Goal: Task Accomplishment & Management: Complete application form

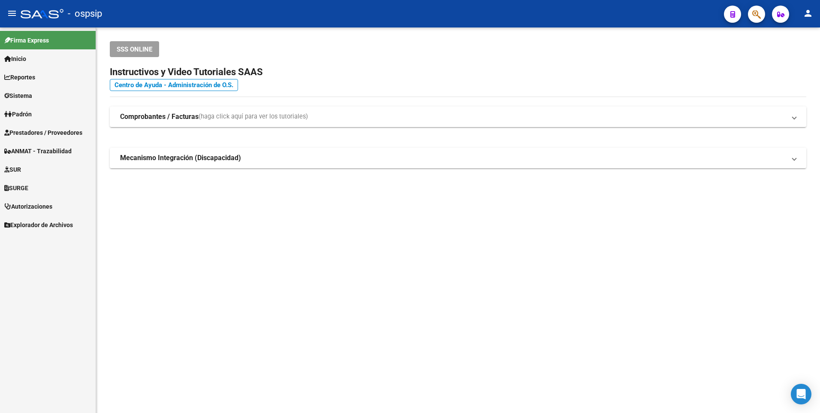
click at [59, 129] on span "Prestadores / Proveedores" at bounding box center [43, 132] width 78 height 9
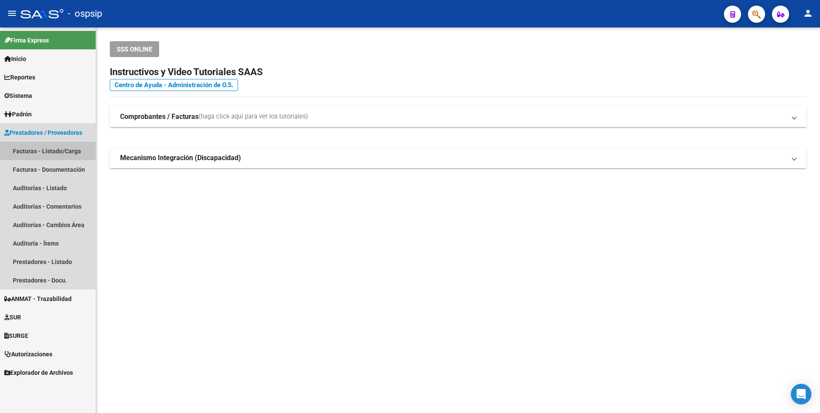
click at [67, 147] on link "Facturas - Listado/Carga" at bounding box center [48, 151] width 96 height 18
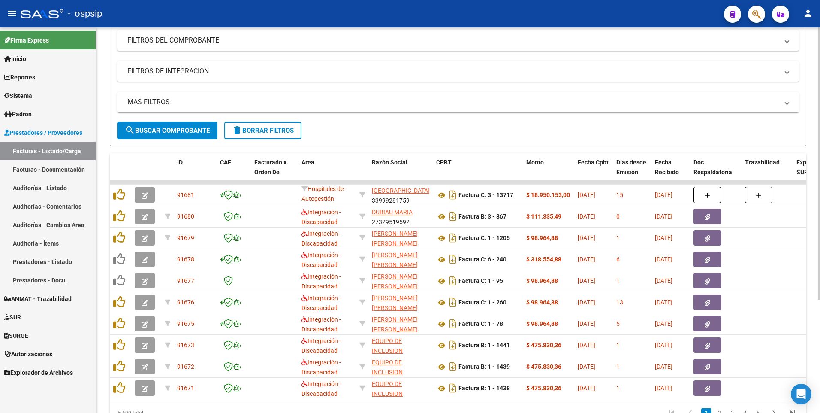
scroll to position [32, 0]
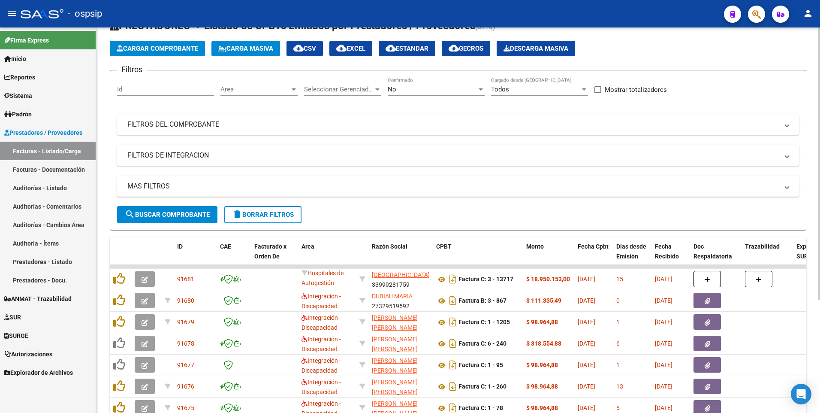
click at [492, 118] on mat-expansion-panel-header "FILTROS DEL COMPROBANTE" at bounding box center [458, 124] width 682 height 21
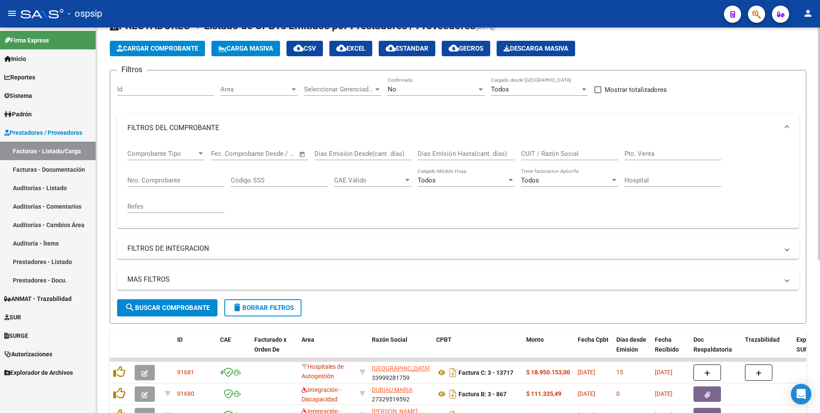
click at [549, 151] on input "CUIT / Razón Social" at bounding box center [569, 154] width 97 height 8
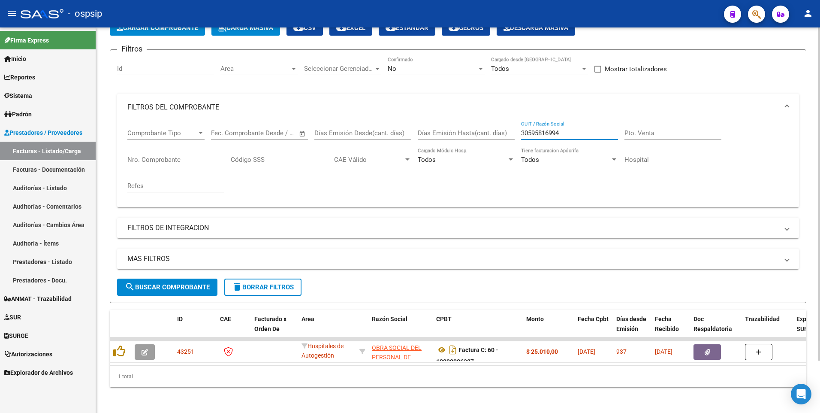
scroll to position [60, 0]
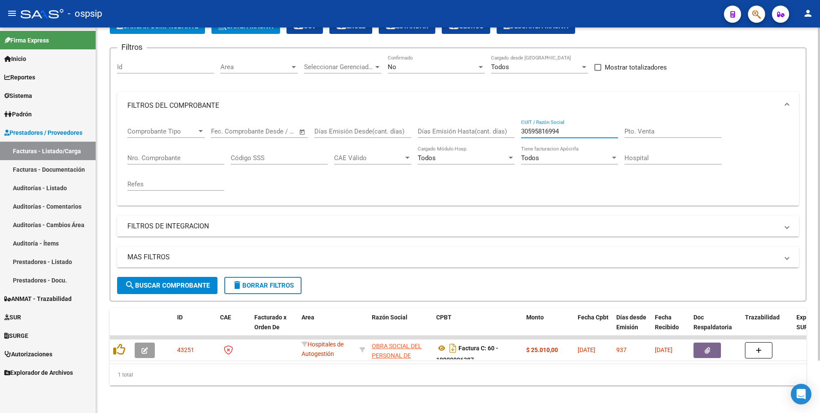
click at [408, 66] on div "No Confirmado" at bounding box center [436, 64] width 97 height 18
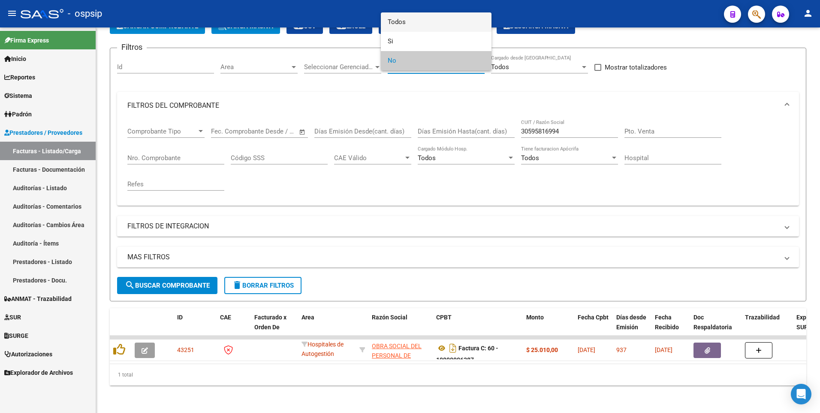
click at [416, 25] on span "Todos" at bounding box center [436, 21] width 97 height 19
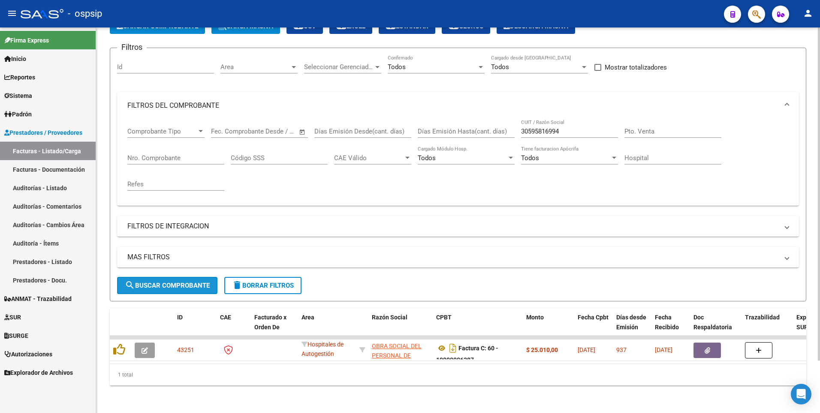
click at [190, 284] on button "search Buscar Comprobante" at bounding box center [167, 285] width 100 height 17
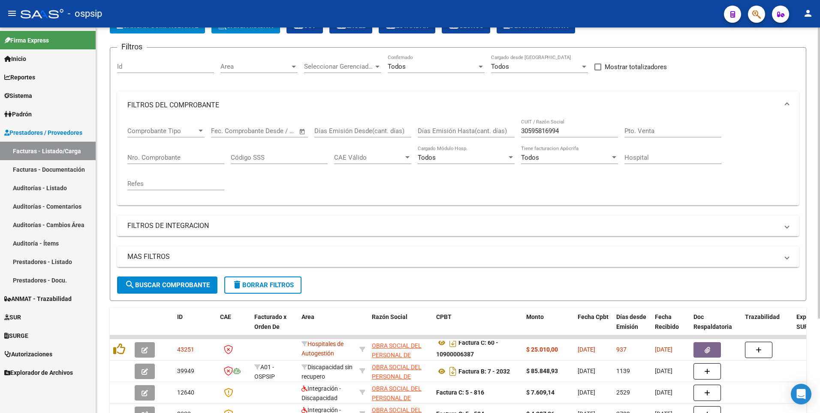
scroll to position [0, 0]
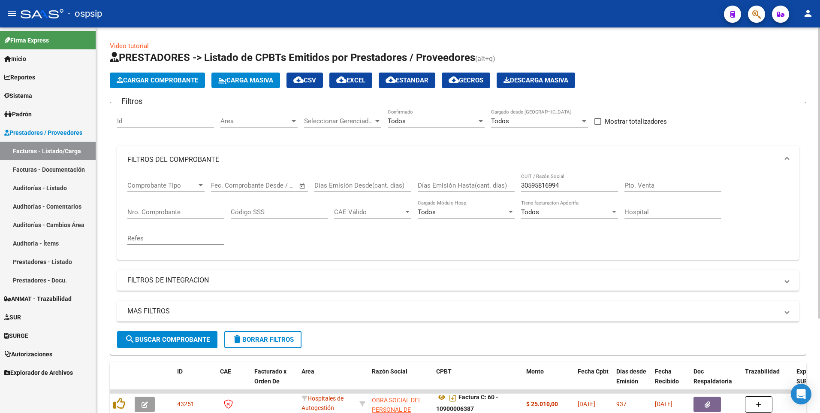
click at [586, 187] on input "30595816994" at bounding box center [569, 185] width 97 height 8
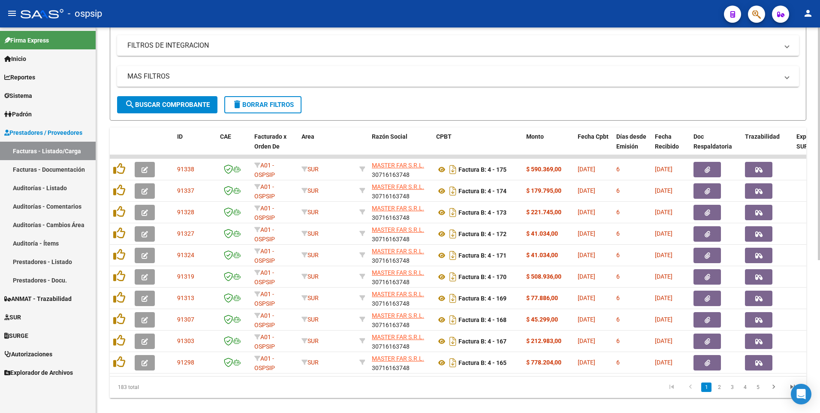
scroll to position [254, 0]
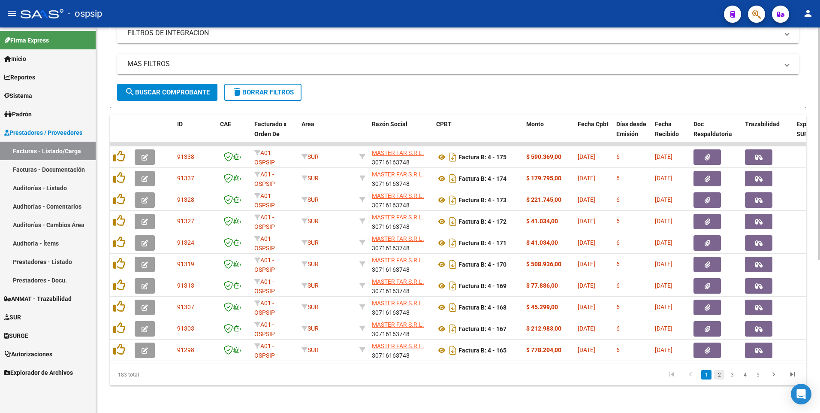
click at [721, 378] on link "2" at bounding box center [719, 374] width 10 height 9
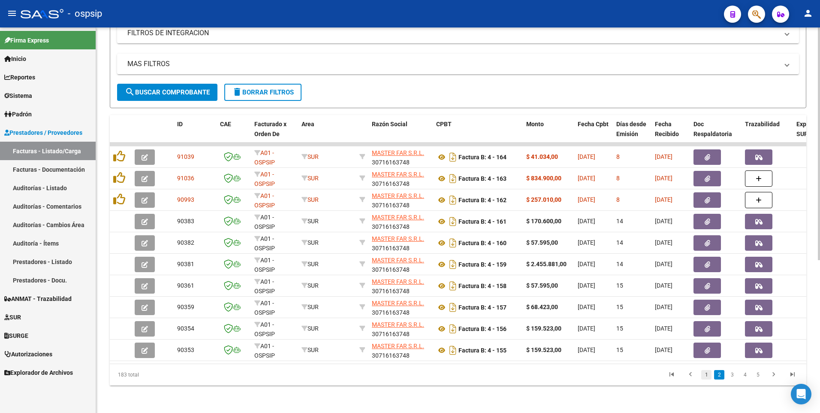
click at [703, 375] on link "1" at bounding box center [707, 374] width 10 height 9
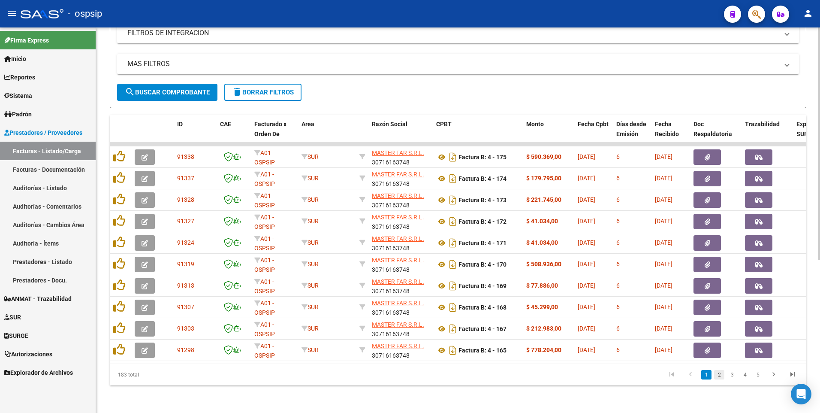
click at [718, 377] on link "2" at bounding box center [719, 374] width 10 height 9
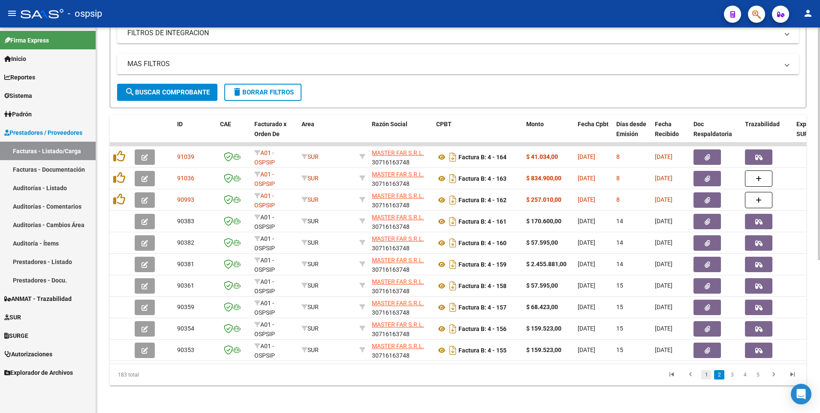
click at [705, 374] on link "1" at bounding box center [707, 374] width 10 height 9
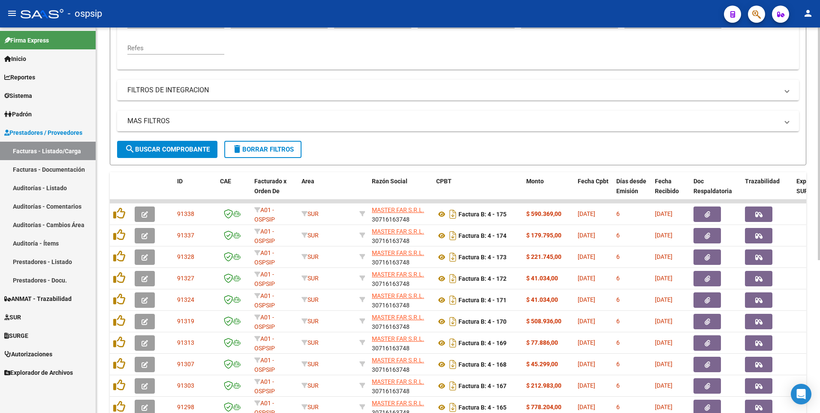
scroll to position [65, 0]
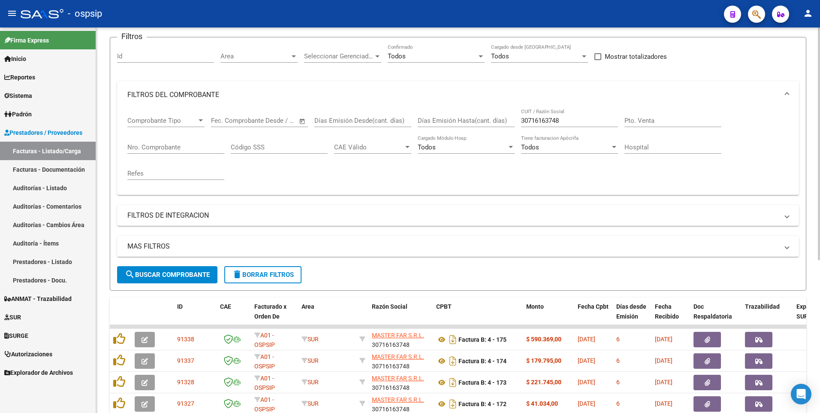
click at [571, 119] on input "30716163748" at bounding box center [569, 121] width 97 height 8
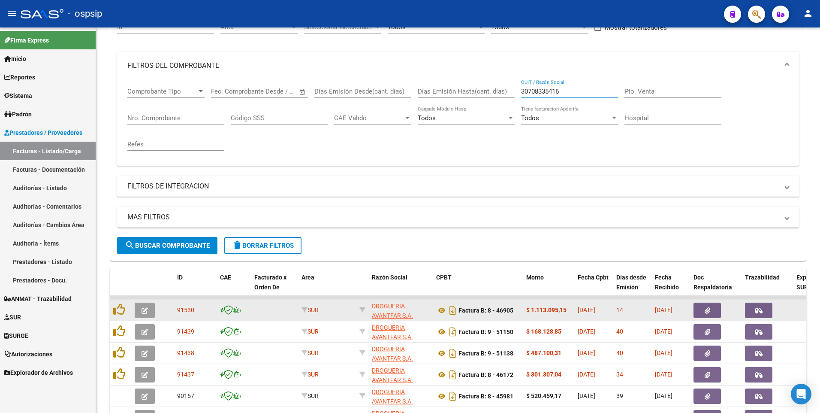
scroll to position [151, 0]
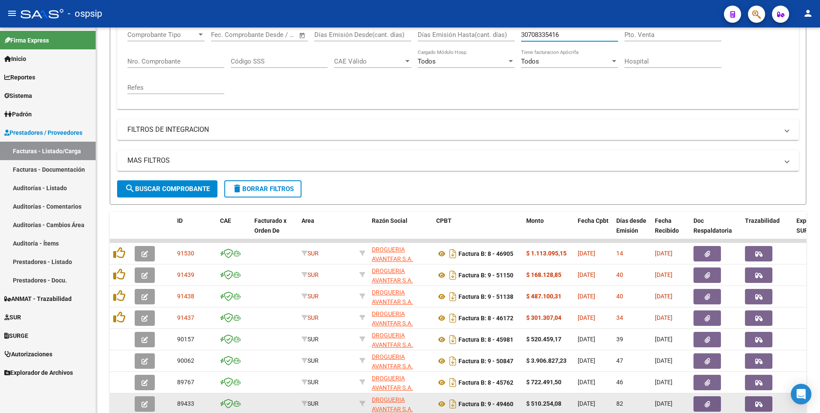
type input "30708335416"
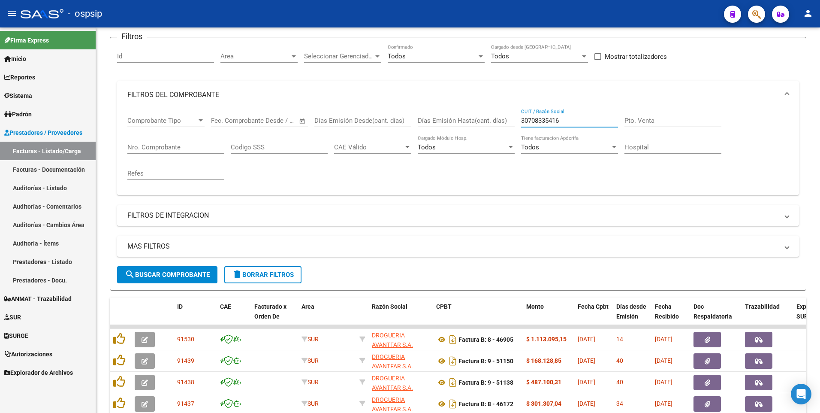
click at [272, 274] on span "delete Borrar Filtros" at bounding box center [263, 275] width 62 height 8
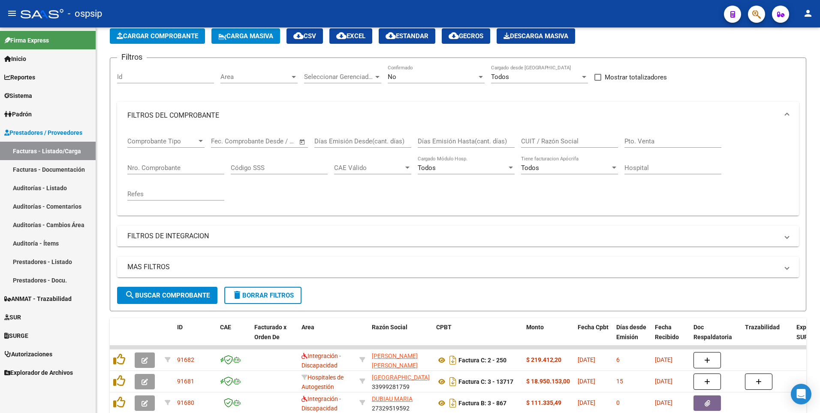
scroll to position [65, 0]
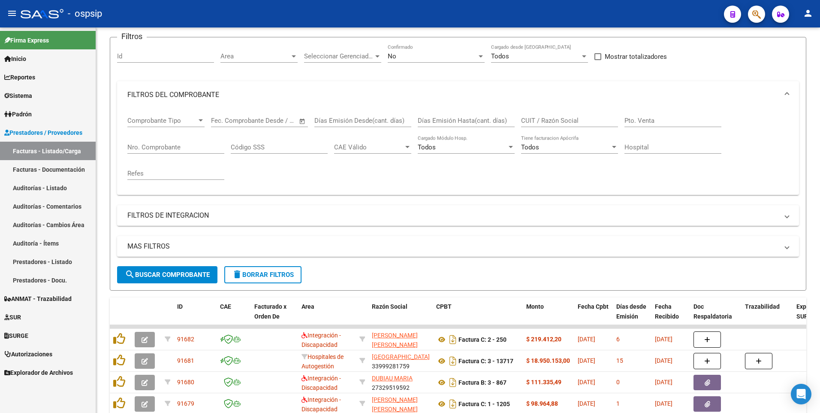
click at [408, 51] on div "No Confirmado" at bounding box center [436, 53] width 97 height 18
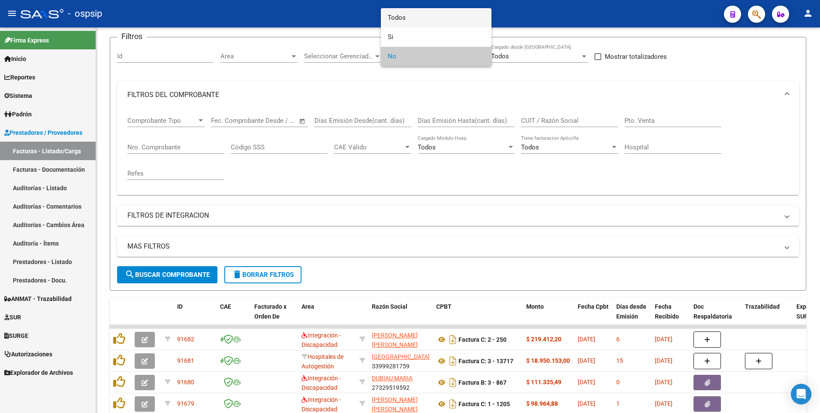
click at [414, 17] on span "Todos" at bounding box center [436, 17] width 97 height 19
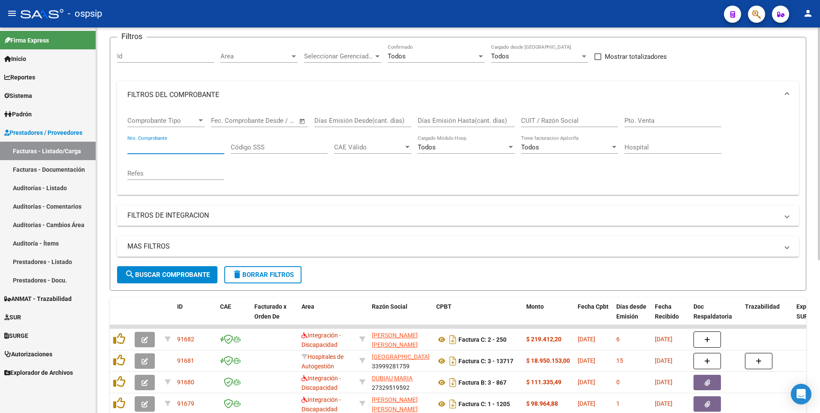
click at [170, 151] on input "Nro. Comprobante" at bounding box center [175, 147] width 97 height 8
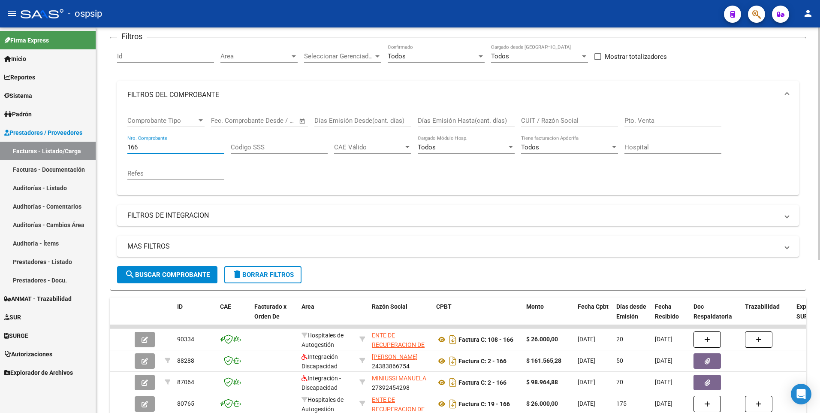
type input "166"
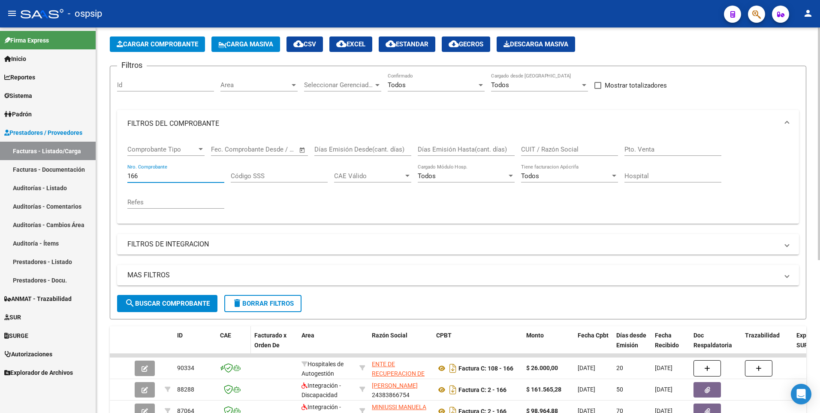
scroll to position [22, 0]
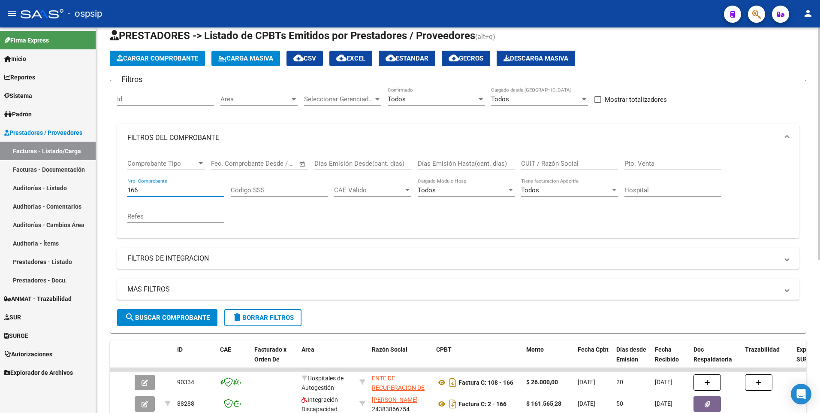
click at [169, 55] on span "Cargar Comprobante" at bounding box center [158, 58] width 82 height 8
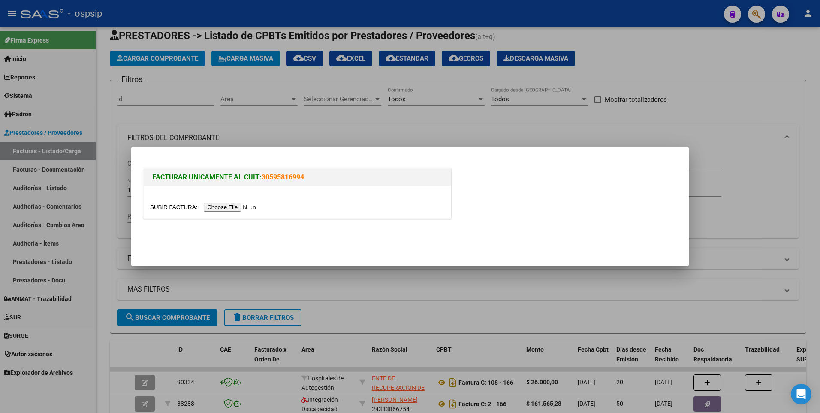
click at [216, 206] on input "file" at bounding box center [204, 207] width 109 height 9
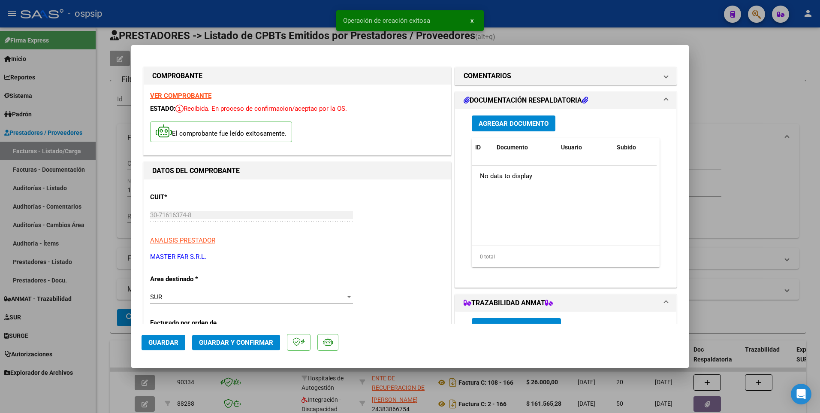
click at [487, 123] on span "Agregar Documento" at bounding box center [514, 124] width 70 height 8
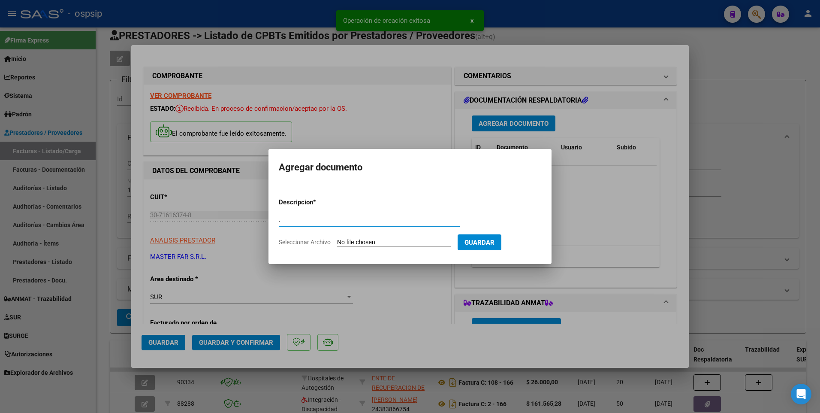
type input "."
click at [385, 242] on input "Seleccionar Archivo" at bounding box center [394, 243] width 114 height 8
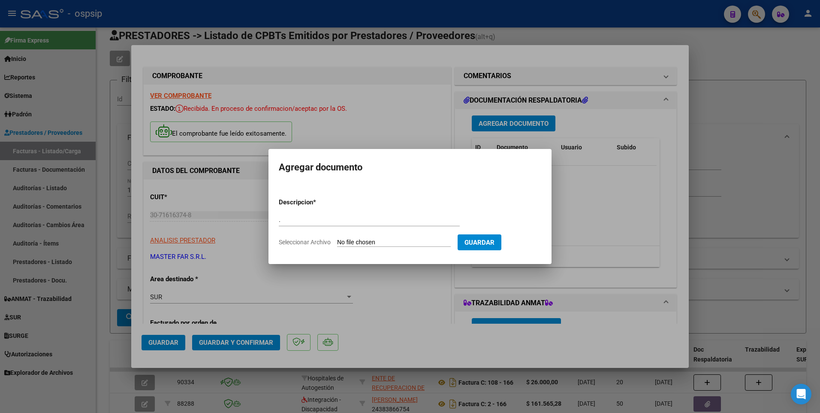
type input "C:\fakepath\img14102025_0001.pdf"
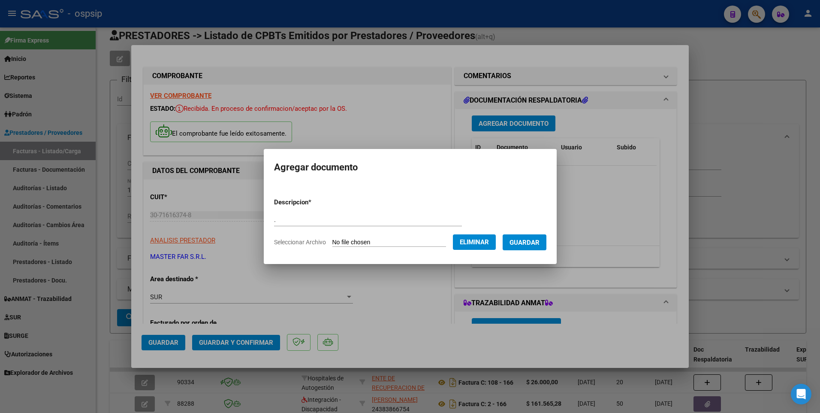
click at [529, 239] on span "Guardar" at bounding box center [525, 243] width 30 height 8
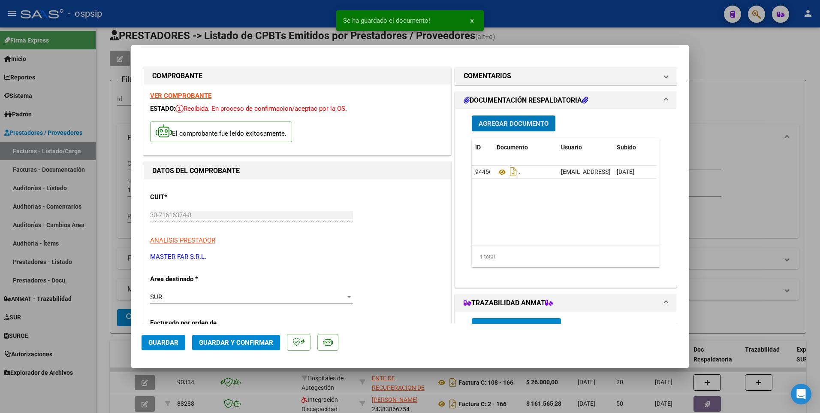
click at [159, 343] on span "Guardar" at bounding box center [163, 343] width 30 height 8
click at [102, 235] on div at bounding box center [410, 206] width 820 height 413
type input "$ 0,00"
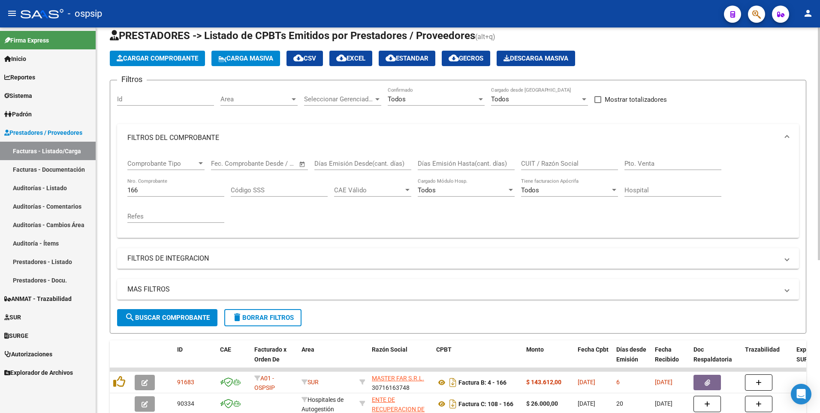
click at [274, 319] on span "delete Borrar Filtros" at bounding box center [263, 318] width 62 height 8
click at [443, 98] on div "No" at bounding box center [432, 99] width 89 height 8
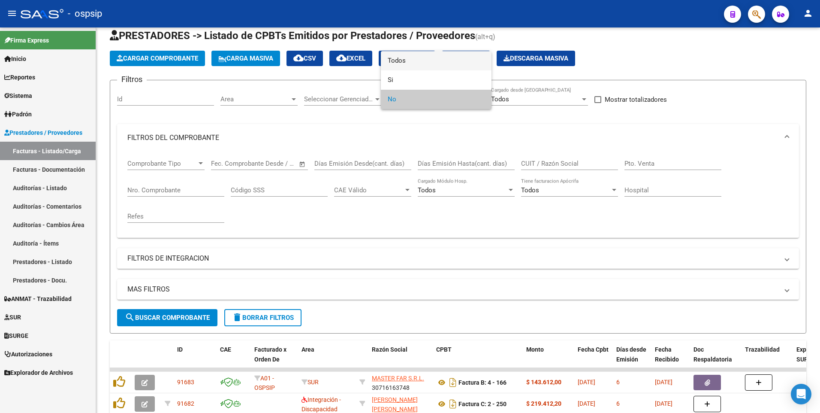
click at [432, 64] on span "Todos" at bounding box center [436, 60] width 97 height 19
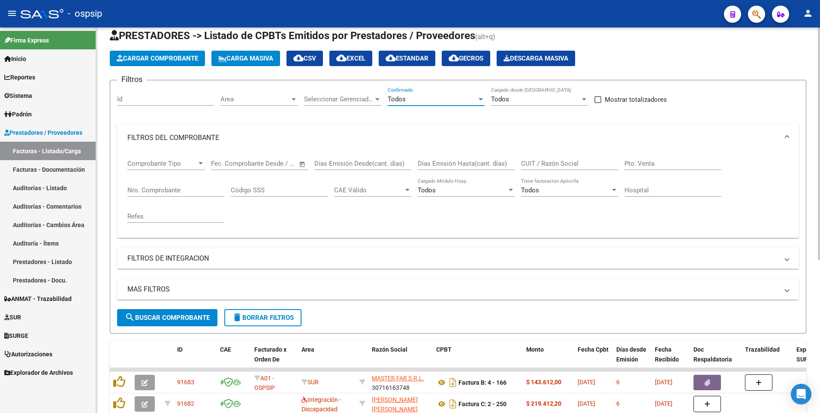
click at [445, 100] on div "Todos" at bounding box center [432, 99] width 89 height 8
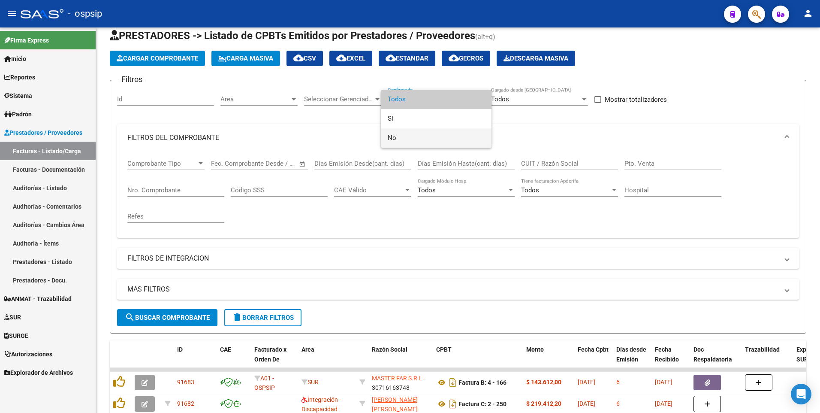
click at [409, 137] on span "No" at bounding box center [436, 137] width 97 height 19
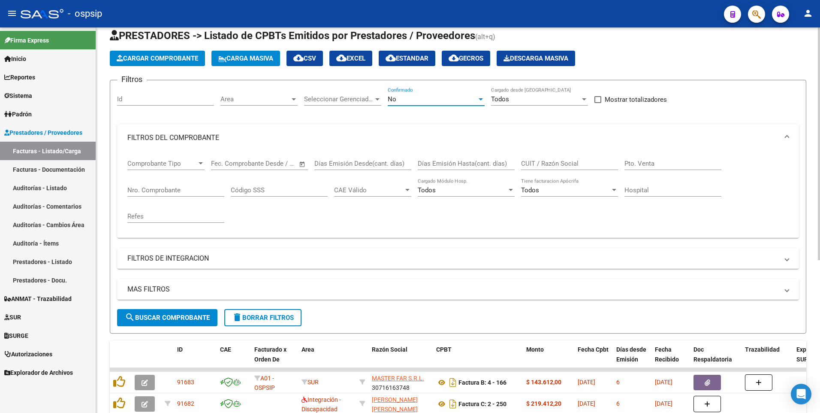
click at [200, 316] on span "search Buscar Comprobante" at bounding box center [167, 318] width 85 height 8
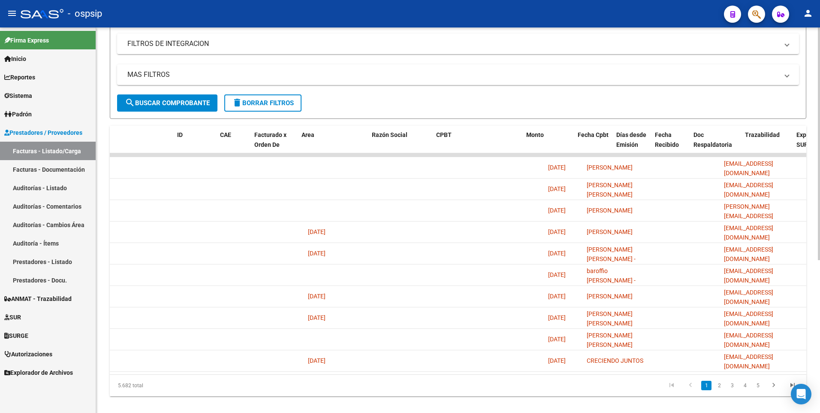
scroll to position [0, 0]
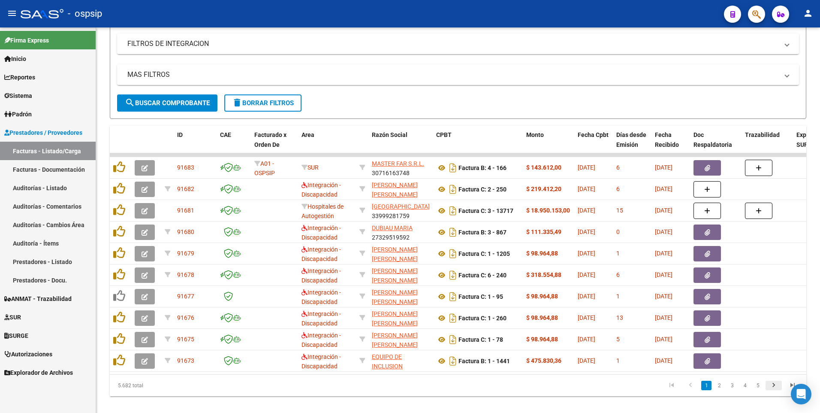
click at [775, 391] on icon "go to next page" at bounding box center [773, 386] width 11 height 10
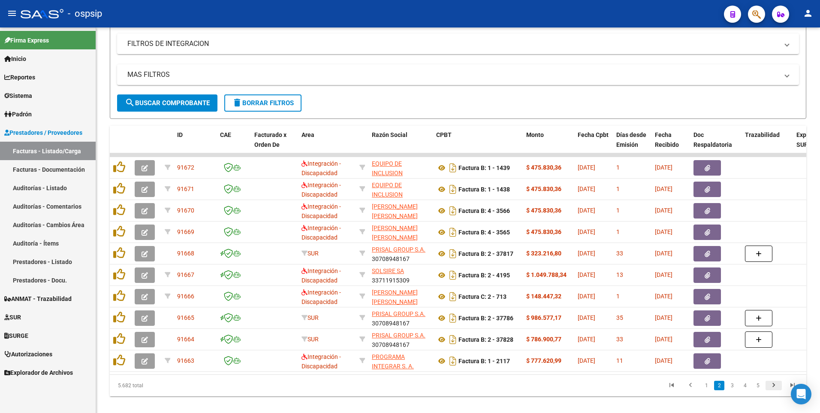
click at [772, 391] on icon "go to next page" at bounding box center [773, 386] width 11 height 10
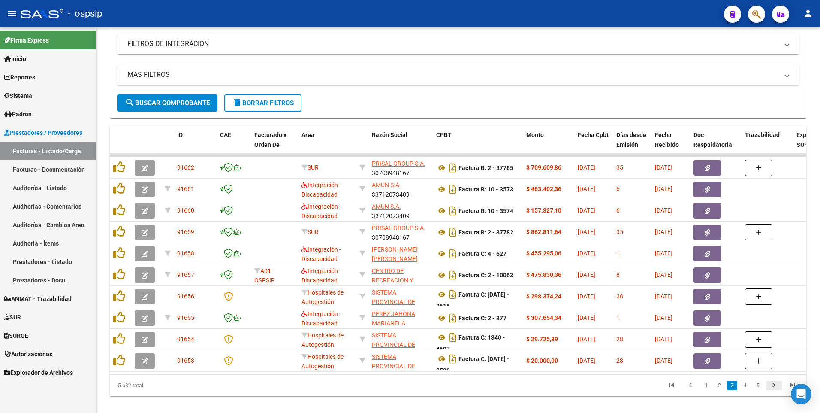
click at [774, 391] on icon "go to next page" at bounding box center [773, 386] width 11 height 10
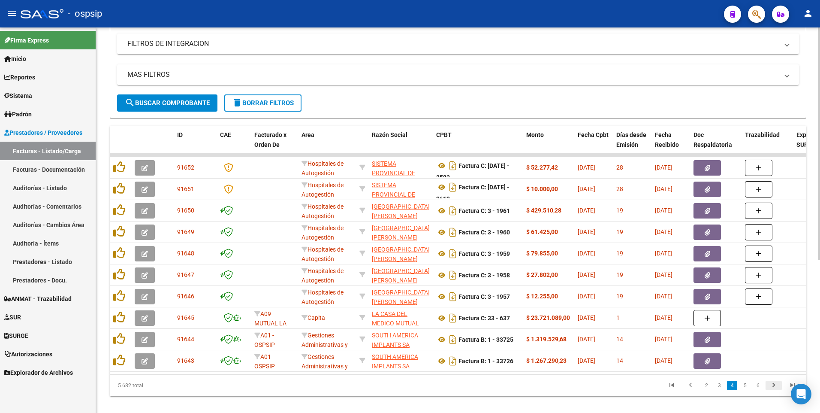
click at [775, 391] on icon "go to next page" at bounding box center [773, 386] width 11 height 10
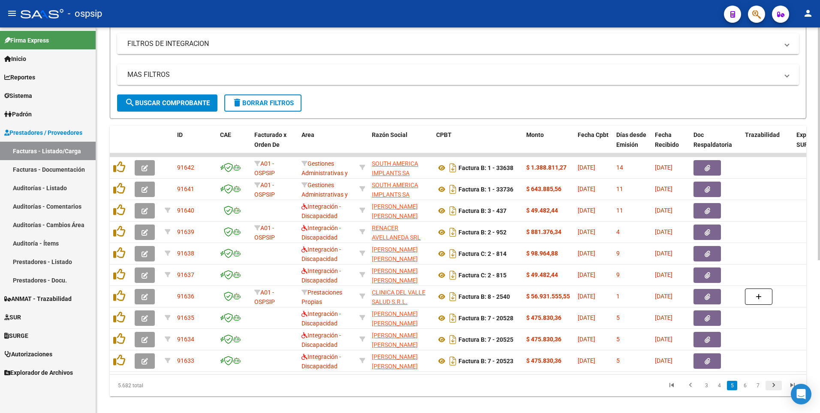
click at [773, 391] on icon "go to next page" at bounding box center [773, 386] width 11 height 10
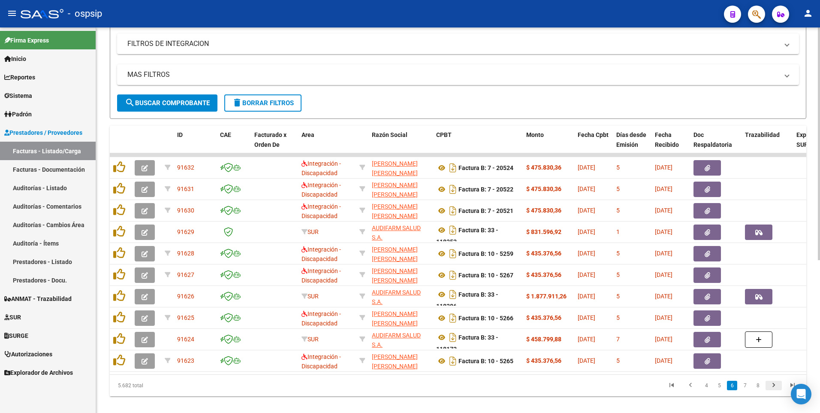
click at [776, 391] on icon "go to next page" at bounding box center [773, 386] width 11 height 10
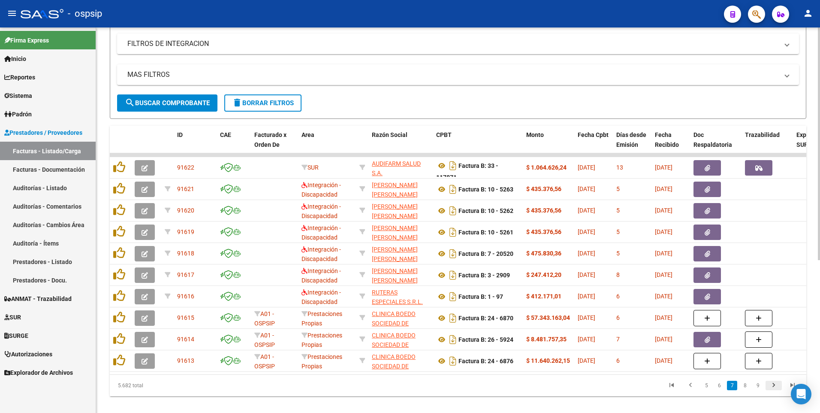
click at [776, 391] on icon "go to next page" at bounding box center [773, 386] width 11 height 10
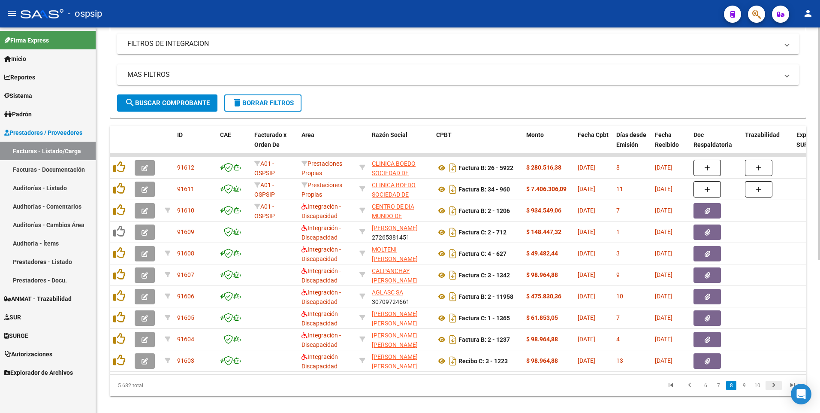
click at [769, 391] on icon "go to next page" at bounding box center [773, 386] width 11 height 10
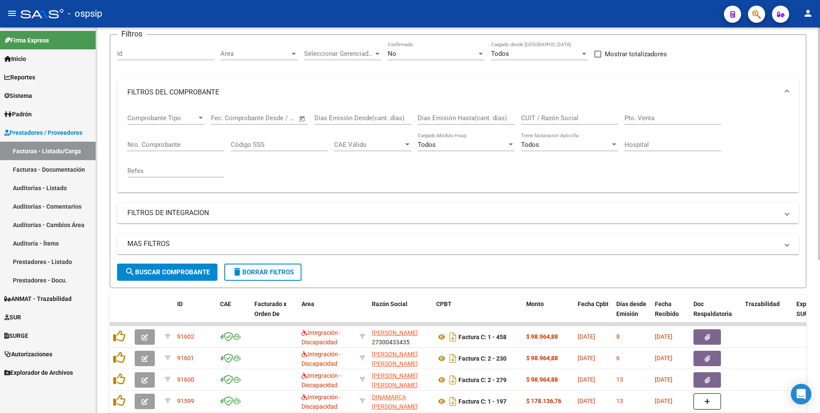
scroll to position [65, 0]
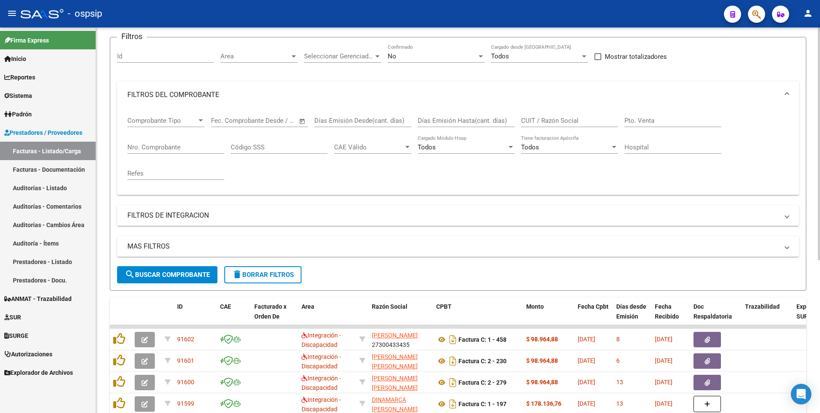
click at [541, 121] on input "CUIT / Razón Social" at bounding box center [569, 121] width 97 height 8
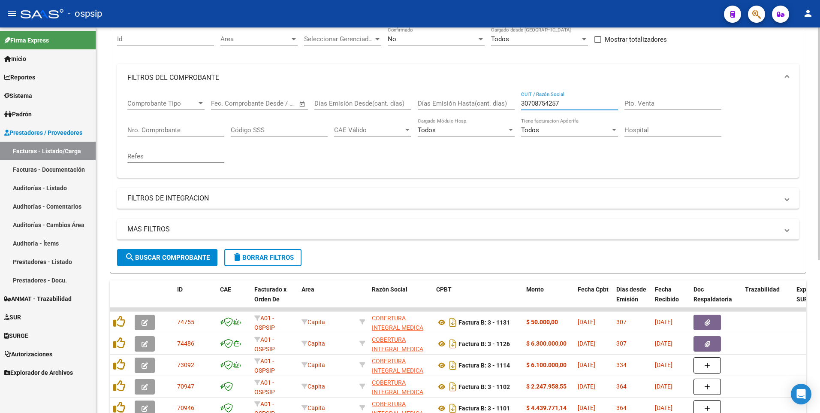
scroll to position [0, 0]
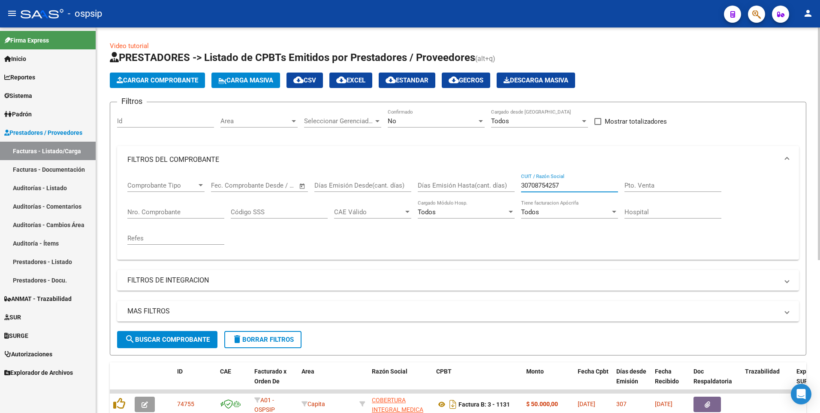
type input "30708754257"
click at [267, 342] on span "delete Borrar Filtros" at bounding box center [263, 340] width 62 height 8
click at [188, 82] on span "Cargar Comprobante" at bounding box center [158, 80] width 82 height 8
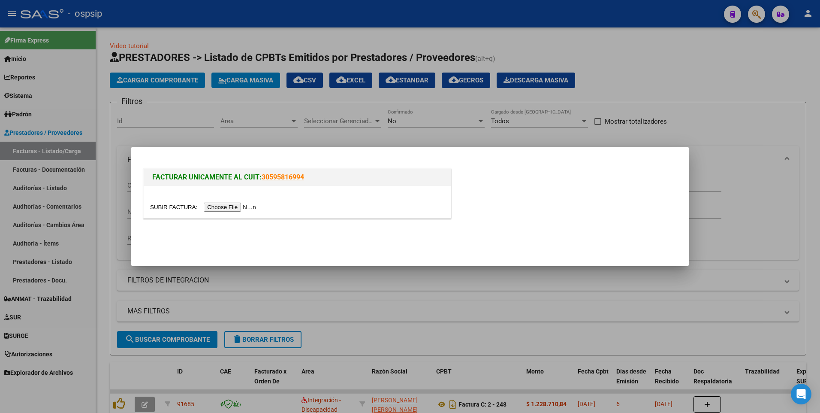
click at [225, 212] on div at bounding box center [297, 202] width 307 height 32
click at [225, 207] on input "file" at bounding box center [204, 207] width 109 height 9
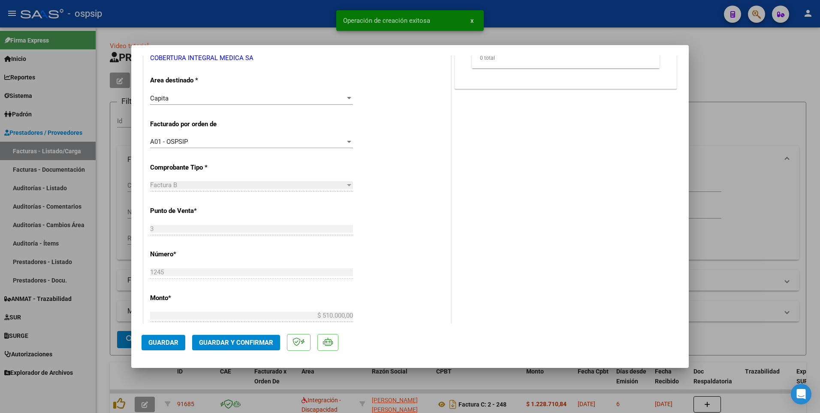
scroll to position [215, 0]
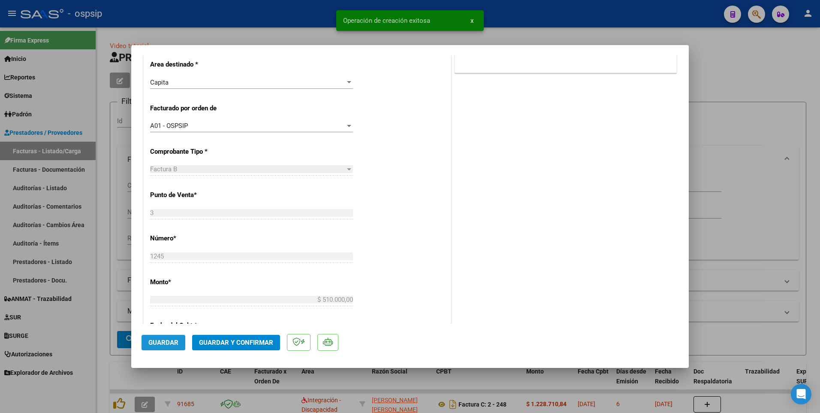
click at [170, 342] on span "Guardar" at bounding box center [163, 343] width 30 height 8
click at [259, 20] on div at bounding box center [410, 206] width 820 height 413
type input "$ 0,00"
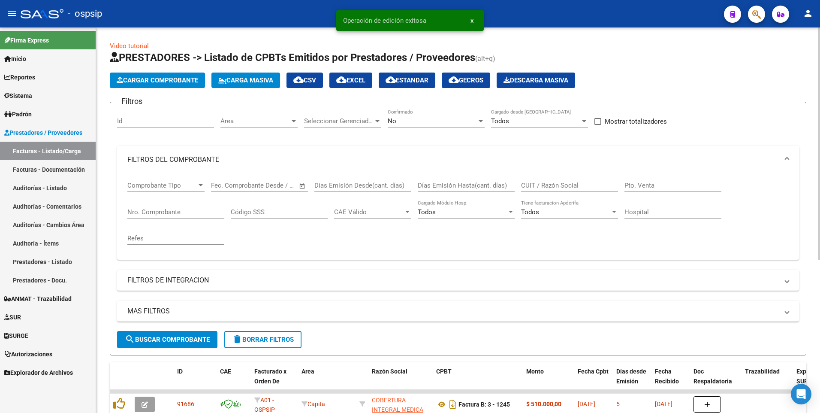
click at [185, 82] on span "Cargar Comprobante" at bounding box center [158, 80] width 82 height 8
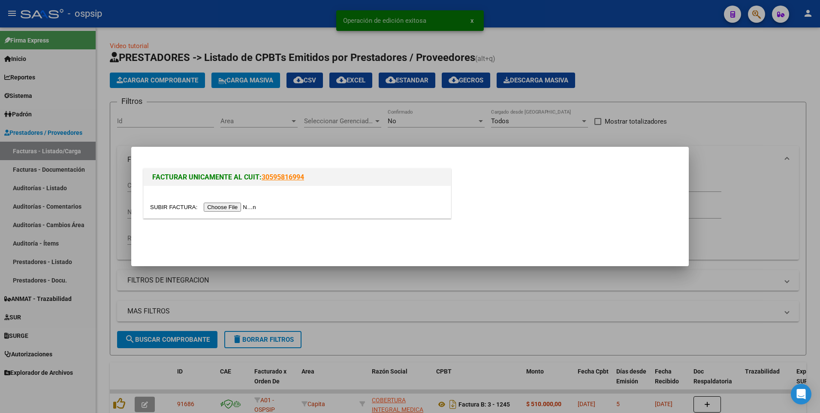
click at [230, 205] on input "file" at bounding box center [204, 207] width 109 height 9
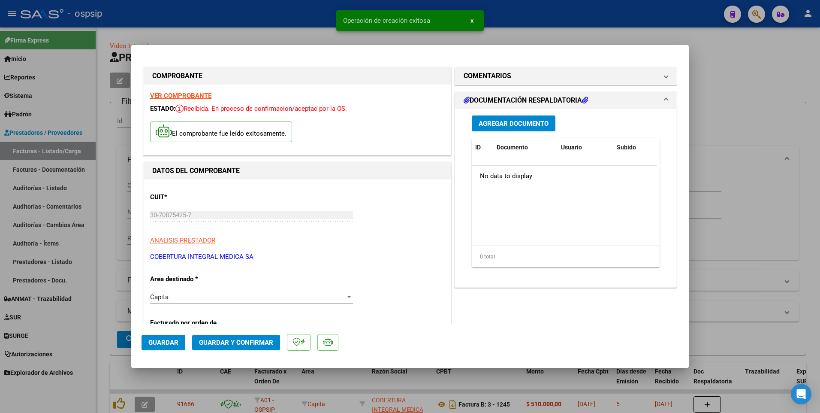
click at [166, 342] on span "Guardar" at bounding box center [163, 343] width 30 height 8
click at [111, 153] on div at bounding box center [410, 206] width 820 height 413
type input "$ 0,00"
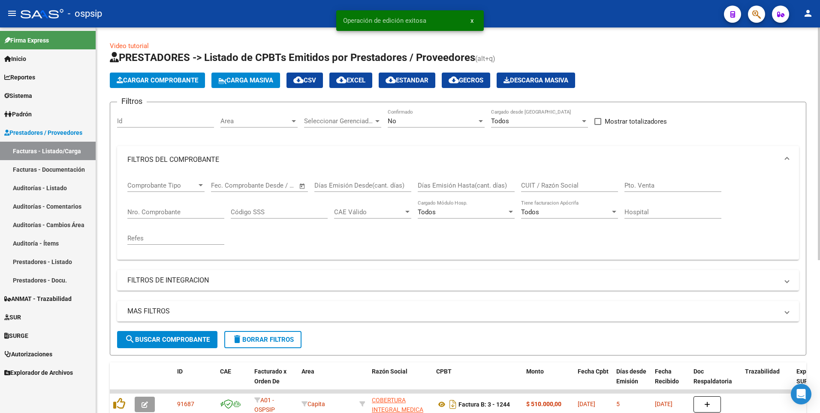
click at [152, 84] on span "Cargar Comprobante" at bounding box center [158, 80] width 82 height 8
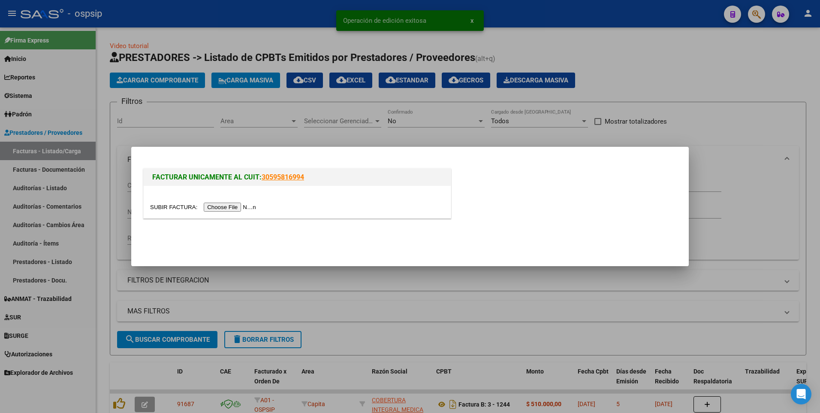
click at [212, 209] on input "file" at bounding box center [204, 207] width 109 height 9
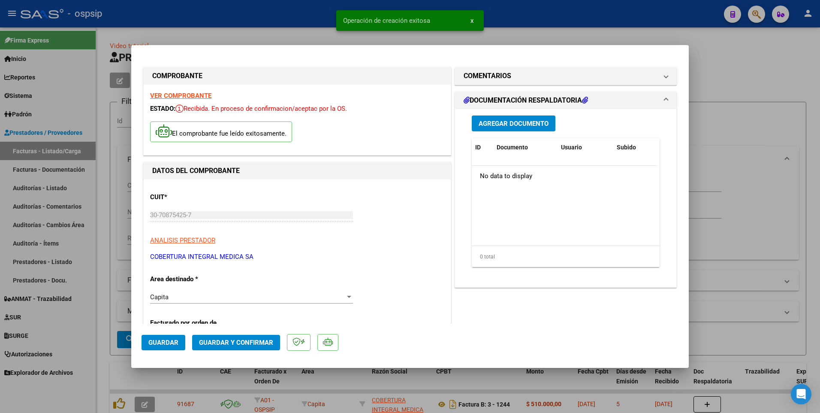
click at [168, 342] on span "Guardar" at bounding box center [163, 343] width 30 height 8
click at [277, 19] on div at bounding box center [410, 206] width 820 height 413
type input "$ 0,00"
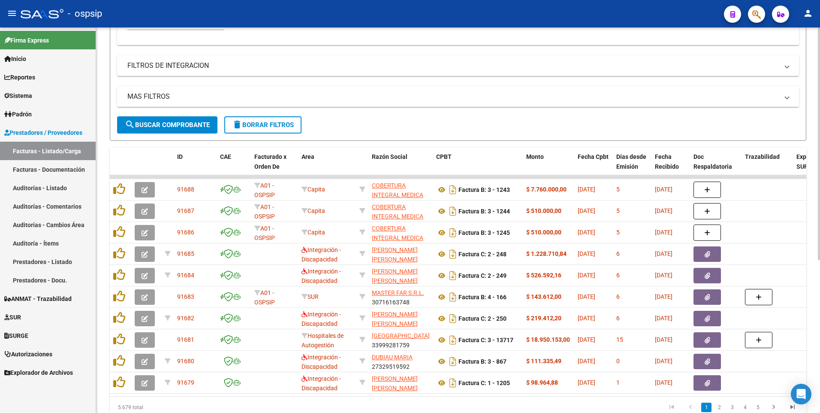
scroll to position [0, 0]
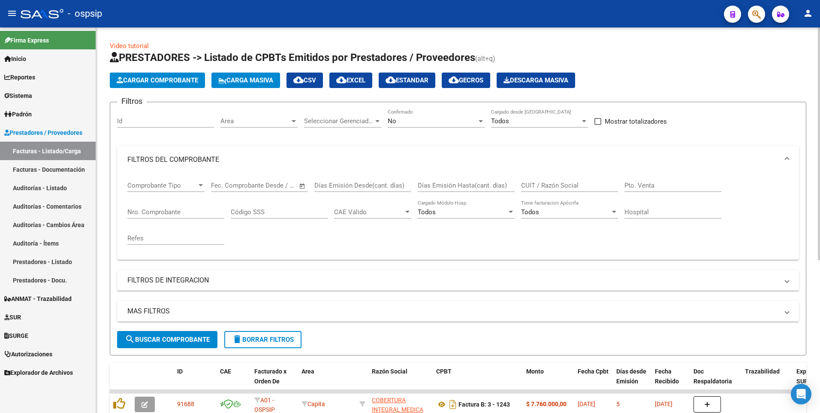
click at [172, 81] on span "Cargar Comprobante" at bounding box center [158, 80] width 82 height 8
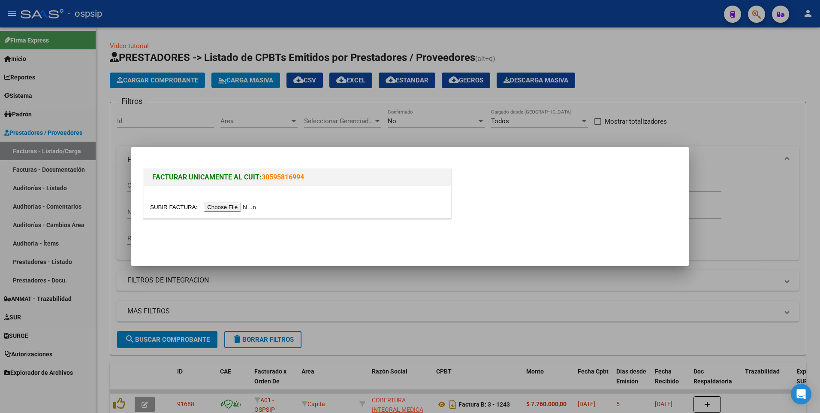
click at [224, 206] on input "file" at bounding box center [204, 207] width 109 height 9
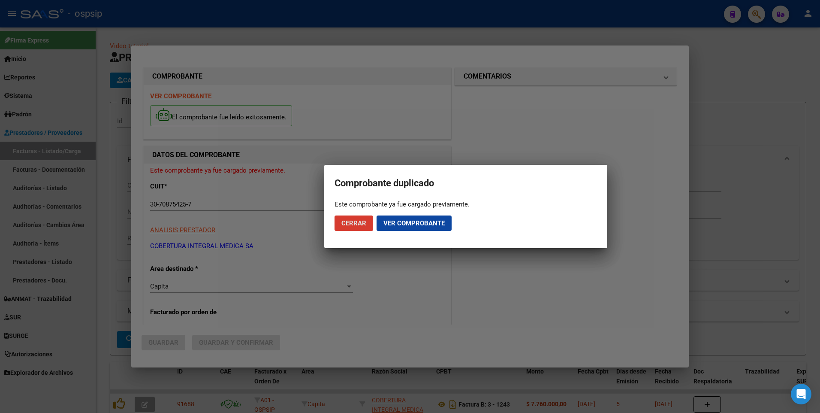
click at [344, 226] on span "Cerrar" at bounding box center [354, 223] width 25 height 8
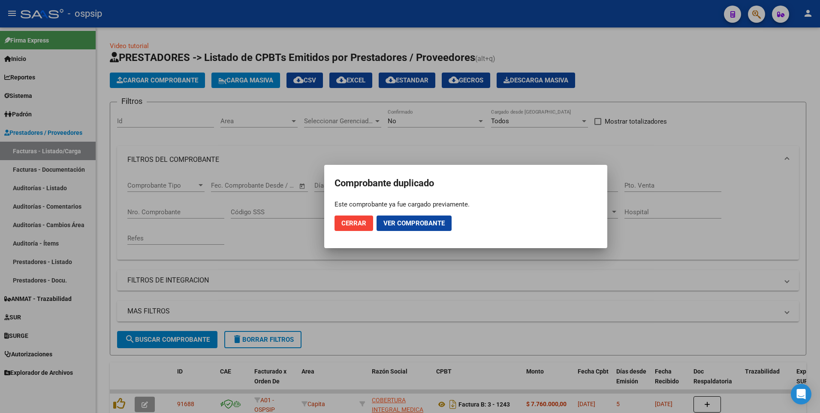
click at [263, 15] on div at bounding box center [410, 206] width 820 height 413
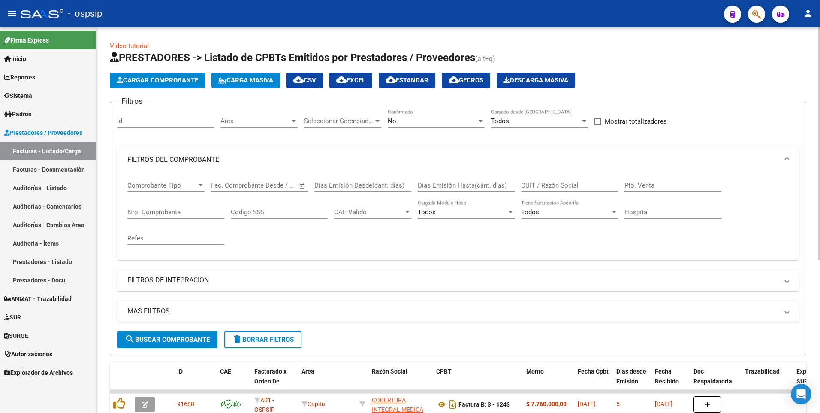
click at [526, 181] on input "CUIT / Razón Social" at bounding box center [569, 185] width 97 height 8
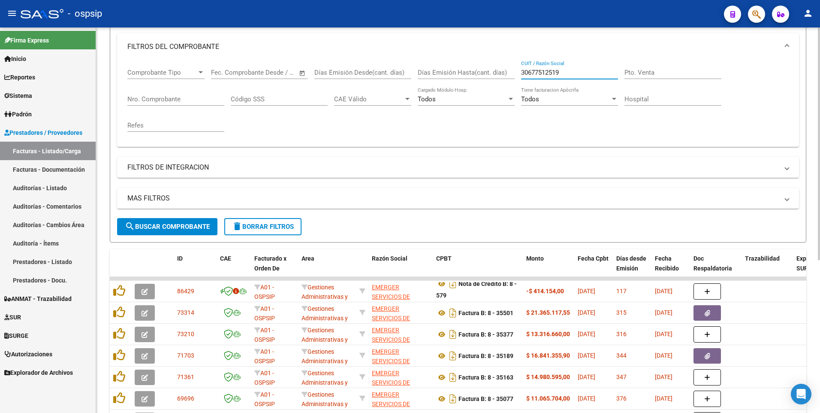
scroll to position [172, 0]
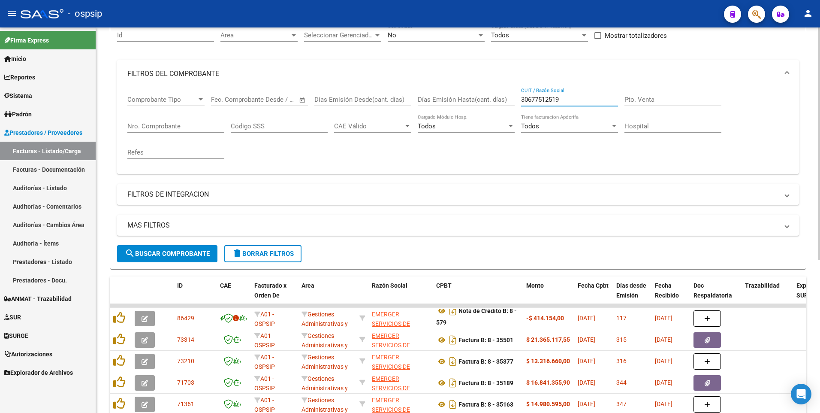
type input "30677512519"
click at [273, 249] on button "delete Borrar Filtros" at bounding box center [262, 253] width 77 height 17
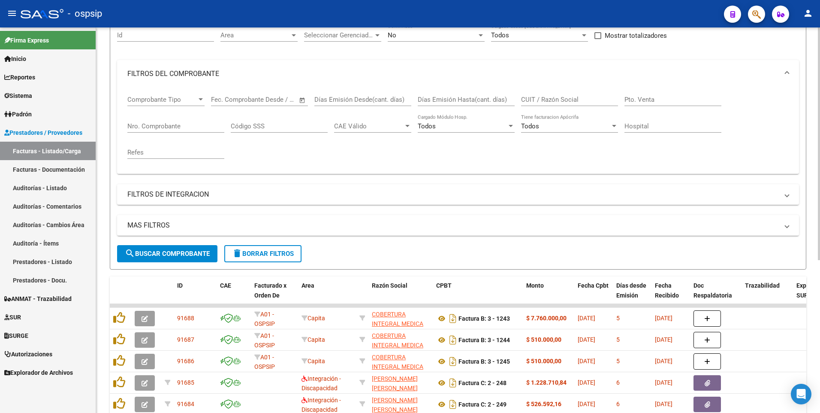
click at [165, 37] on input "Id" at bounding box center [165, 35] width 97 height 8
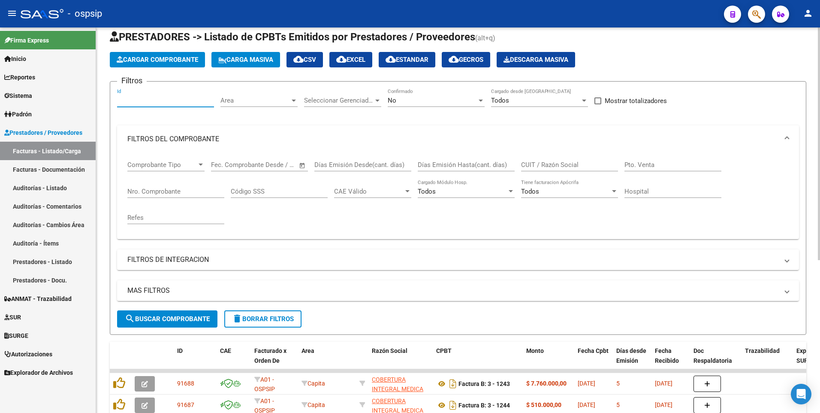
scroll to position [0, 0]
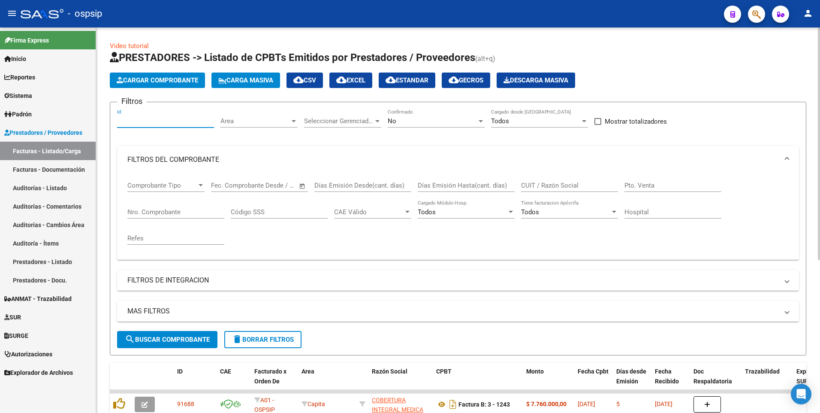
click at [162, 79] on span "Cargar Comprobante" at bounding box center [158, 80] width 82 height 8
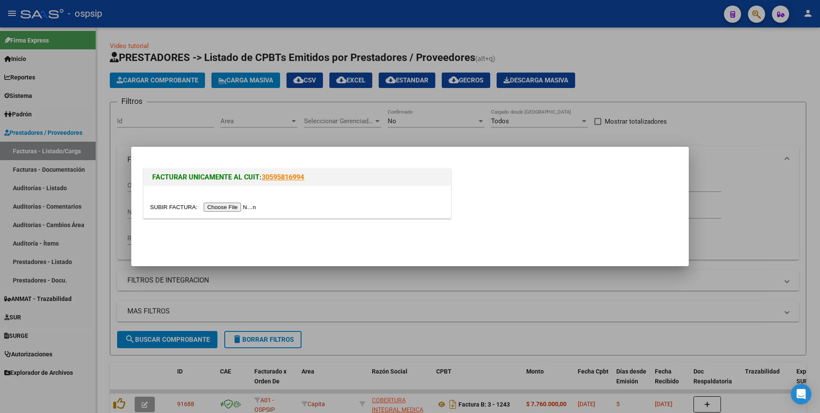
click at [243, 204] on input "file" at bounding box center [204, 207] width 109 height 9
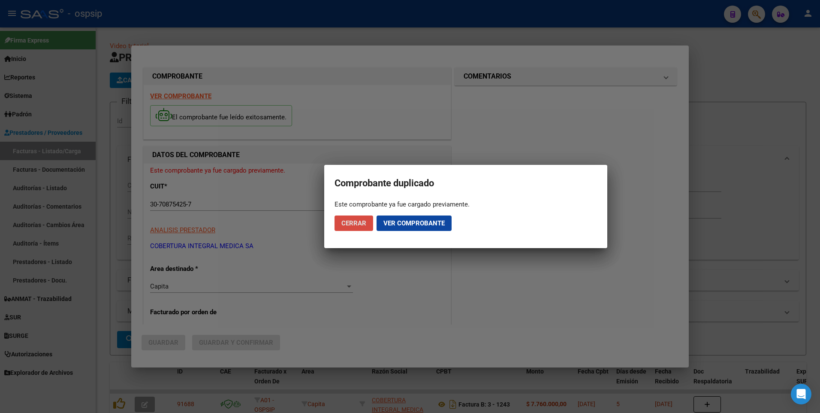
click at [366, 220] on span "Cerrar" at bounding box center [354, 223] width 25 height 8
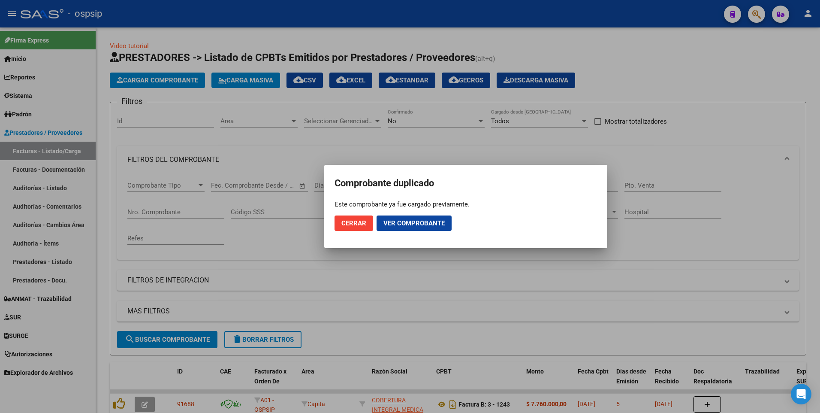
click at [414, 227] on span "Ver comprobante" at bounding box center [414, 223] width 61 height 8
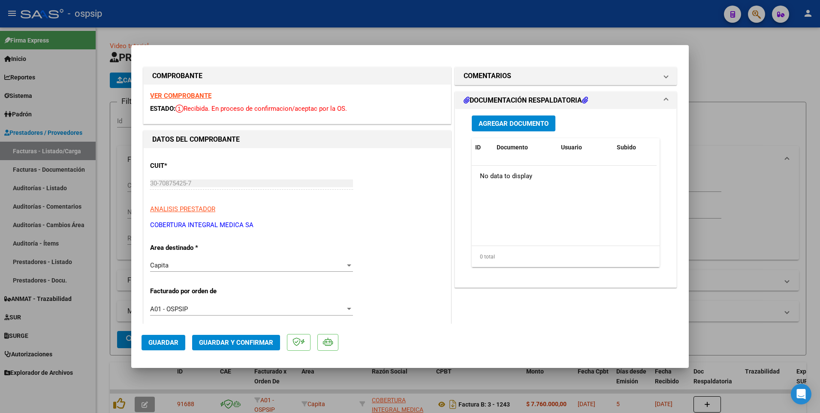
click at [193, 97] on strong "VER COMPROBANTE" at bounding box center [180, 96] width 61 height 8
click at [216, 19] on div at bounding box center [410, 206] width 820 height 413
type input "$ 0,00"
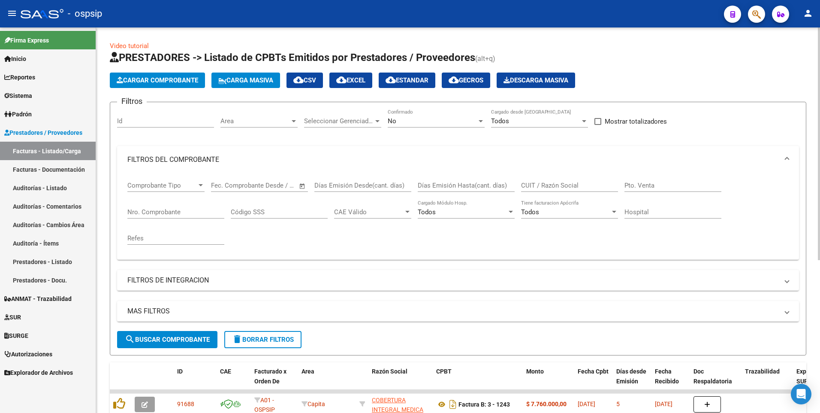
click at [183, 84] on button "Cargar Comprobante" at bounding box center [157, 80] width 95 height 15
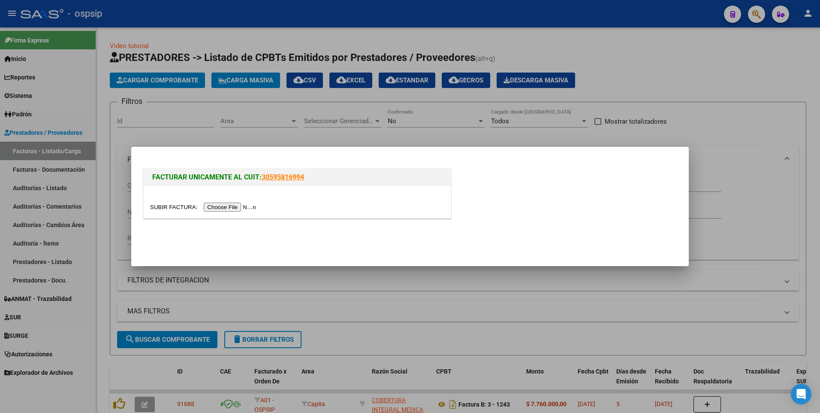
click at [212, 208] on input "file" at bounding box center [204, 207] width 109 height 9
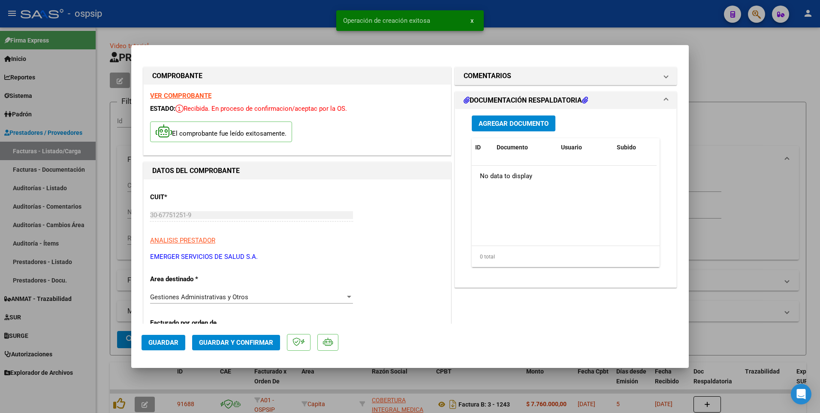
click at [177, 340] on span "Guardar" at bounding box center [163, 343] width 30 height 8
click at [225, 20] on div at bounding box center [410, 206] width 820 height 413
type input "$ 0,00"
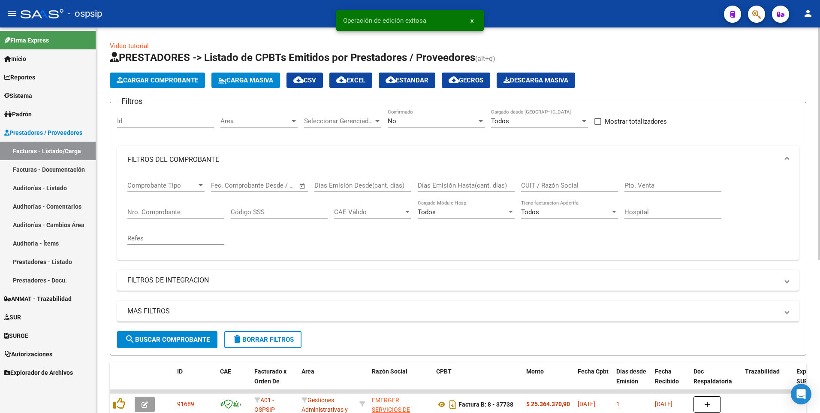
scroll to position [86, 0]
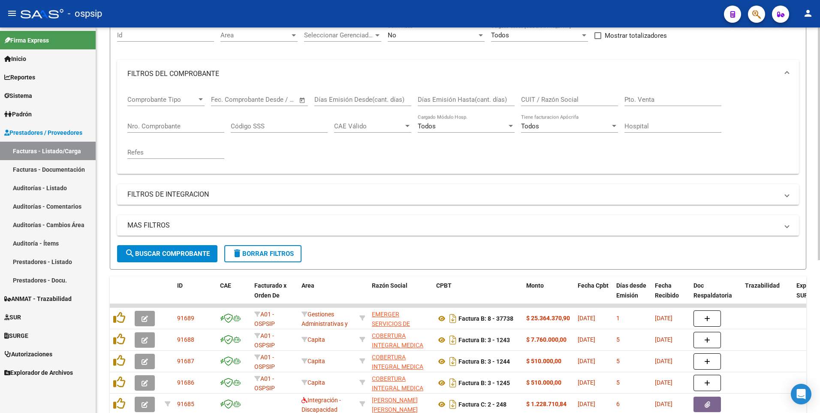
click at [169, 130] on input "Nro. Comprobante" at bounding box center [175, 126] width 97 height 8
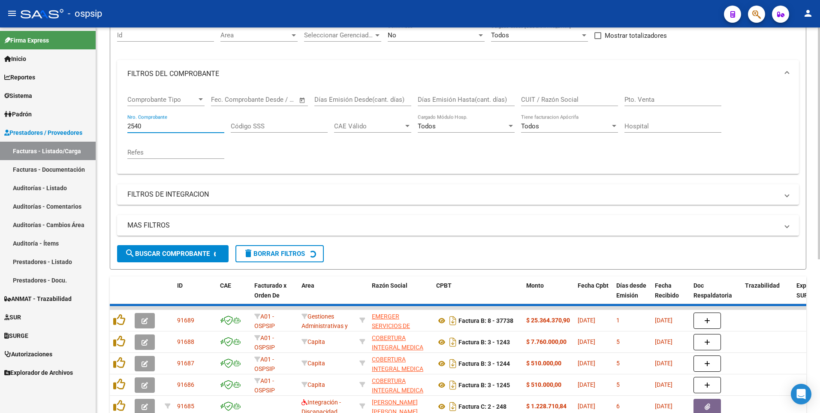
scroll to position [60, 0]
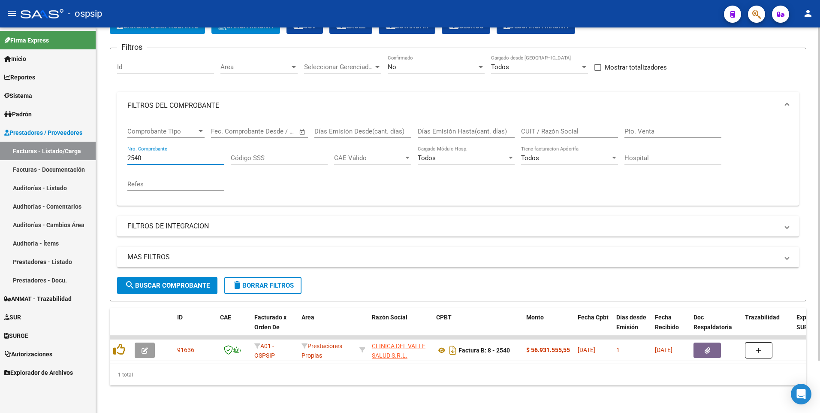
click at [186, 154] on input "2540" at bounding box center [175, 158] width 97 height 8
type input "13717"
click at [244, 285] on button "delete Borrar Filtros" at bounding box center [262, 285] width 77 height 17
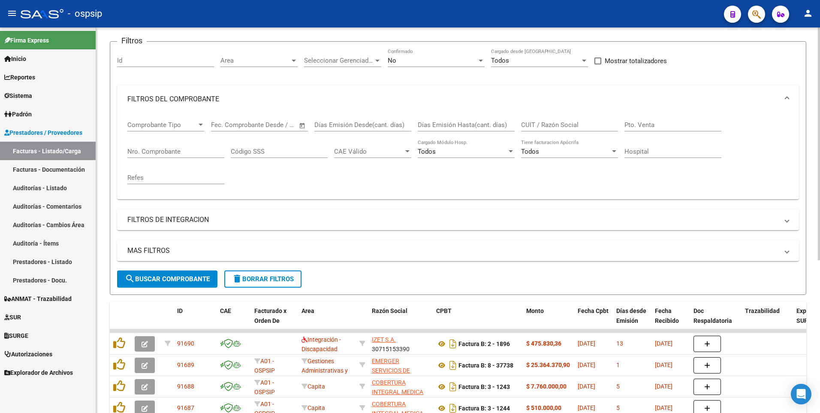
click at [256, 275] on span "delete Borrar Filtros" at bounding box center [263, 279] width 62 height 8
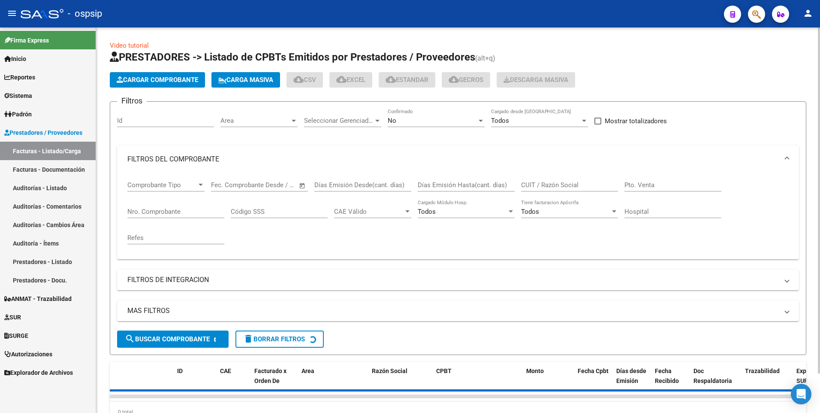
scroll to position [0, 0]
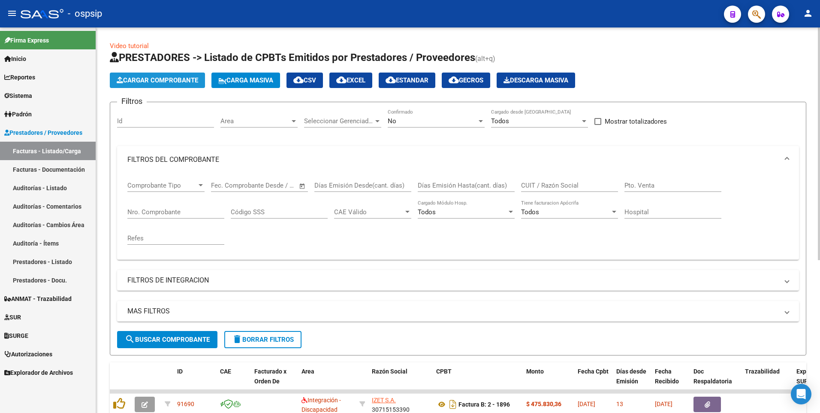
click at [159, 85] on button "Cargar Comprobante" at bounding box center [157, 80] width 95 height 15
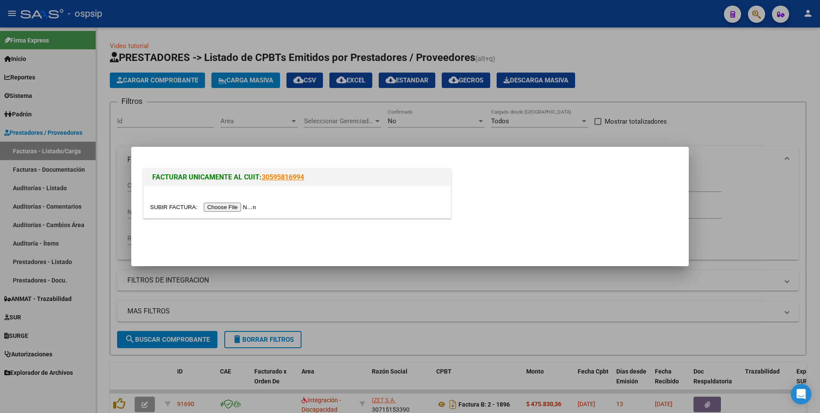
click at [212, 209] on input "file" at bounding box center [204, 207] width 109 height 9
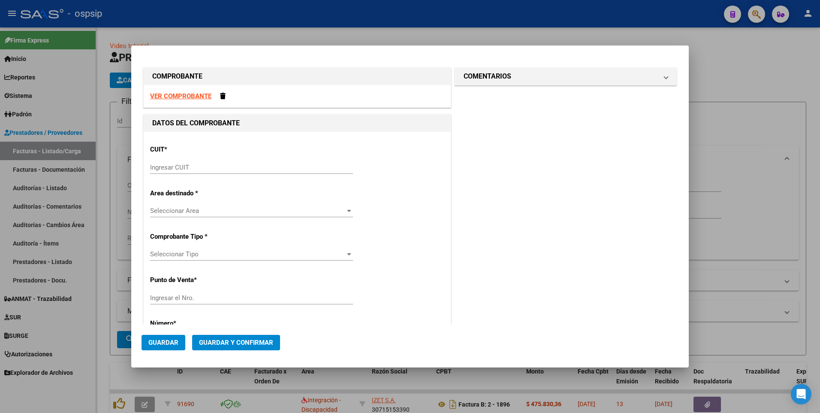
click at [183, 100] on div "VER COMPROBANTE" at bounding box center [297, 96] width 307 height 23
click at [183, 99] on strong "VER COMPROBANTE" at bounding box center [180, 96] width 61 height 8
click at [184, 166] on input "Ingresar CUIT" at bounding box center [251, 167] width 203 height 8
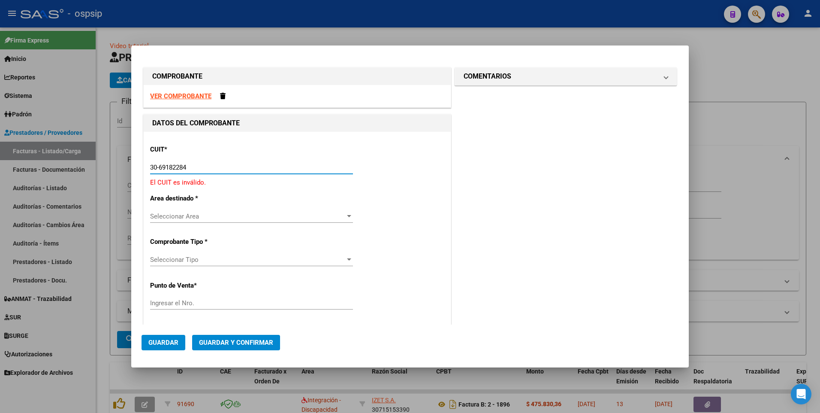
type input "30-69182284-9"
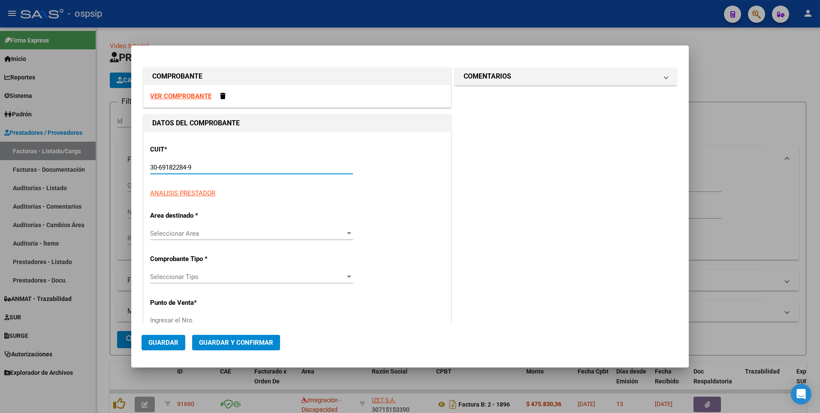
type input "1341"
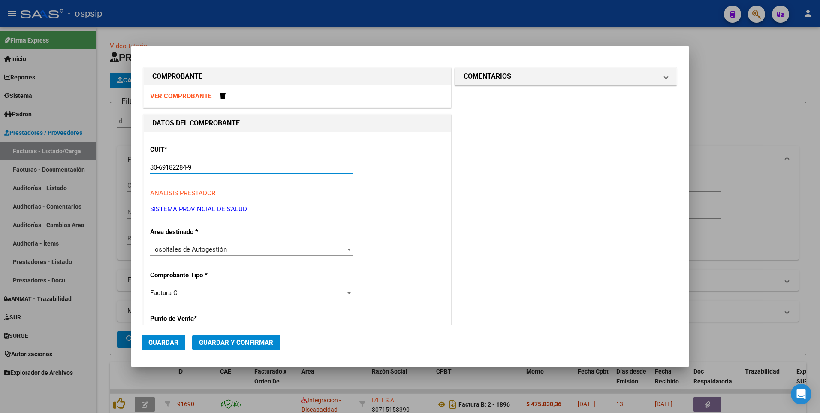
type input "30-69182284-9"
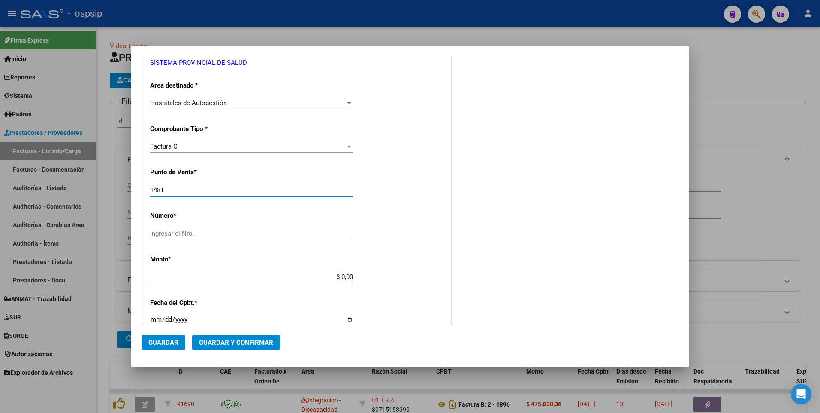
type input "1481"
type input "2085"
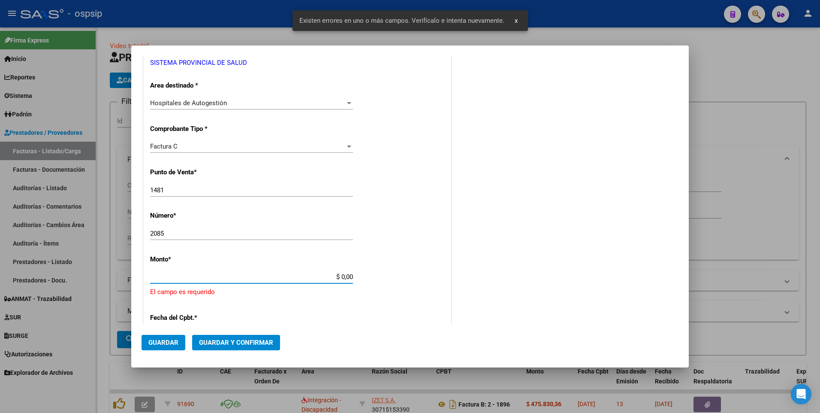
scroll to position [229, 0]
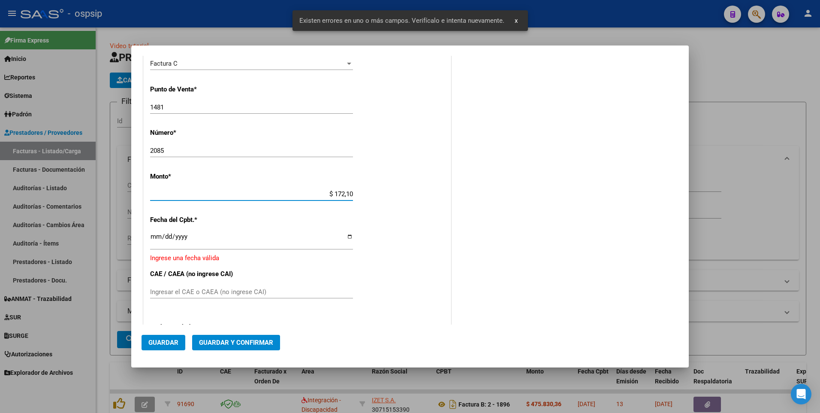
type input "$ 1.721,00"
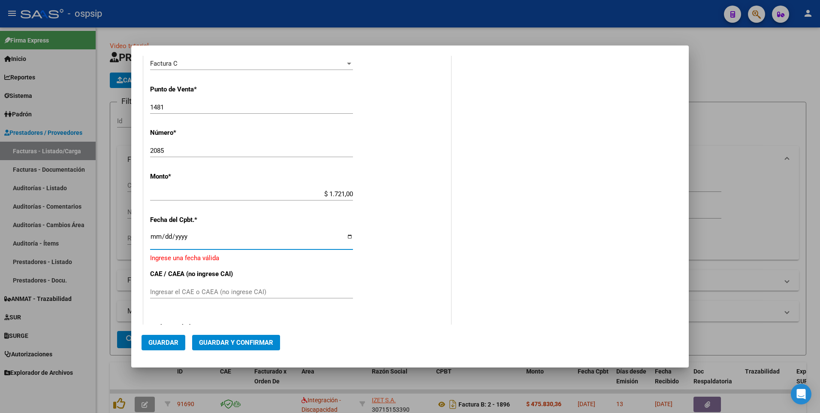
click at [157, 238] on input "Ingresar la fecha" at bounding box center [251, 240] width 203 height 14
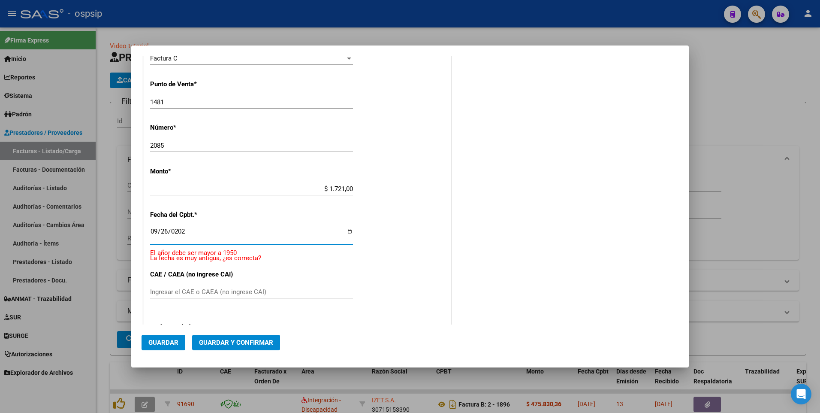
type input "[DATE]"
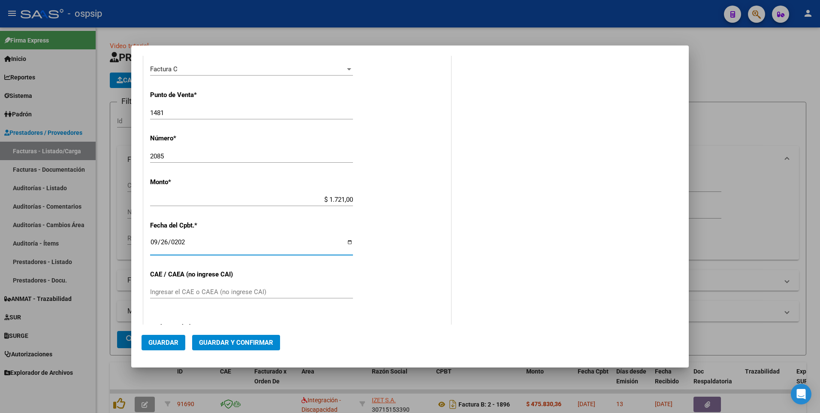
click at [212, 199] on input "$ 1.721,00" at bounding box center [251, 200] width 203 height 8
type input "$ 1.721,00"
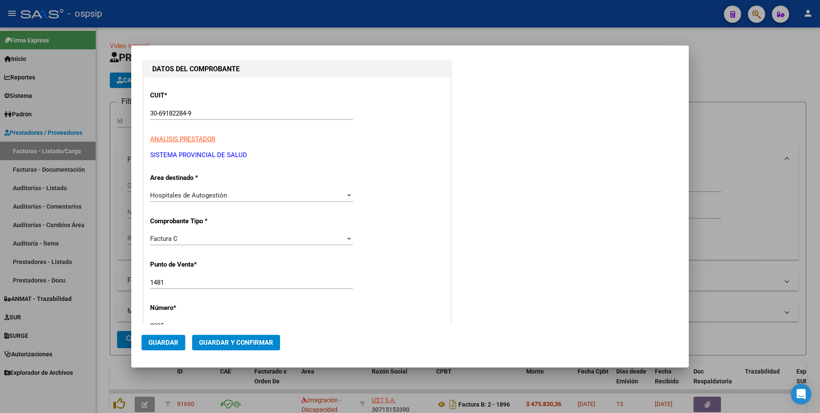
scroll to position [52, 0]
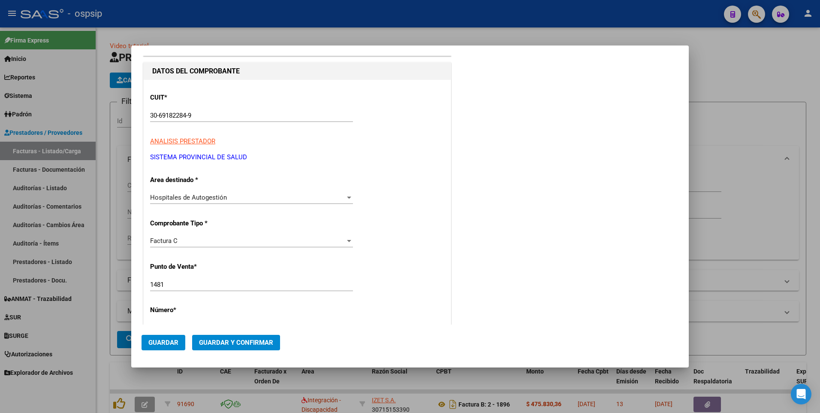
click at [168, 345] on span "Guardar" at bounding box center [163, 343] width 30 height 8
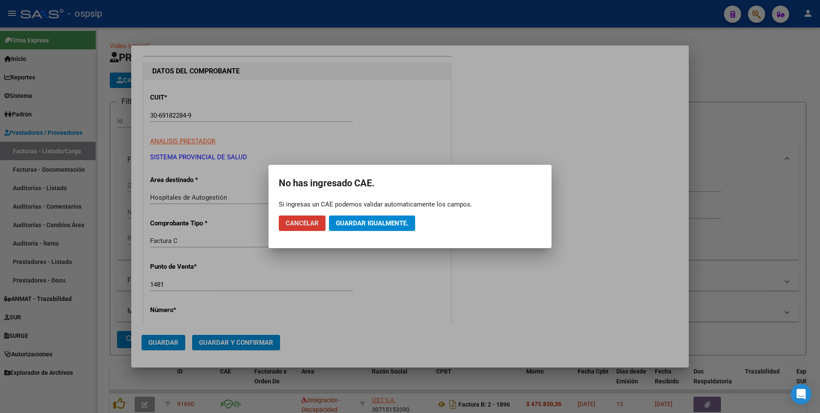
click at [369, 224] on span "Guardar igualmente." at bounding box center [372, 223] width 73 height 8
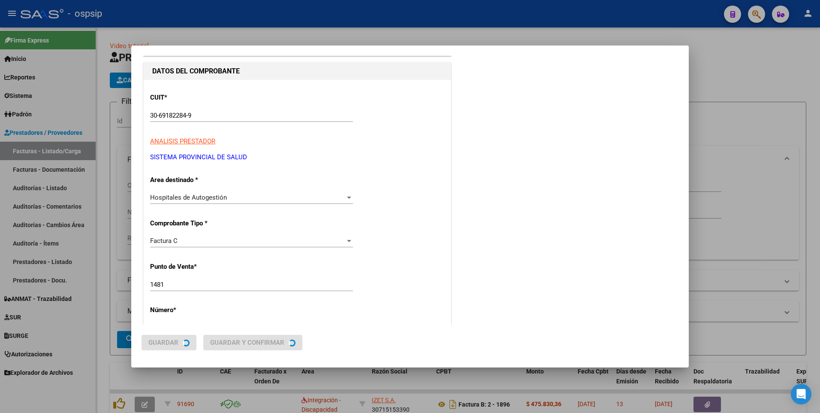
scroll to position [0, 0]
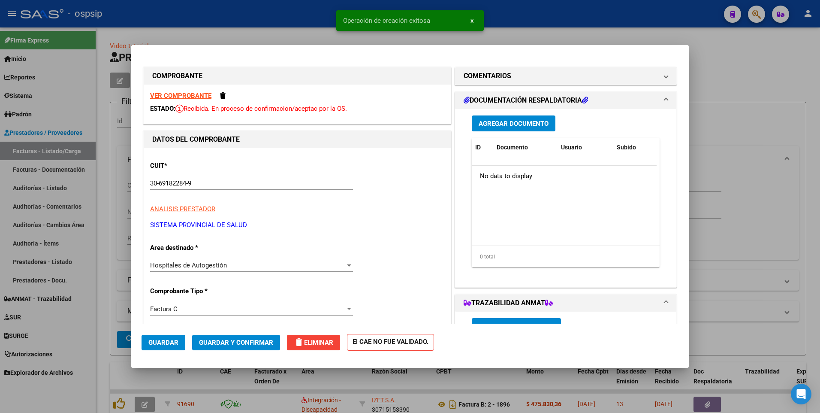
click at [493, 125] on span "Agregar Documento" at bounding box center [514, 124] width 70 height 8
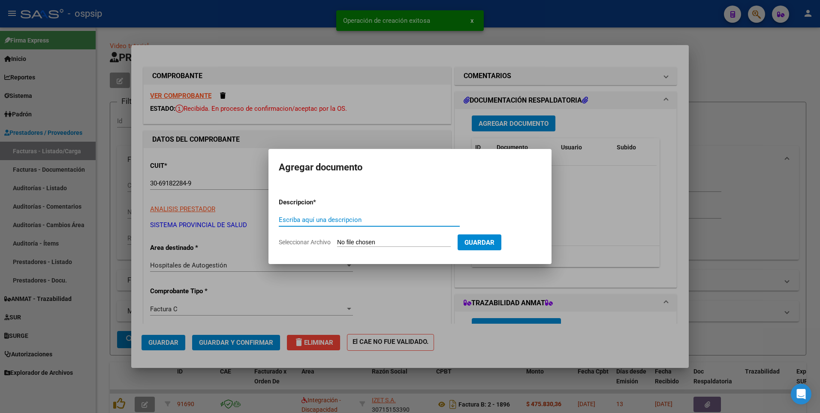
paste input "[EMAIL_ADDRESS][DOMAIN_NAME]"
type input "[EMAIL_ADDRESS][DOMAIN_NAME]"
click at [363, 239] on input "Seleccionar Archivo" at bounding box center [394, 243] width 114 height 8
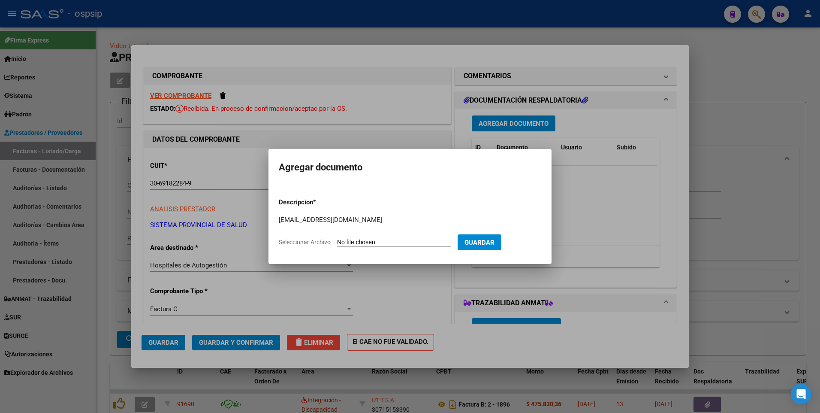
type input "C:\fakepath\[DATE]-[DATE].pdf"
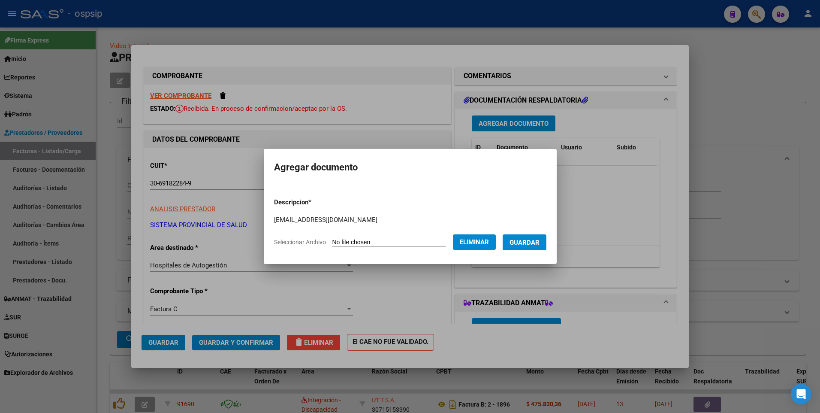
click at [540, 246] on span "Guardar" at bounding box center [525, 243] width 30 height 8
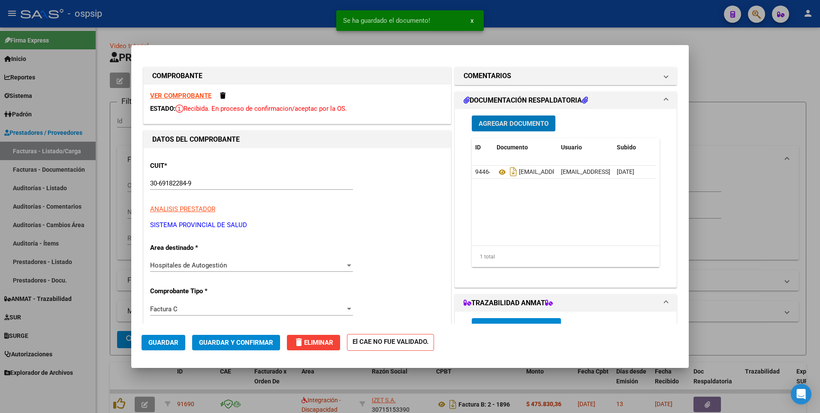
click at [174, 338] on button "Guardar" at bounding box center [164, 342] width 44 height 15
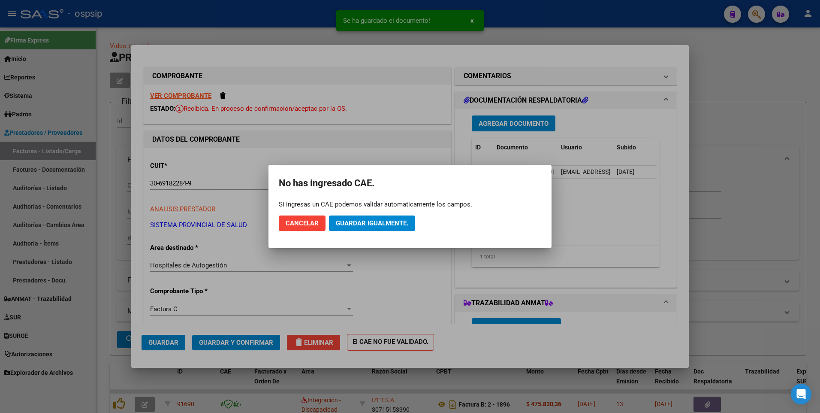
click at [390, 232] on mat-dialog-actions "Cancelar Guardar igualmente." at bounding box center [410, 223] width 263 height 29
click at [378, 221] on span "Guardar igualmente." at bounding box center [372, 223] width 73 height 8
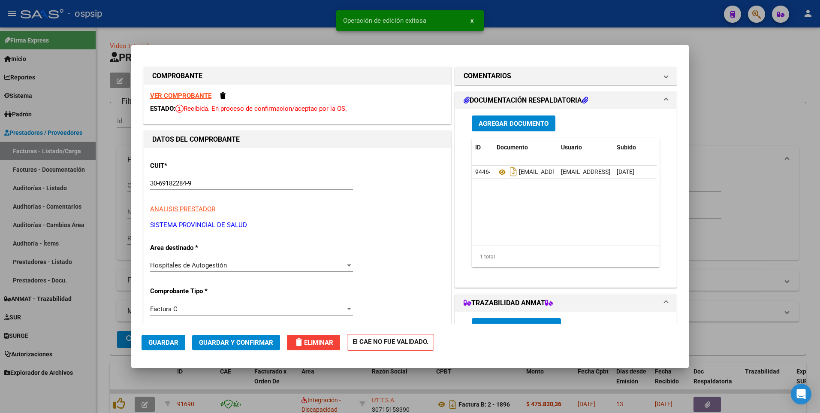
click at [257, 7] on div at bounding box center [410, 206] width 820 height 413
type input "$ 0,00"
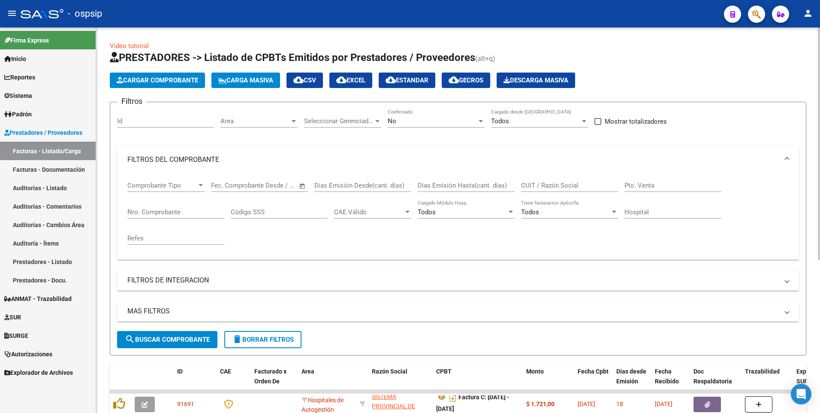
click at [178, 81] on span "Cargar Comprobante" at bounding box center [158, 80] width 82 height 8
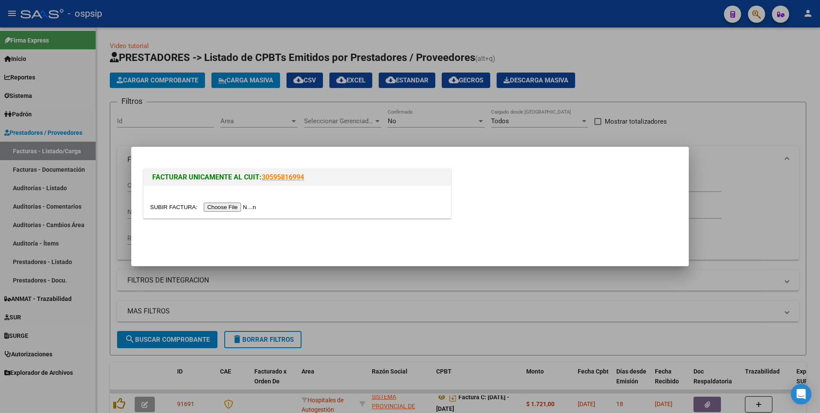
click at [234, 209] on input "file" at bounding box center [204, 207] width 109 height 9
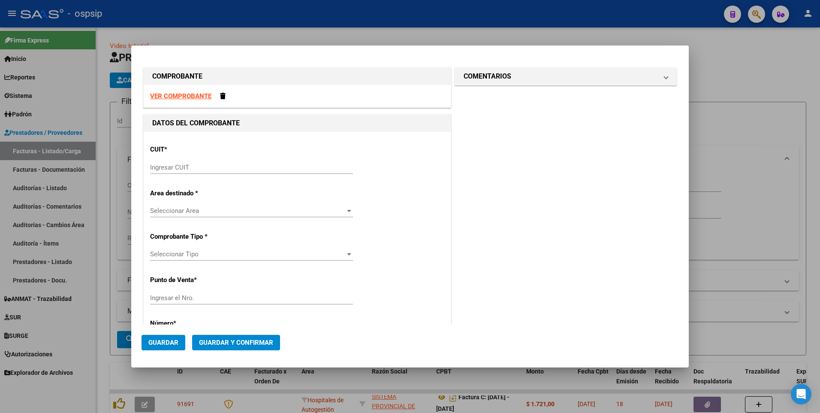
click at [196, 94] on strong "VER COMPROBANTE" at bounding box center [180, 96] width 61 height 8
click at [194, 162] on div "Ingresar CUIT" at bounding box center [251, 167] width 203 height 13
click at [199, 165] on input "Ingresar CUIT" at bounding box center [251, 167] width 203 height 8
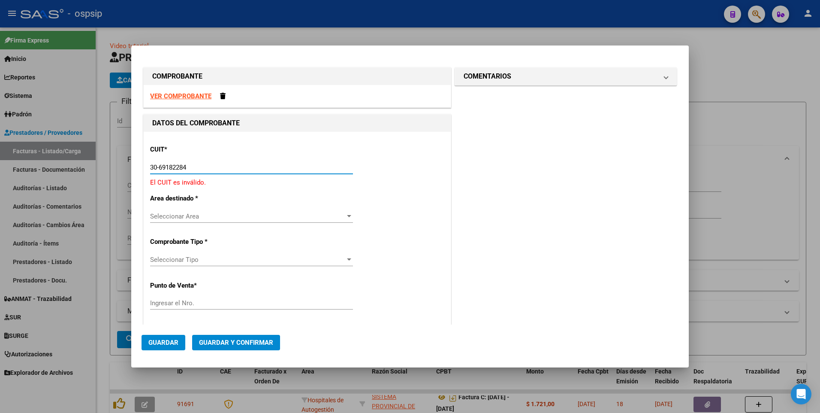
type input "30-69182284-9"
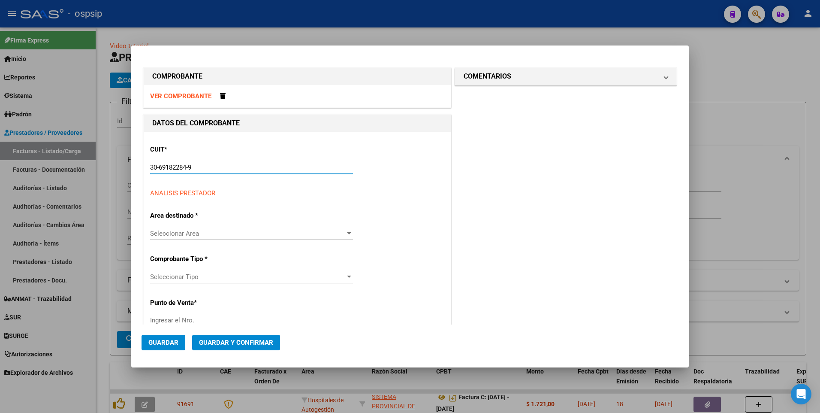
type input "1481"
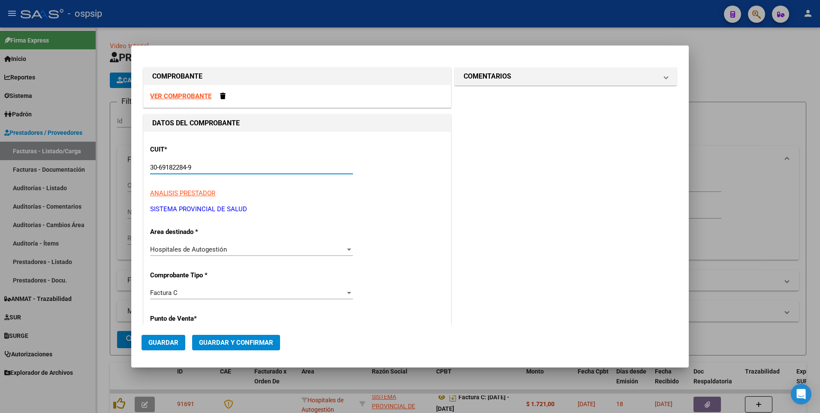
type input "30-69182284-9"
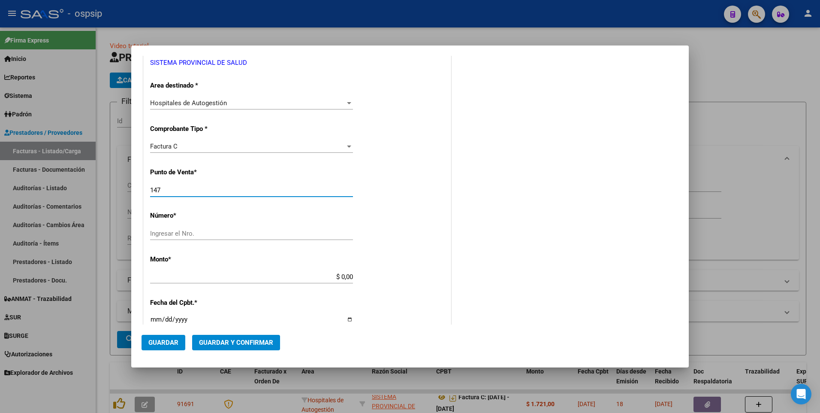
type input "1479"
click at [199, 190] on input "Ingresar el Nro." at bounding box center [251, 190] width 203 height 8
type input "1479"
type input "2182"
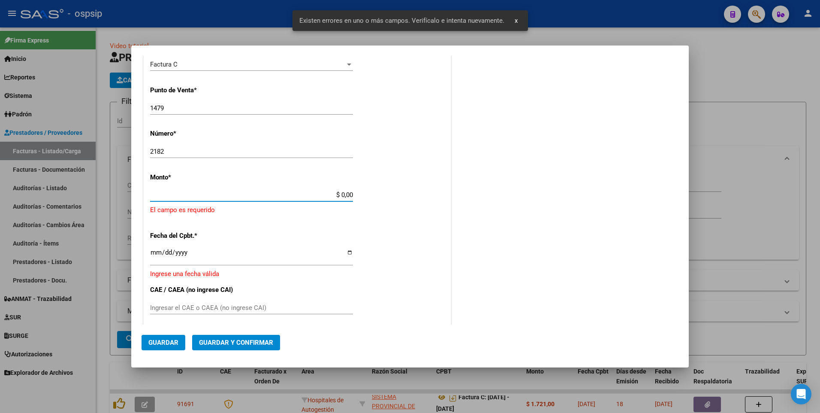
scroll to position [229, 0]
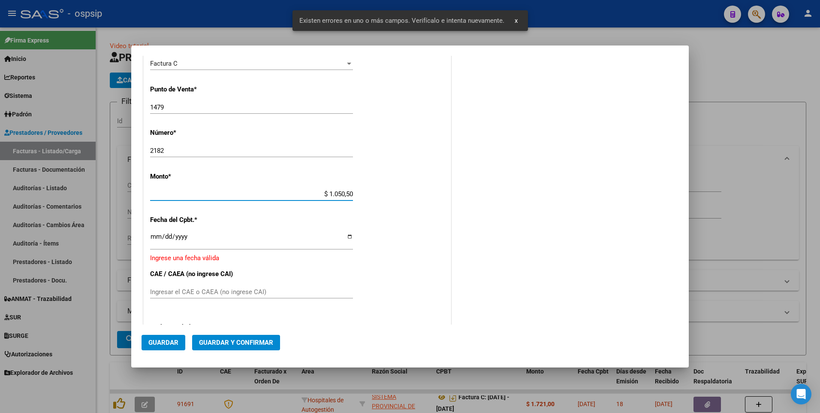
type input "$ 10.505,00"
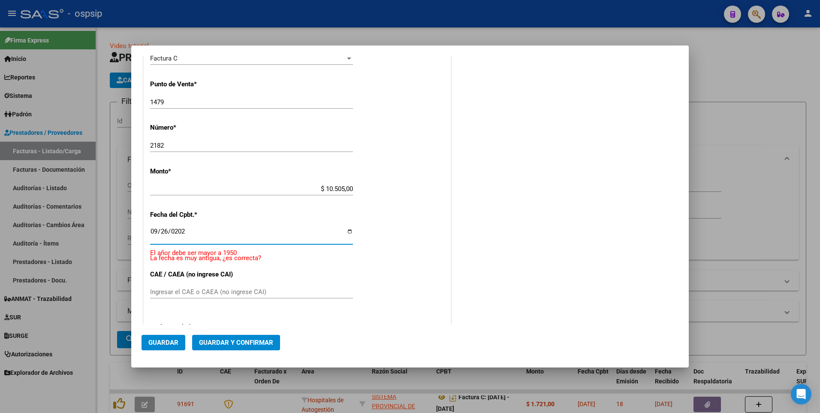
type input "[DATE]"
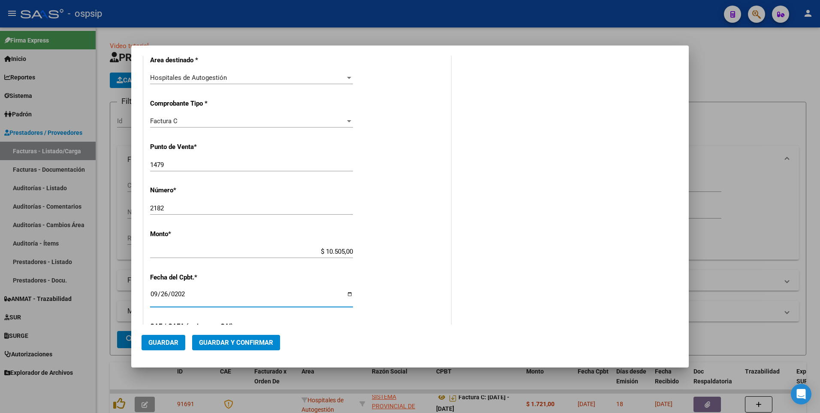
scroll to position [0, 0]
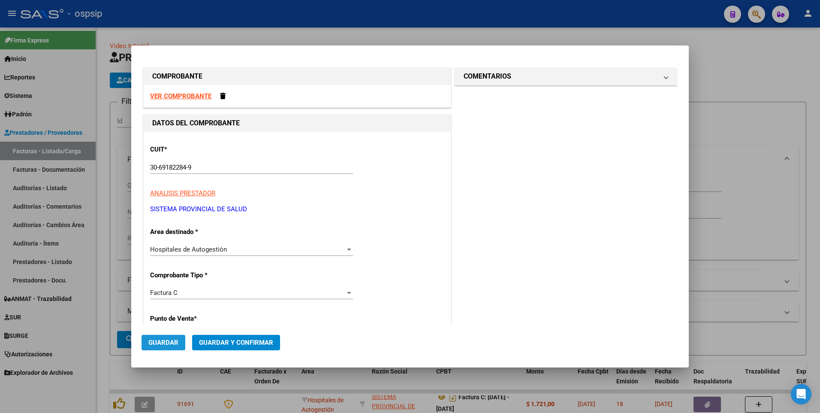
click at [161, 339] on span "Guardar" at bounding box center [163, 343] width 30 height 8
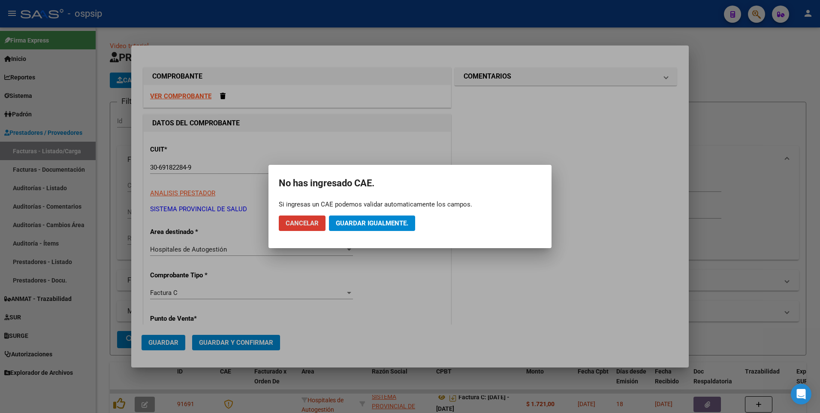
click at [344, 223] on span "Guardar igualmente." at bounding box center [372, 223] width 73 height 8
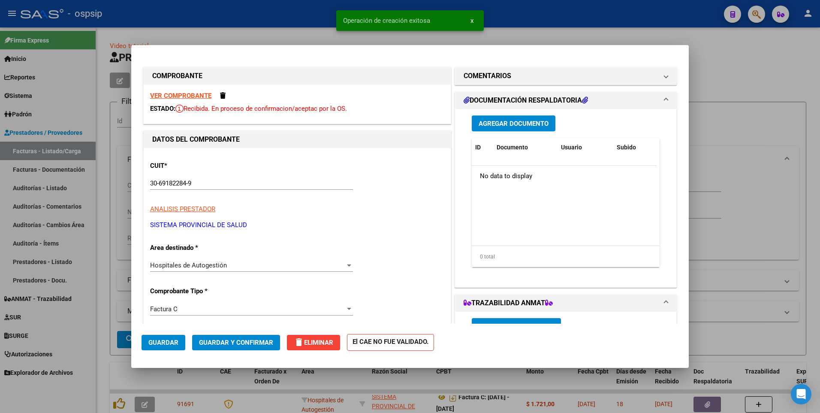
click at [523, 115] on button "Agregar Documento" at bounding box center [514, 123] width 84 height 16
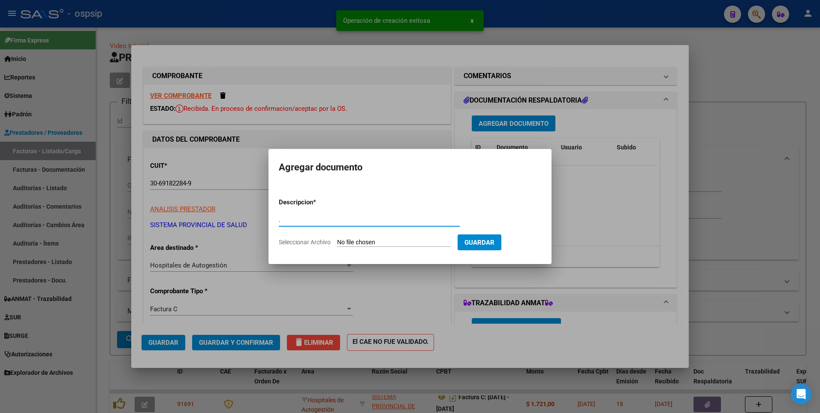
type input "."
click at [394, 245] on input "Seleccionar Archivo" at bounding box center [394, 243] width 114 height 8
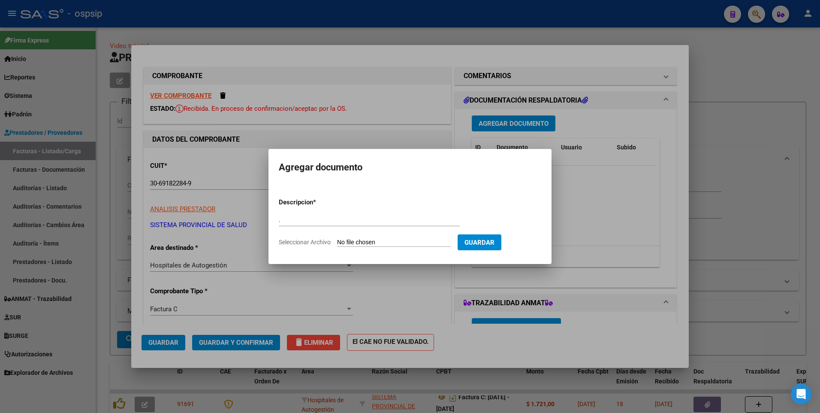
type input "C:\fakepath\[DATE]-2182.pdf"
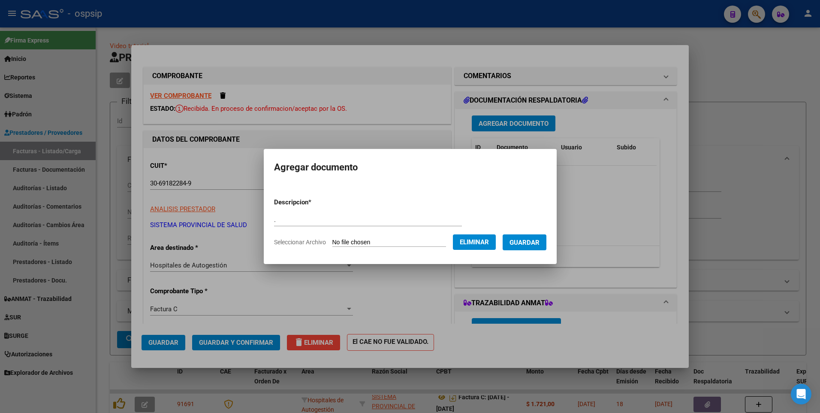
click at [531, 242] on span "Guardar" at bounding box center [525, 243] width 30 height 8
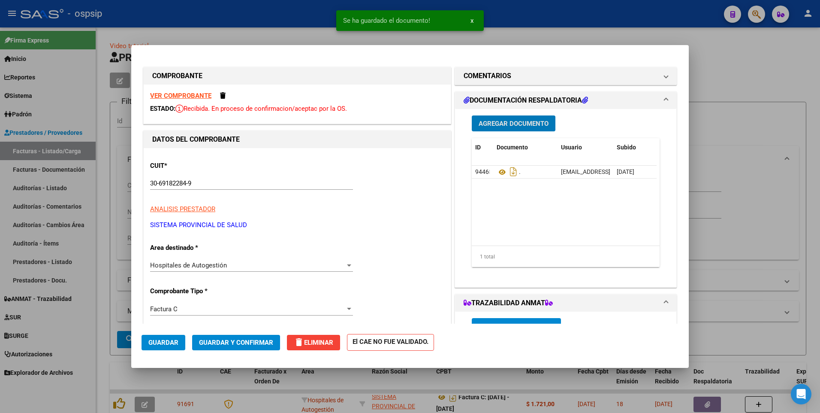
click at [159, 343] on span "Guardar" at bounding box center [163, 343] width 30 height 8
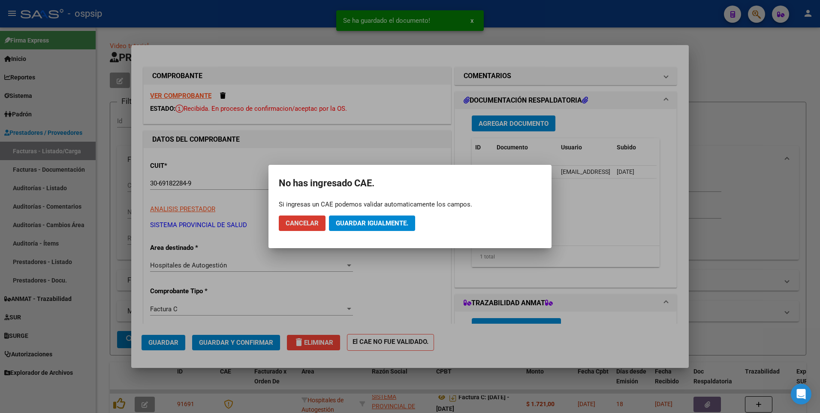
click at [369, 228] on button "Guardar igualmente." at bounding box center [372, 222] width 86 height 15
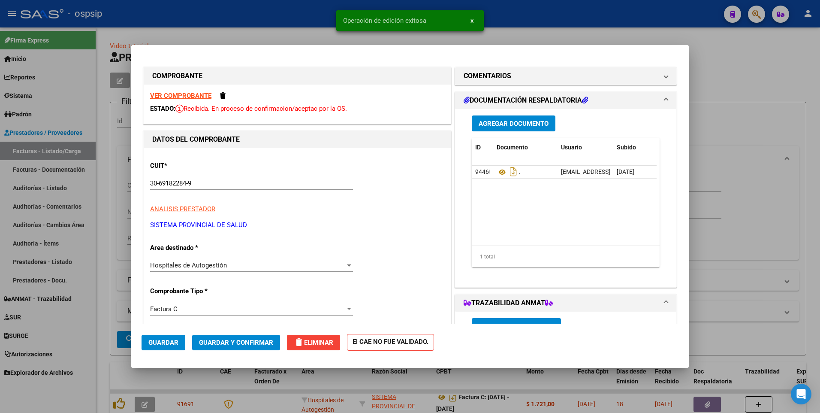
click at [250, 20] on div at bounding box center [410, 206] width 820 height 413
type input "$ 0,00"
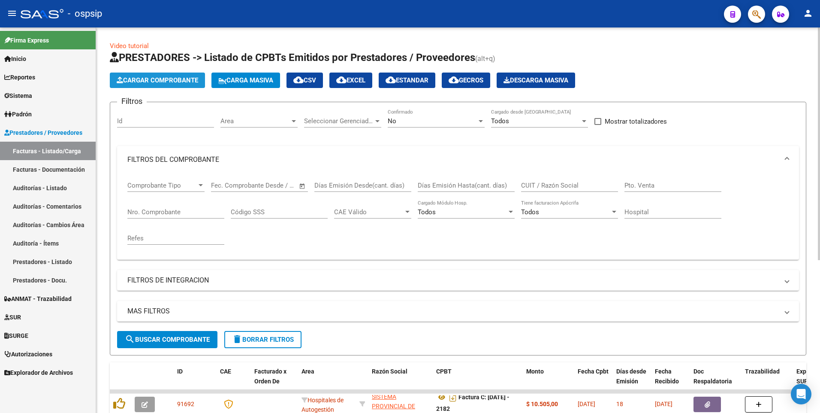
click at [188, 88] on button "Cargar Comprobante" at bounding box center [157, 80] width 95 height 15
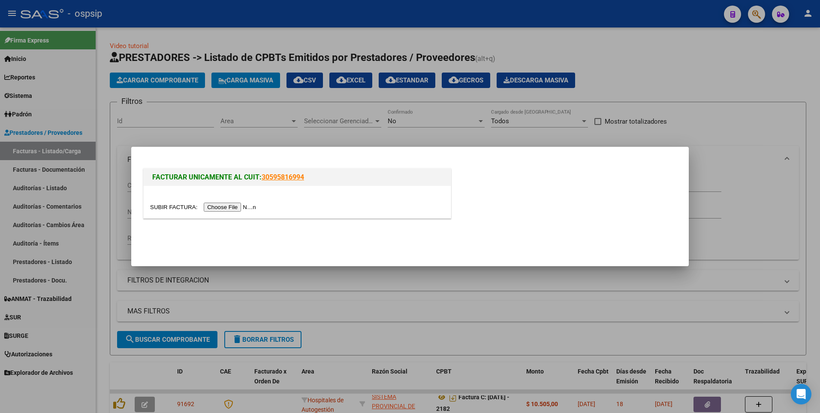
click at [238, 209] on input "file" at bounding box center [204, 207] width 109 height 9
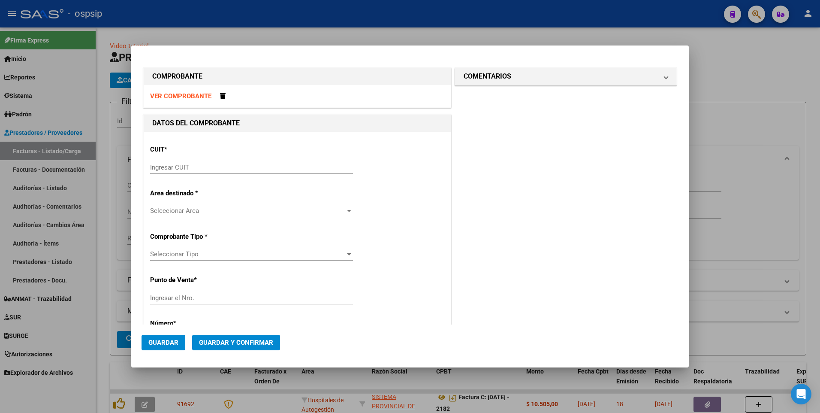
click at [180, 96] on strong "VER COMPROBANTE" at bounding box center [180, 96] width 61 height 8
click at [205, 172] on div "Ingresar CUIT" at bounding box center [251, 167] width 203 height 13
click at [205, 168] on input "Ingresar CUIT" at bounding box center [251, 167] width 203 height 8
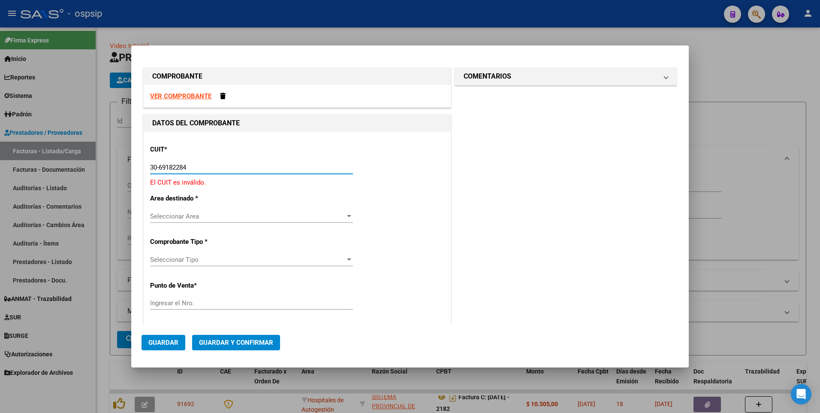
type input "30-69182284-9"
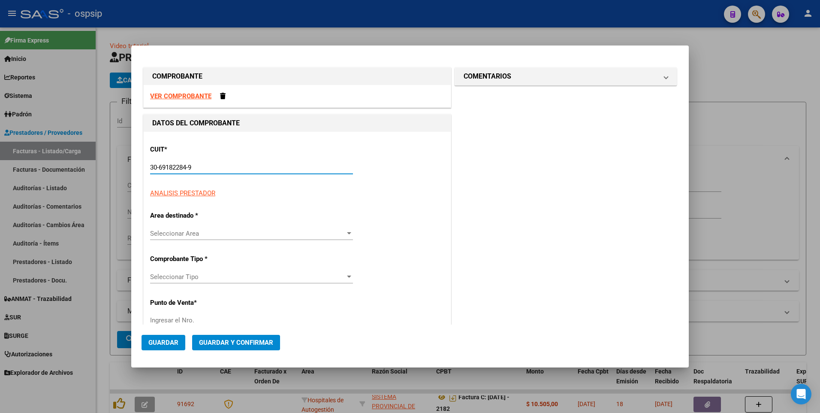
type input "1479"
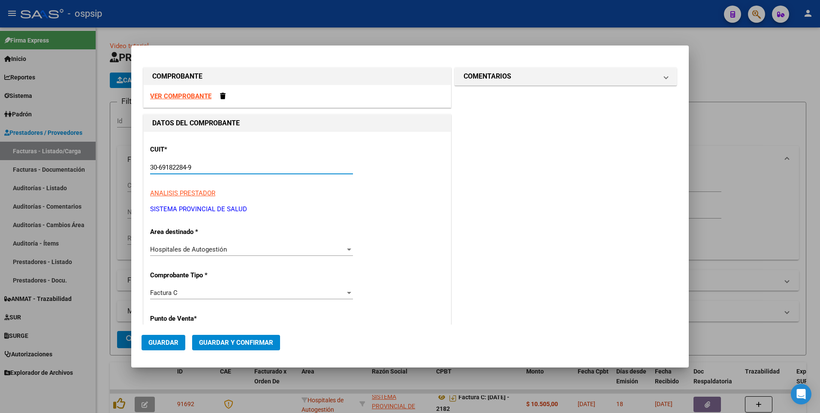
type input "30-69182284-9"
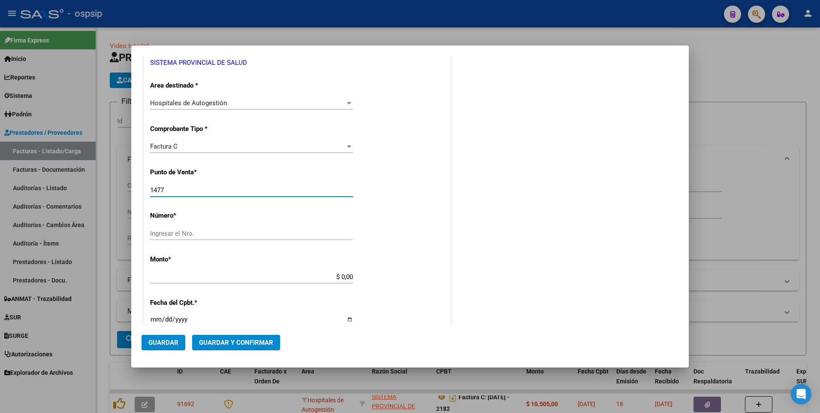
type input "1477"
type input "2209"
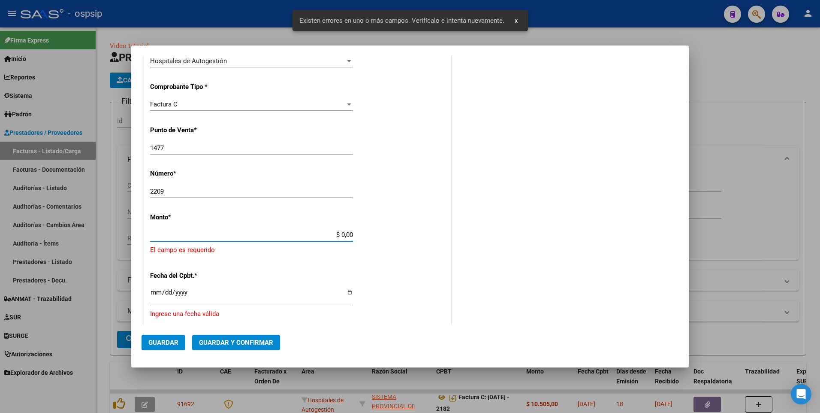
scroll to position [229, 0]
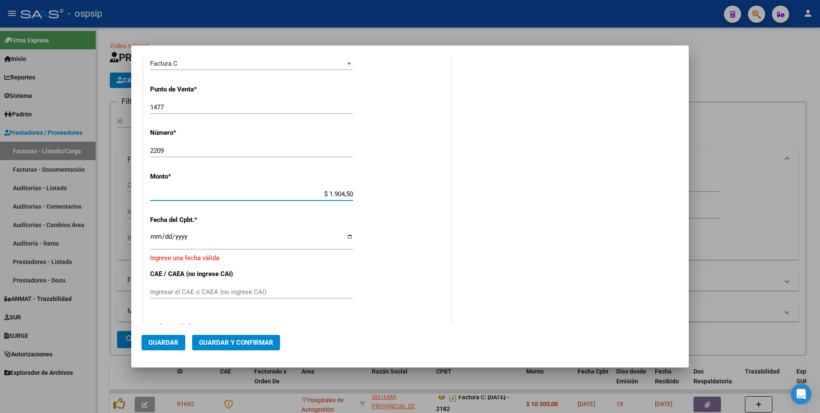
type input "$ 19.045,00"
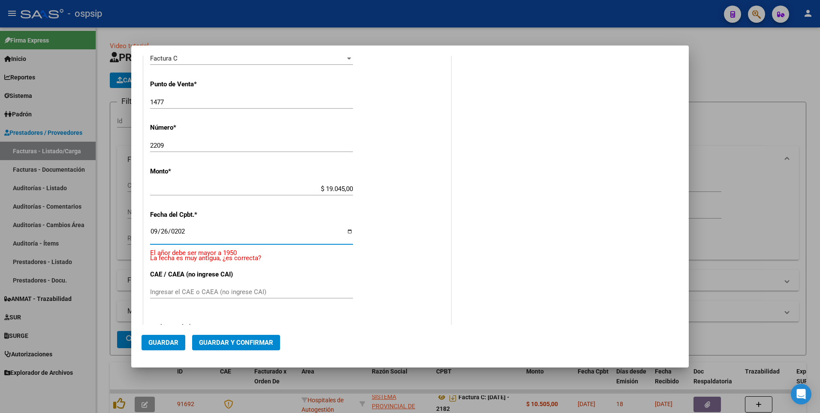
type input "[DATE]"
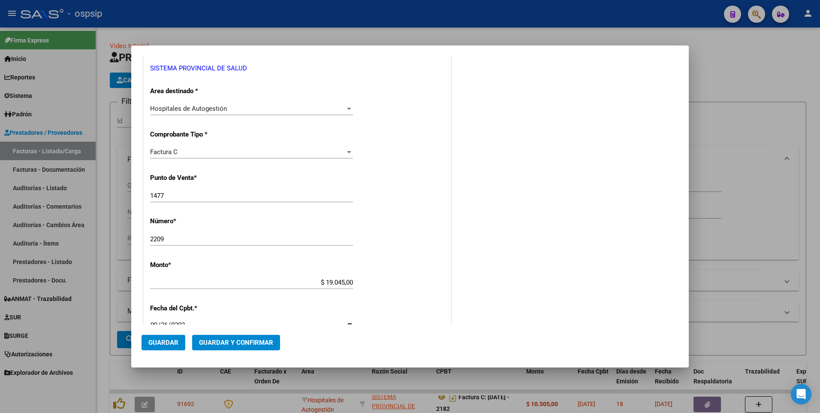
scroll to position [138, 0]
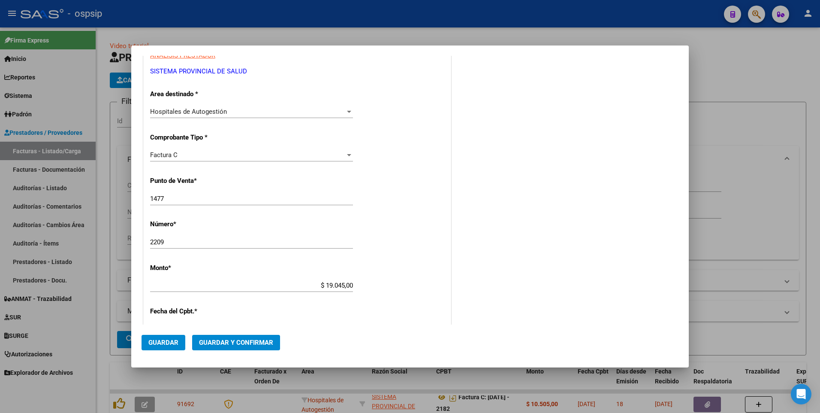
click at [166, 344] on span "Guardar" at bounding box center [163, 343] width 30 height 8
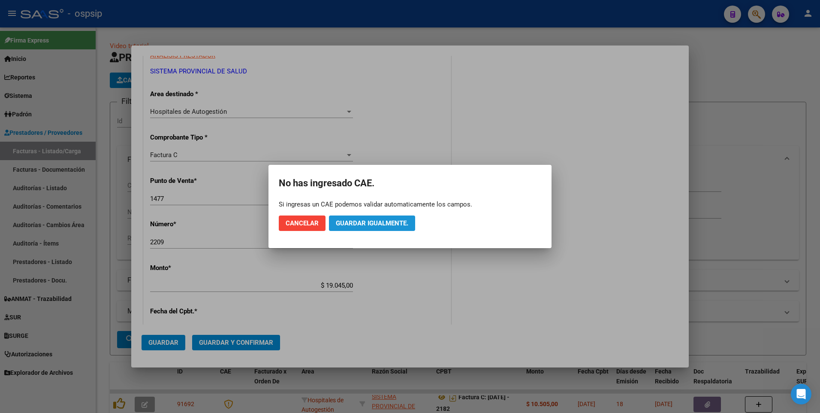
click at [368, 227] on span "Guardar igualmente." at bounding box center [372, 223] width 73 height 8
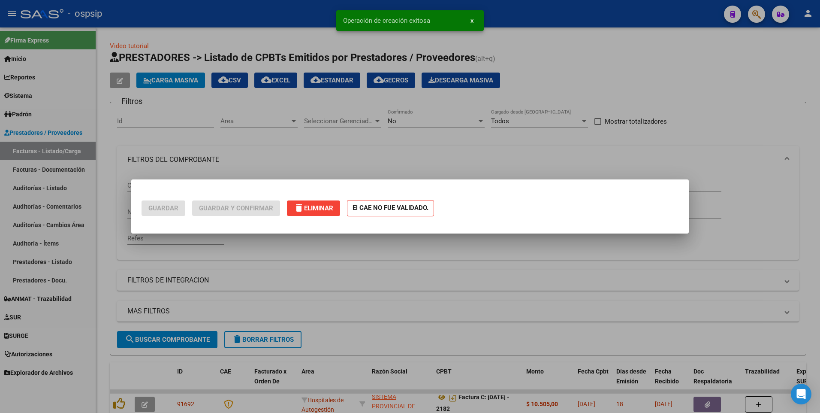
scroll to position [0, 0]
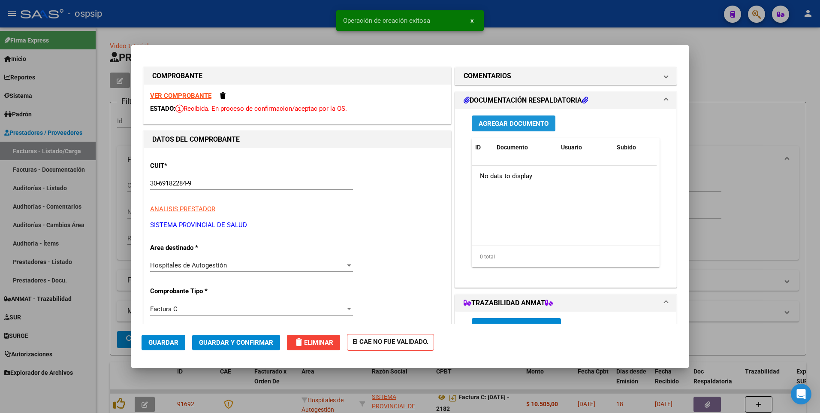
click at [484, 125] on span "Agregar Documento" at bounding box center [514, 124] width 70 height 8
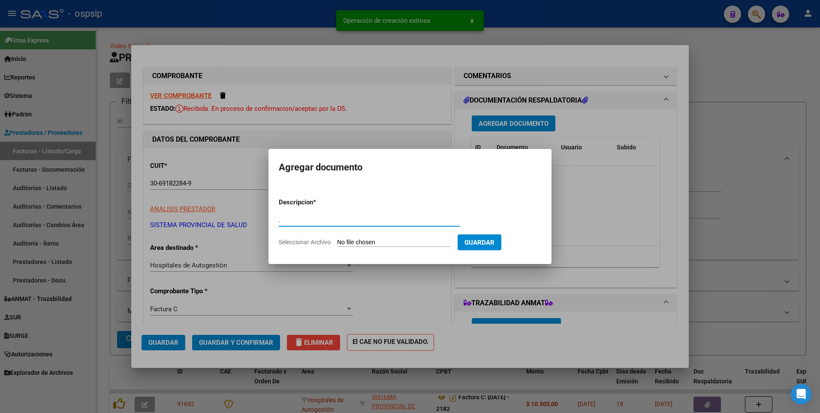
type input "."
click at [382, 238] on form "Descripcion * . Escriba aquí una descripcion Seleccionar Archivo Guardar" at bounding box center [410, 222] width 263 height 63
click at [382, 240] on input "Seleccionar Archivo" at bounding box center [394, 243] width 114 height 8
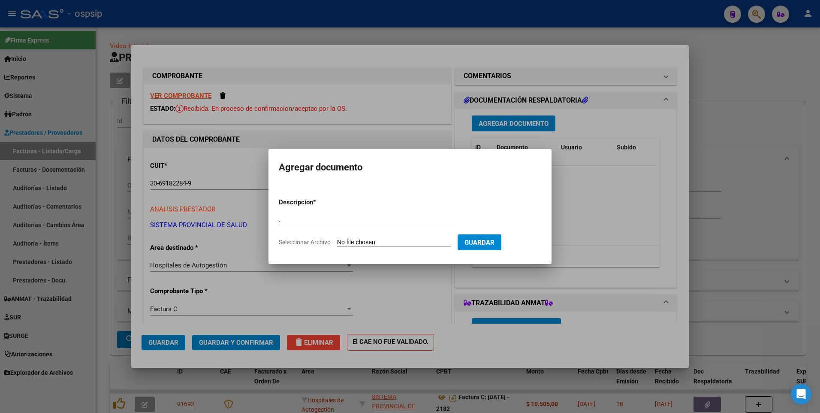
type input "C:\fakepath\[DATE]-2209.pdf"
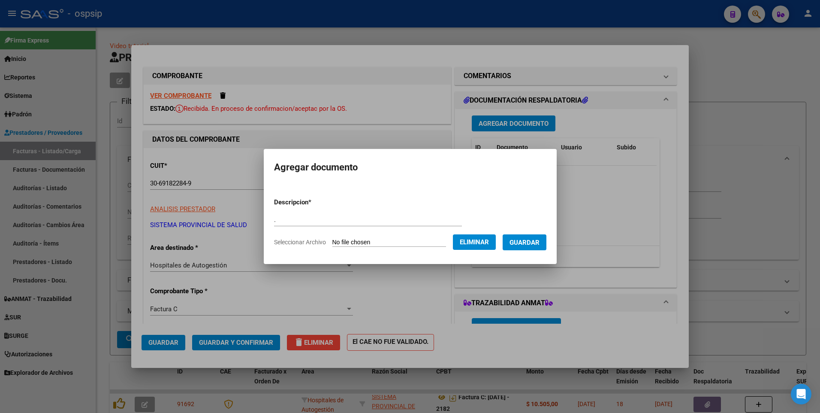
click at [540, 233] on form "Descripcion * . Escriba aquí una descripcion Seleccionar Archivo Eliminar Guard…" at bounding box center [410, 222] width 272 height 63
click at [535, 242] on span "Guardar" at bounding box center [525, 243] width 30 height 8
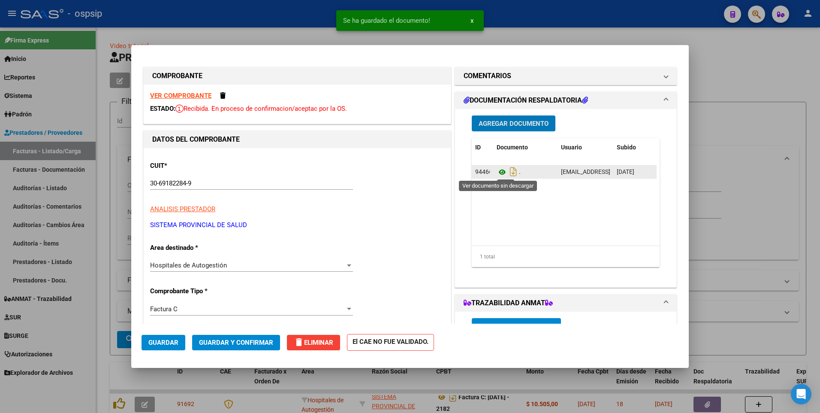
click at [501, 173] on icon at bounding box center [502, 172] width 11 height 10
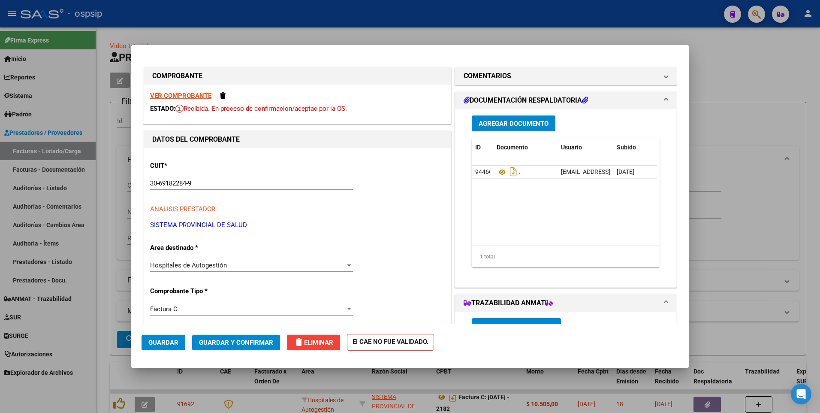
click at [166, 345] on span "Guardar" at bounding box center [163, 343] width 30 height 8
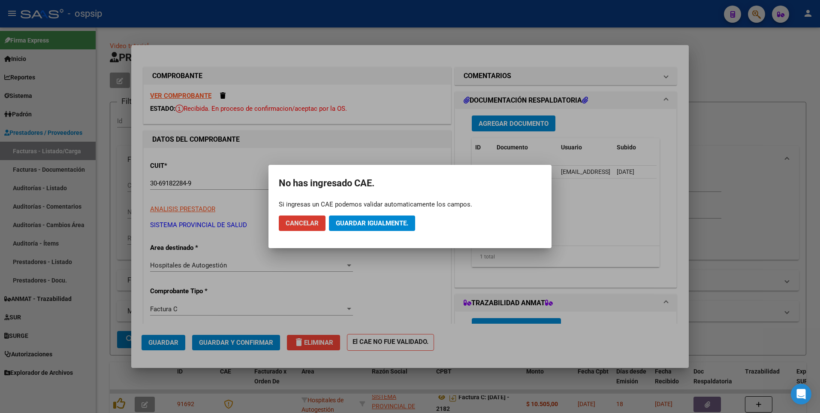
click at [355, 223] on span "Guardar igualmente." at bounding box center [372, 223] width 73 height 8
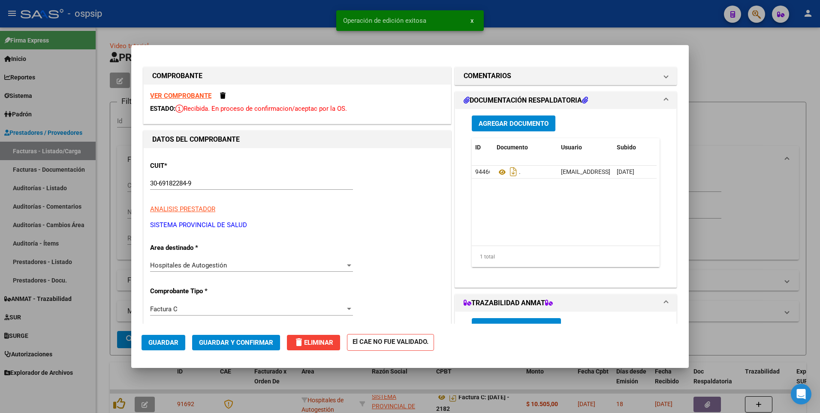
click at [293, 33] on div at bounding box center [410, 206] width 820 height 413
type input "$ 0,00"
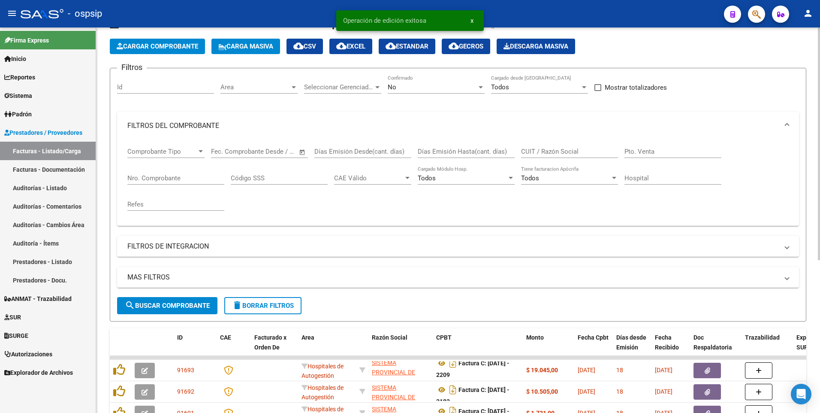
scroll to position [43, 0]
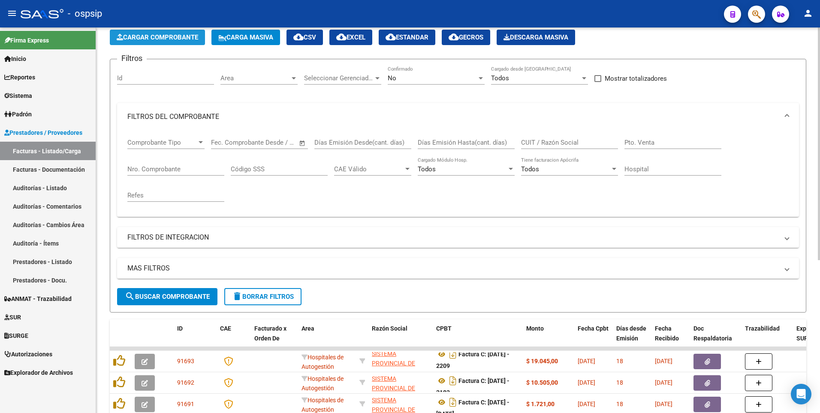
click at [181, 38] on span "Cargar Comprobante" at bounding box center [158, 37] width 82 height 8
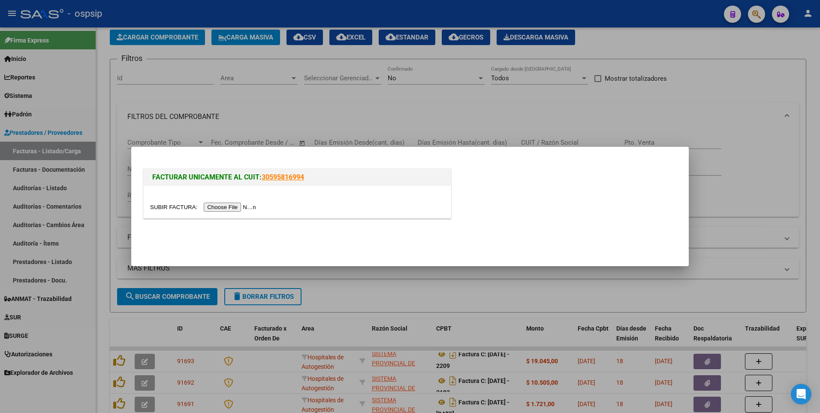
click at [241, 206] on input "file" at bounding box center [204, 207] width 109 height 9
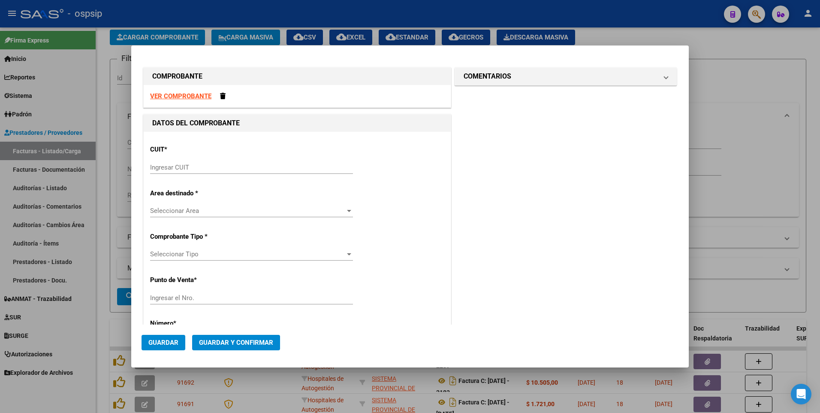
click at [172, 99] on strong "VER COMPROBANTE" at bounding box center [180, 96] width 61 height 8
click at [229, 166] on input "Ingresar CUIT" at bounding box center [251, 167] width 203 height 8
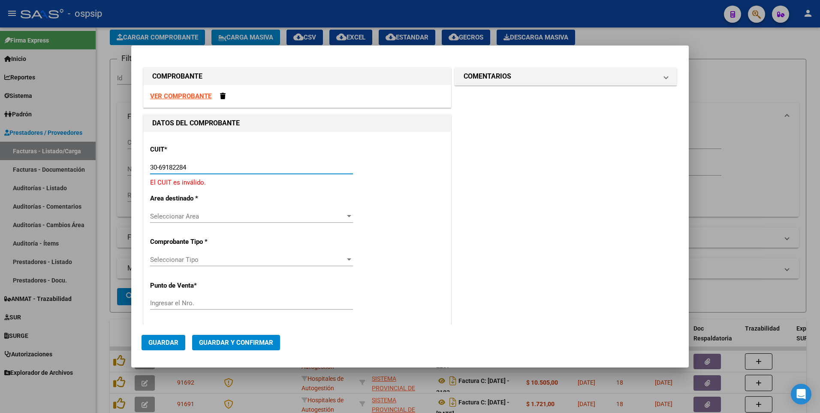
type input "30-69182284-9"
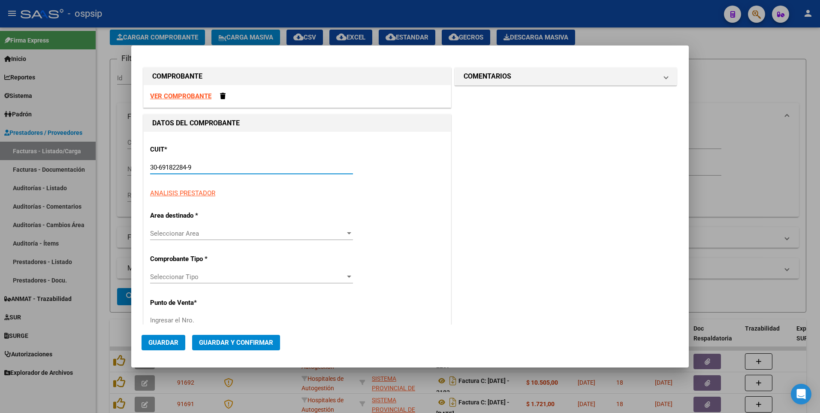
type input "1477"
type input "30-69182284-9"
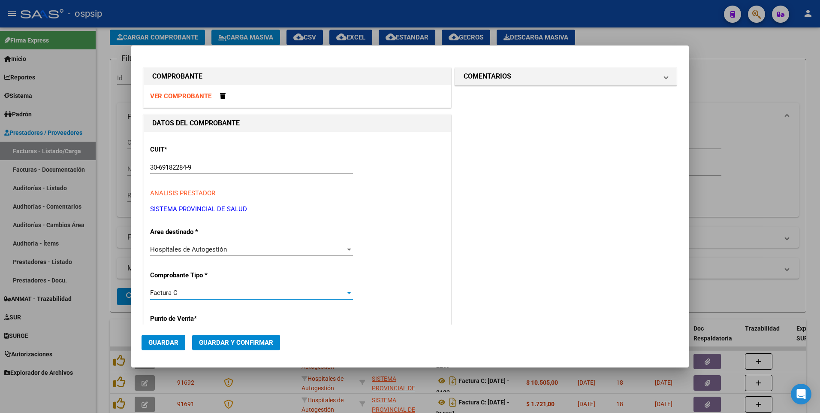
scroll to position [146, 0]
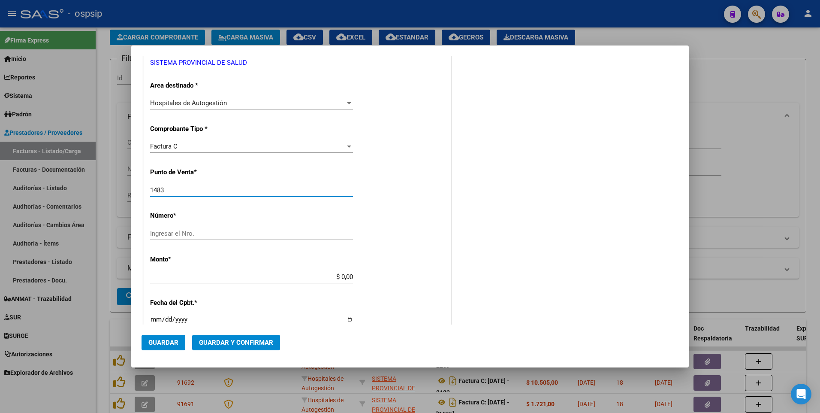
type input "1483"
type input "2330"
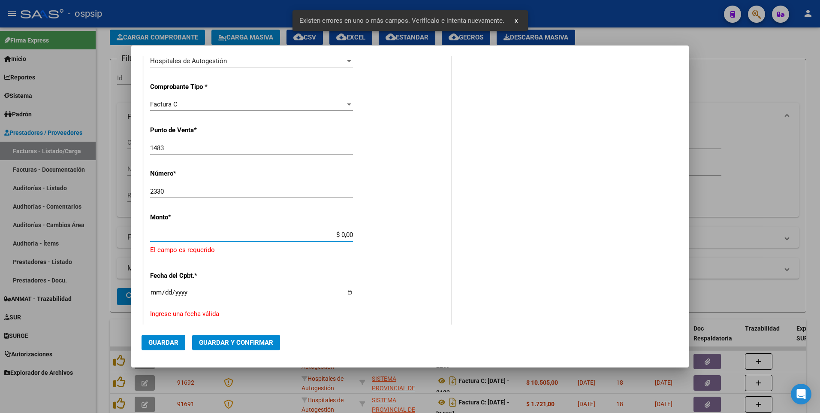
scroll to position [229, 0]
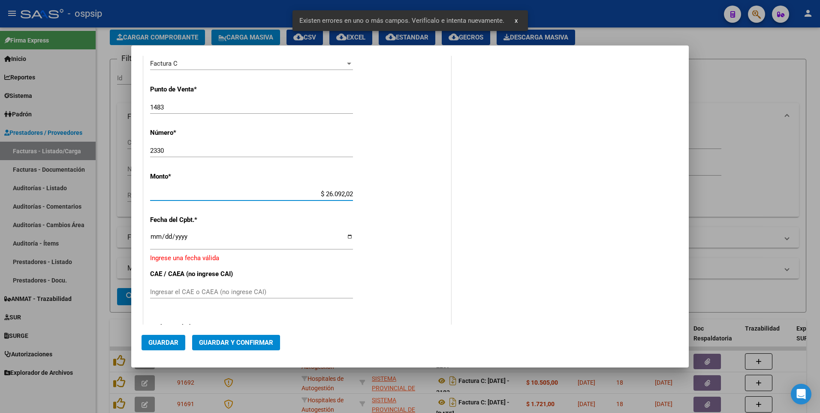
type input "$ 260.920,25"
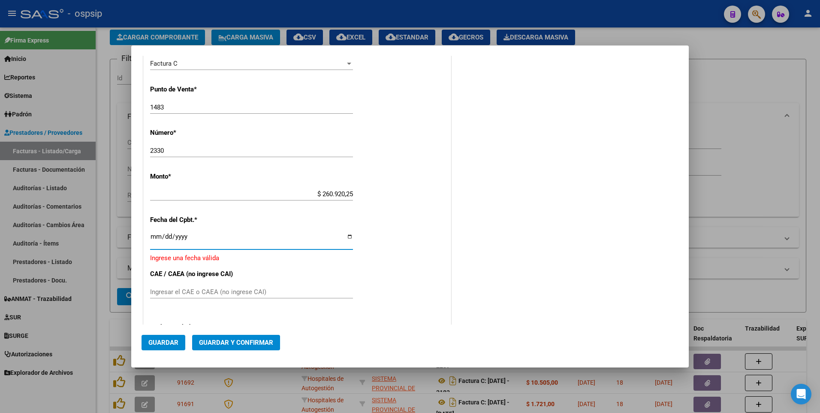
click at [155, 232] on div "Ingresar la fecha" at bounding box center [251, 240] width 203 height 18
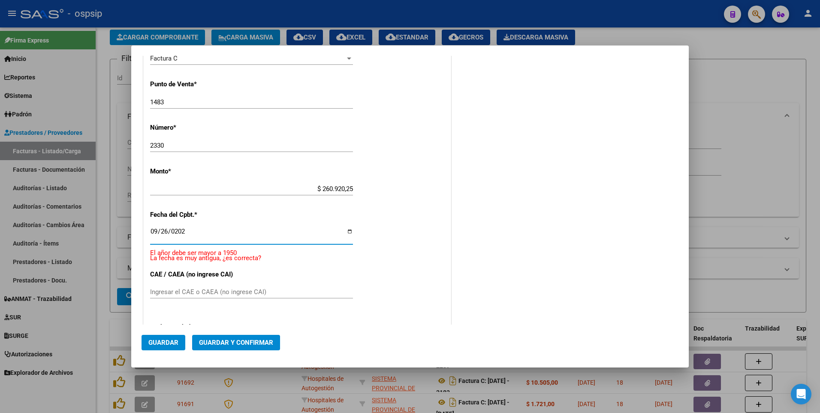
type input "[DATE]"
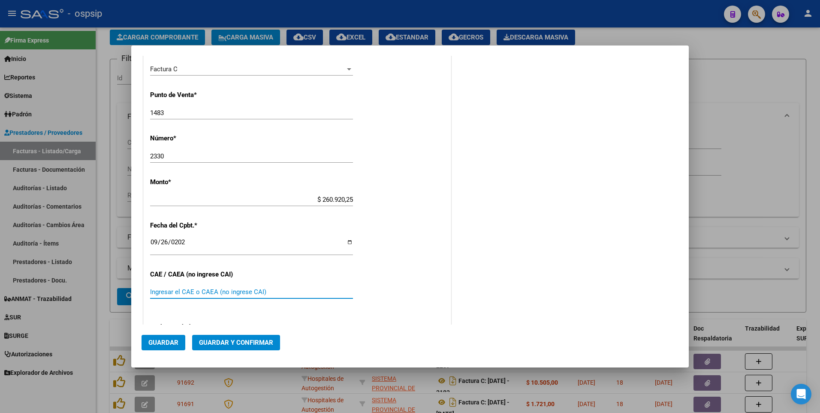
click at [166, 343] on span "Guardar" at bounding box center [163, 343] width 30 height 8
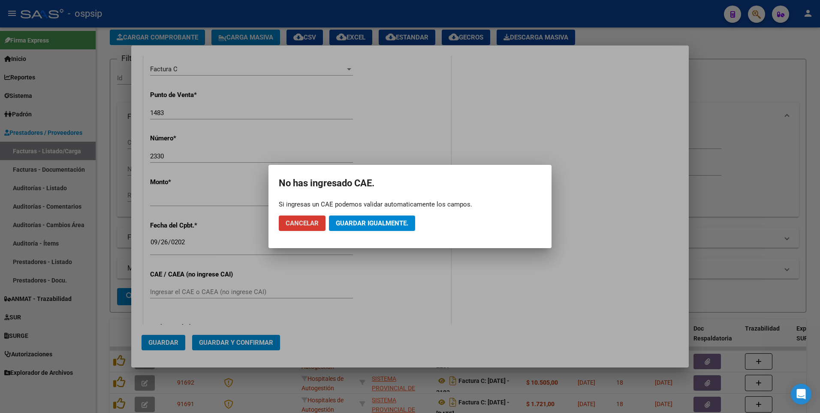
click at [310, 226] on span "Cancelar" at bounding box center [302, 223] width 33 height 8
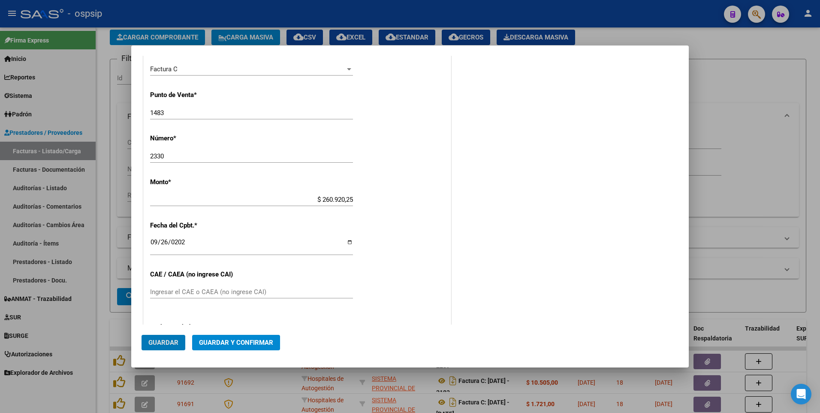
click at [287, 197] on input "$ 260.920,25" at bounding box center [251, 200] width 203 height 8
type input "$ 8.109,00"
click at [168, 342] on span "Guardar" at bounding box center [163, 343] width 30 height 8
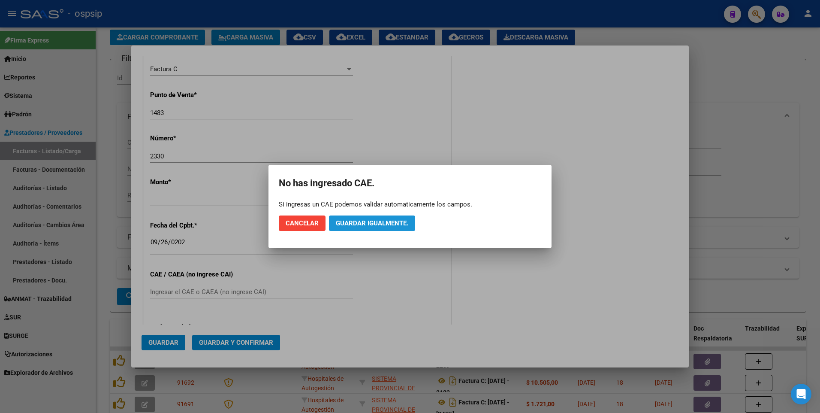
click at [357, 219] on span "Guardar igualmente." at bounding box center [372, 223] width 73 height 8
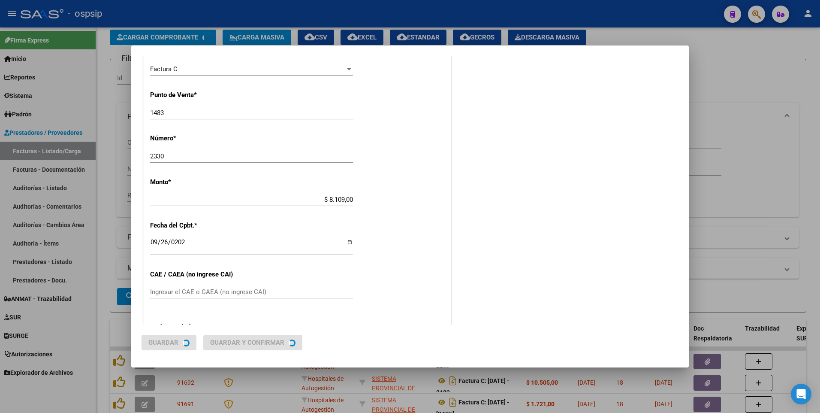
scroll to position [0, 0]
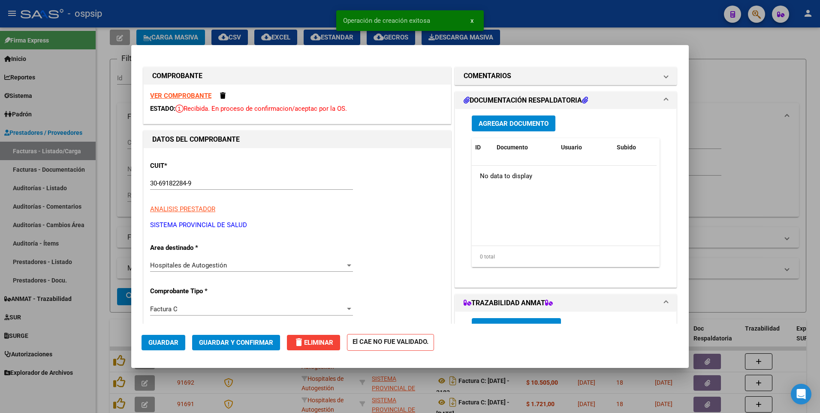
click at [494, 125] on span "Agregar Documento" at bounding box center [514, 124] width 70 height 8
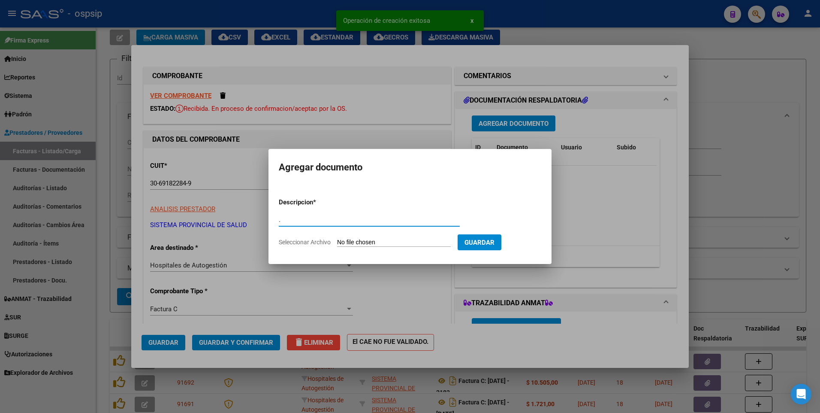
click at [438, 246] on input "Seleccionar Archivo" at bounding box center [394, 243] width 114 height 8
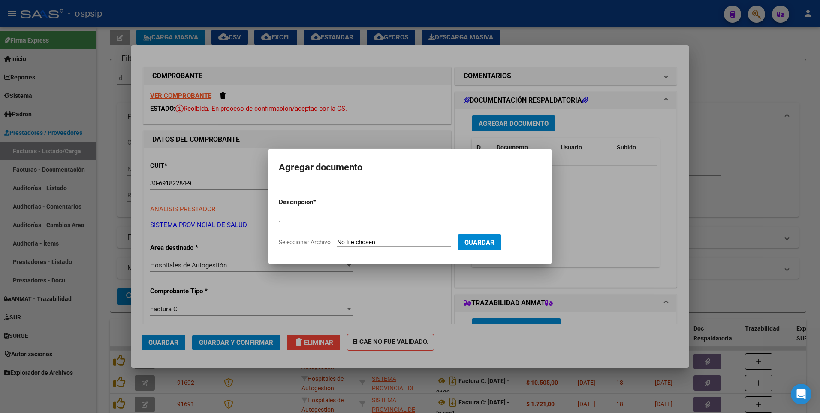
click at [328, 223] on input "." at bounding box center [369, 220] width 181 height 8
click at [327, 223] on input "." at bounding box center [369, 220] width 181 height 8
paste input "[EMAIL_ADDRESS][DOMAIN_NAME]"
type input "[EMAIL_ADDRESS][DOMAIN_NAME]"
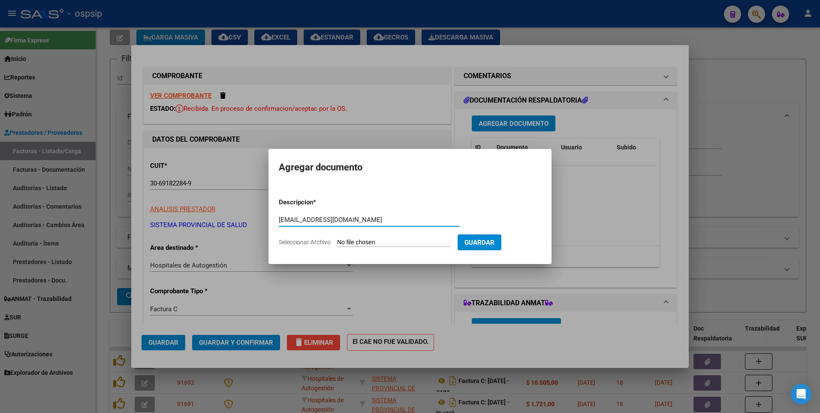
click at [355, 246] on input "Seleccionar Archivo" at bounding box center [394, 243] width 114 height 8
type input "C:\fakepath\[DATE]-2330.pdf"
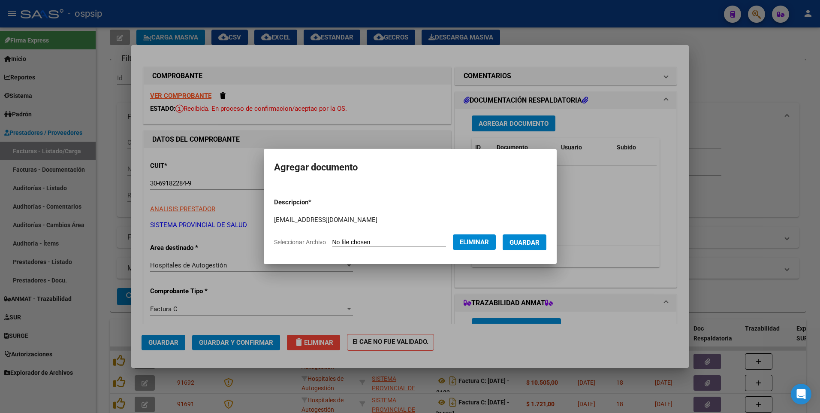
click at [525, 246] on span "Guardar" at bounding box center [525, 243] width 30 height 8
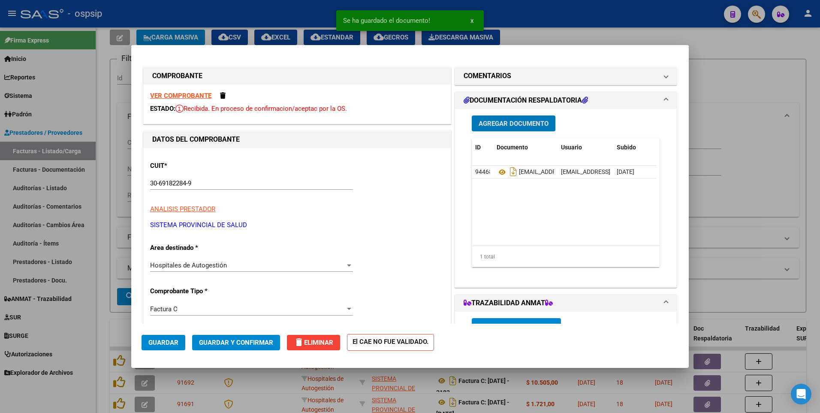
click at [161, 348] on button "Guardar" at bounding box center [164, 342] width 44 height 15
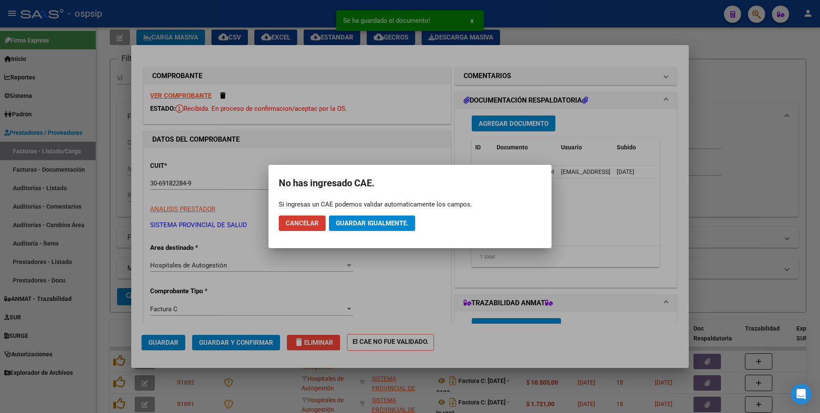
click at [107, 281] on div at bounding box center [410, 206] width 820 height 413
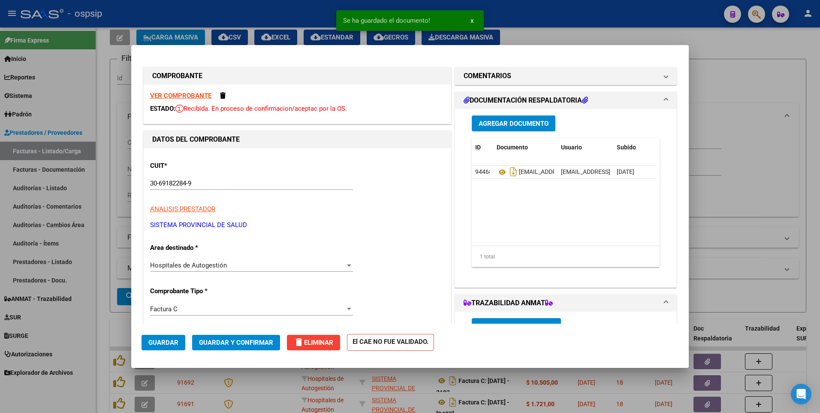
click at [167, 345] on span "Guardar" at bounding box center [163, 343] width 30 height 8
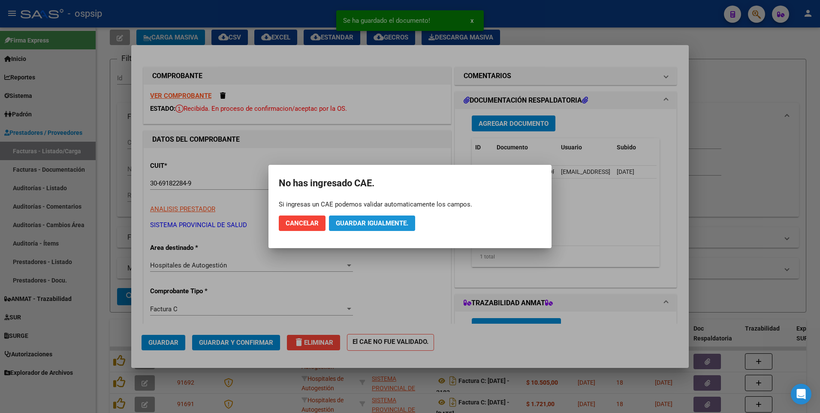
click at [341, 218] on button "Guardar igualmente." at bounding box center [372, 222] width 86 height 15
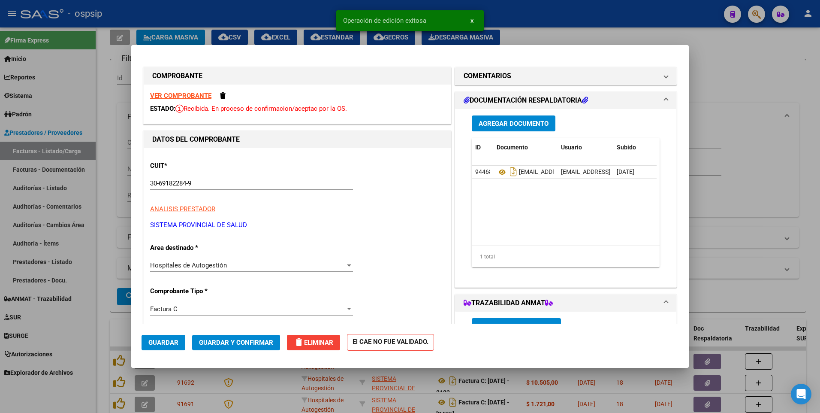
click at [112, 201] on div at bounding box center [410, 206] width 820 height 413
type input "$ 0,00"
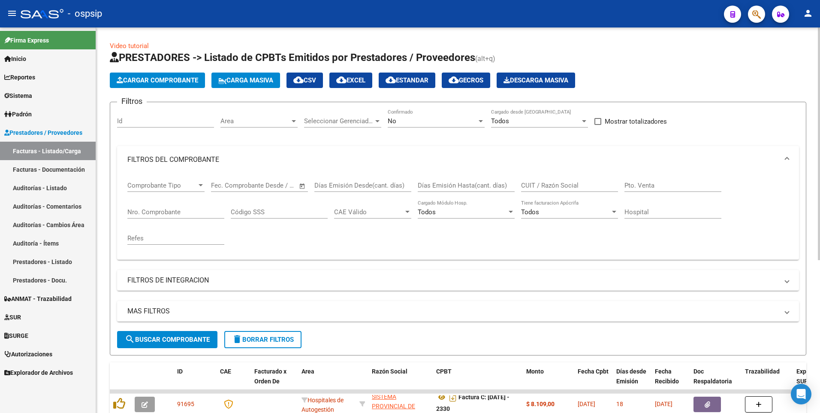
click at [170, 86] on button "Cargar Comprobante" at bounding box center [157, 80] width 95 height 15
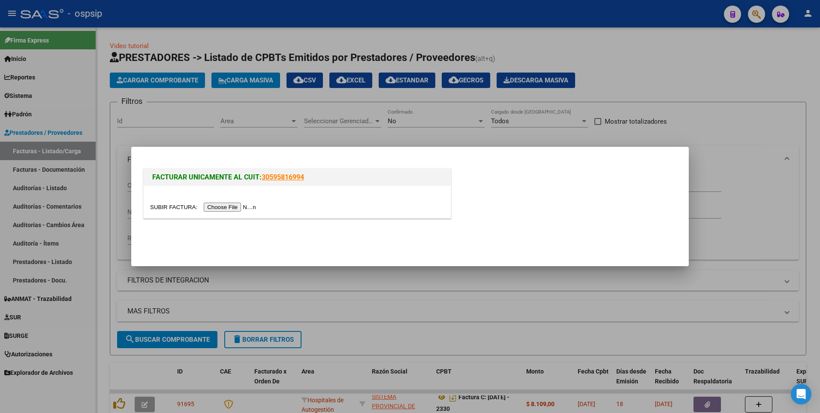
click at [219, 207] on input "file" at bounding box center [204, 207] width 109 height 9
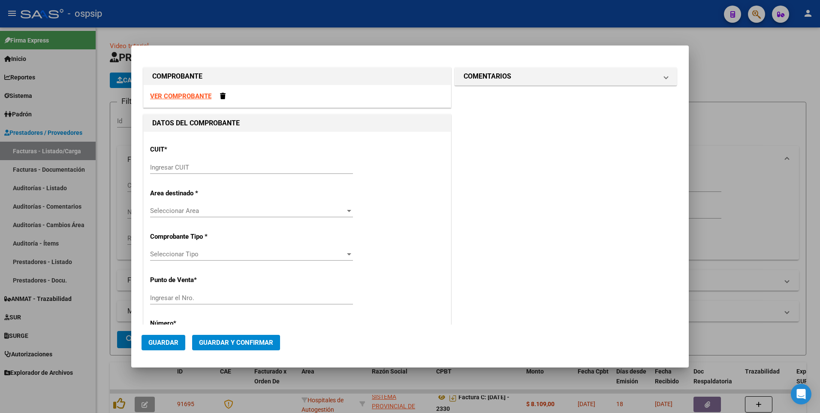
click at [179, 98] on strong "VER COMPROBANTE" at bounding box center [180, 96] width 61 height 8
click at [233, 166] on input "Ingresar CUIT" at bounding box center [251, 167] width 203 height 8
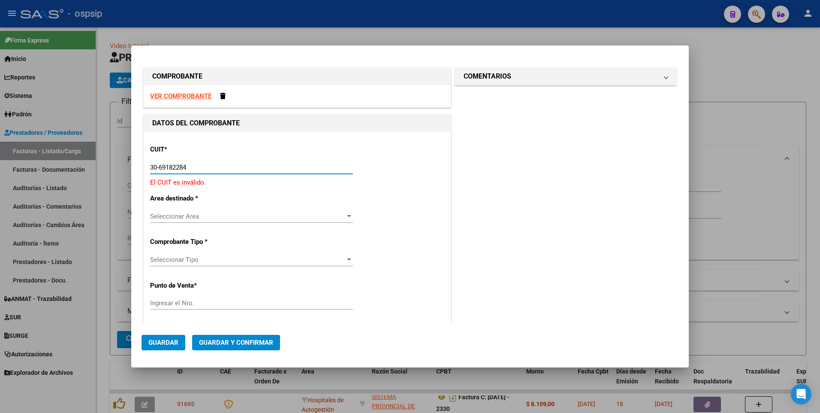
type input "30-69182284-9"
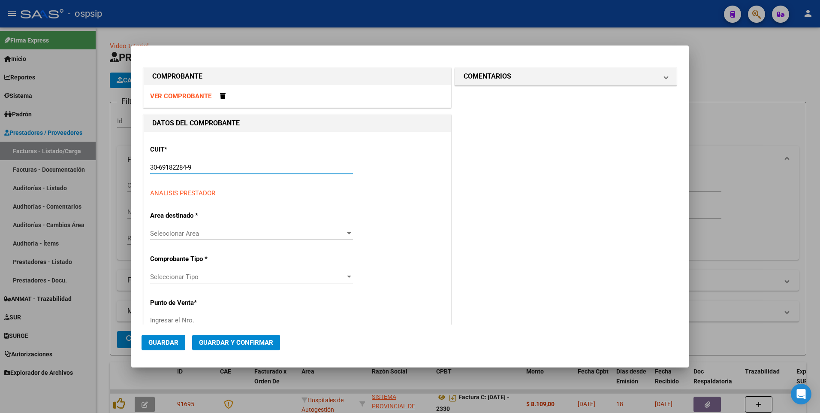
type input "1483"
type input "30-69182284-9"
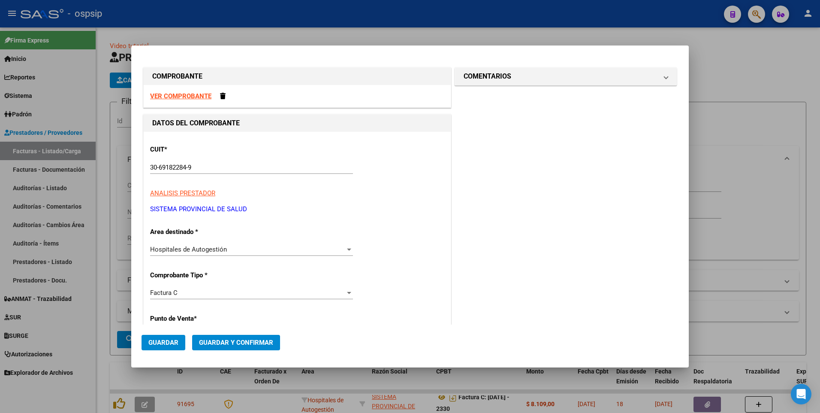
scroll to position [146, 0]
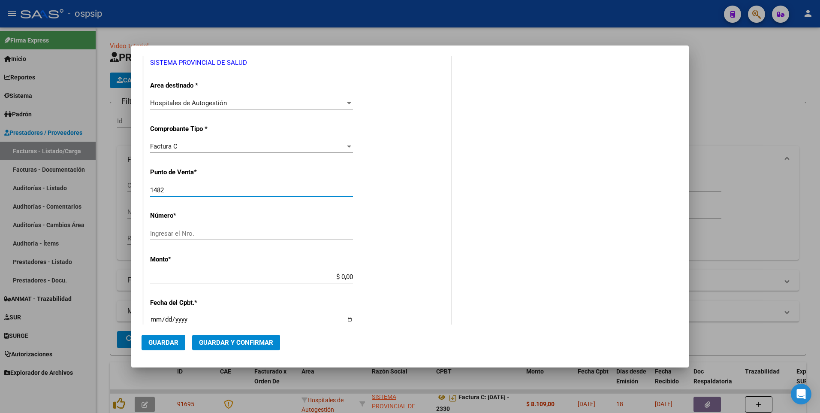
type input "1482"
type input "2341"
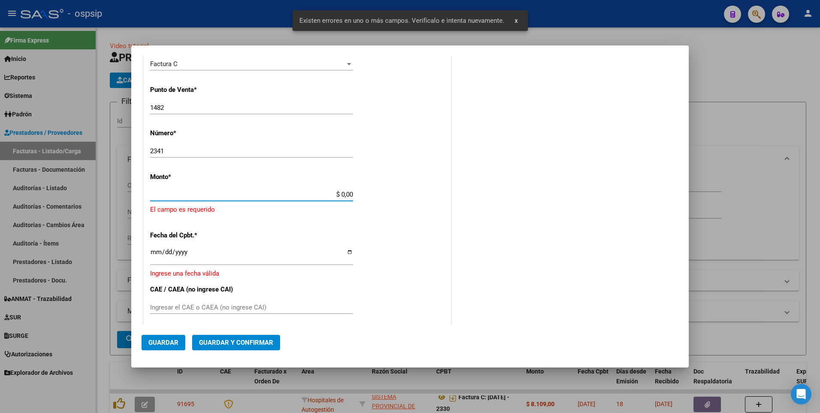
scroll to position [229, 0]
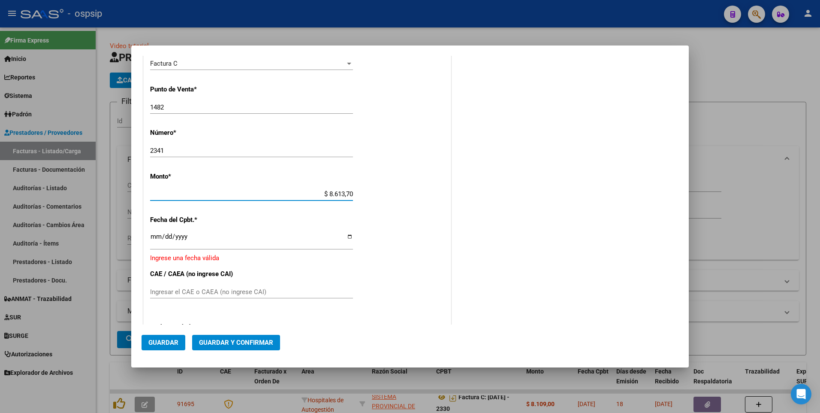
type input "$ 86.137,00"
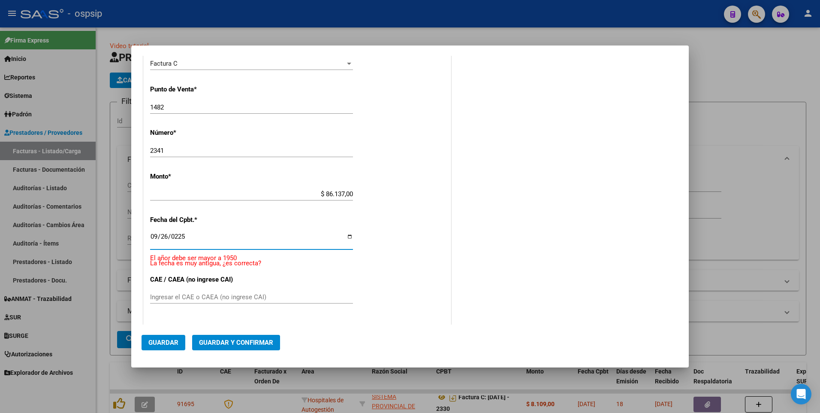
scroll to position [234, 0]
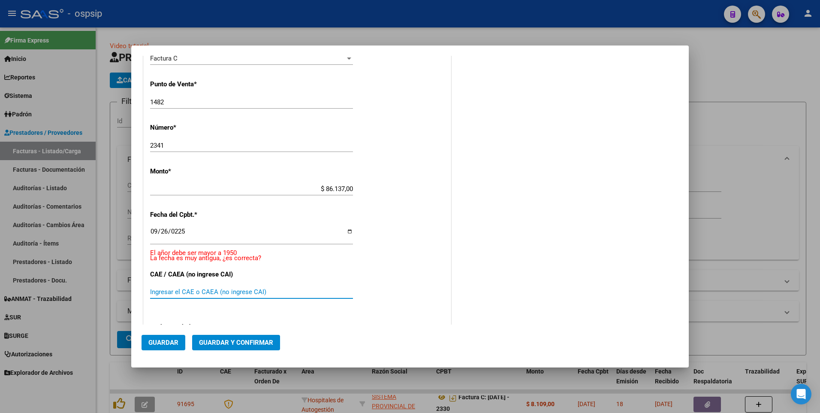
click at [170, 344] on span "Guardar" at bounding box center [163, 343] width 30 height 8
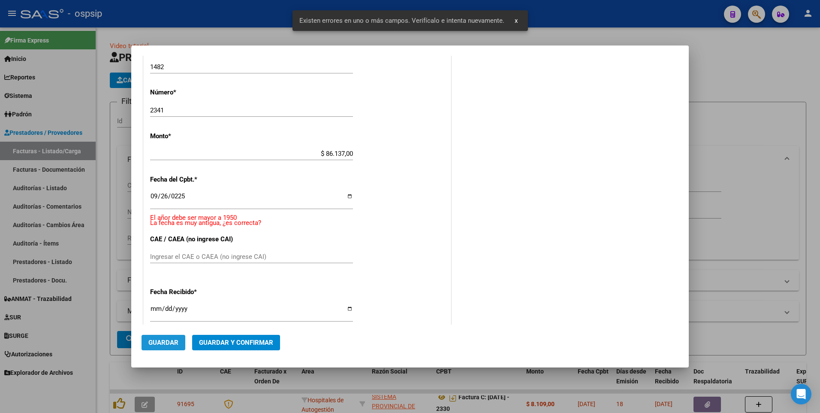
scroll to position [278, 0]
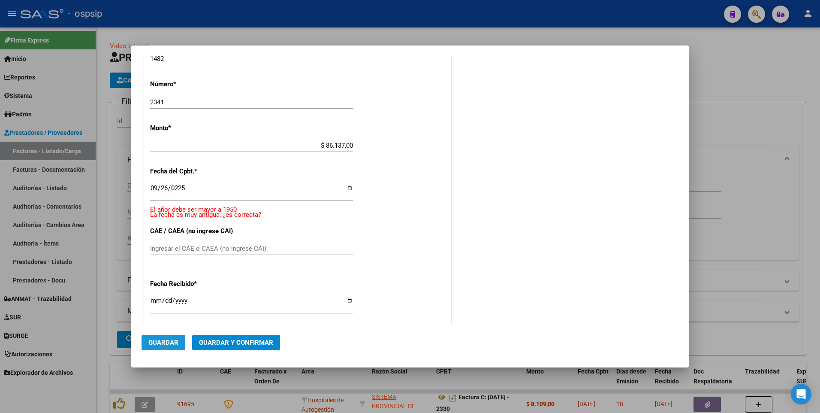
click at [171, 344] on span "Guardar" at bounding box center [163, 343] width 30 height 8
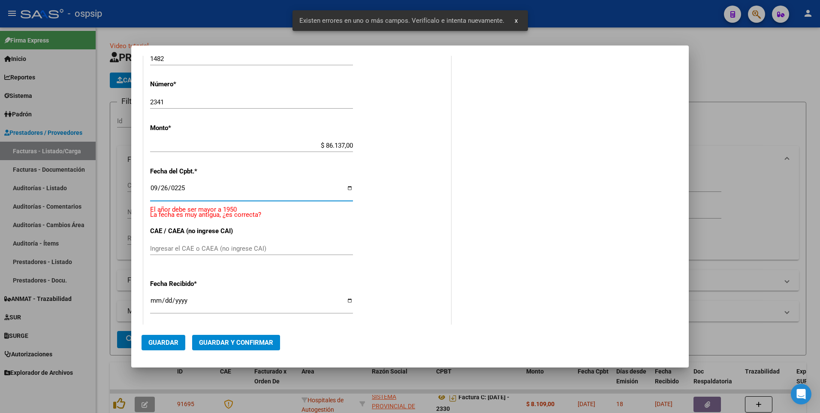
click at [247, 191] on input "0225-09-26" at bounding box center [251, 192] width 203 height 14
type input "0225-09-26"
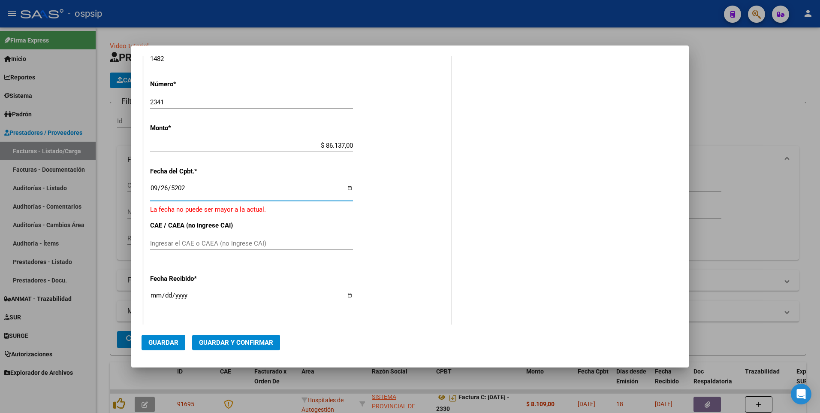
type input "[DATE]"
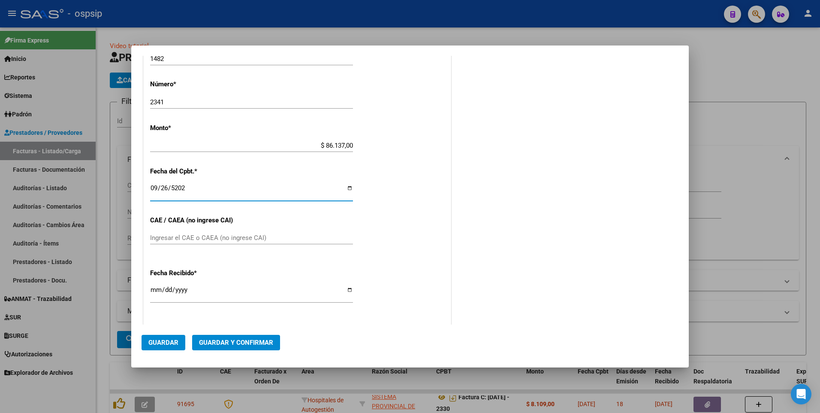
click at [172, 345] on span "Guardar" at bounding box center [163, 343] width 30 height 8
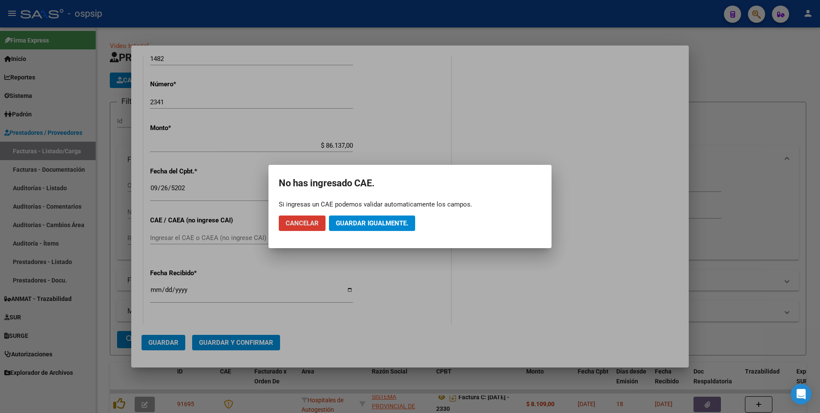
click at [393, 222] on span "Guardar igualmente." at bounding box center [372, 223] width 73 height 8
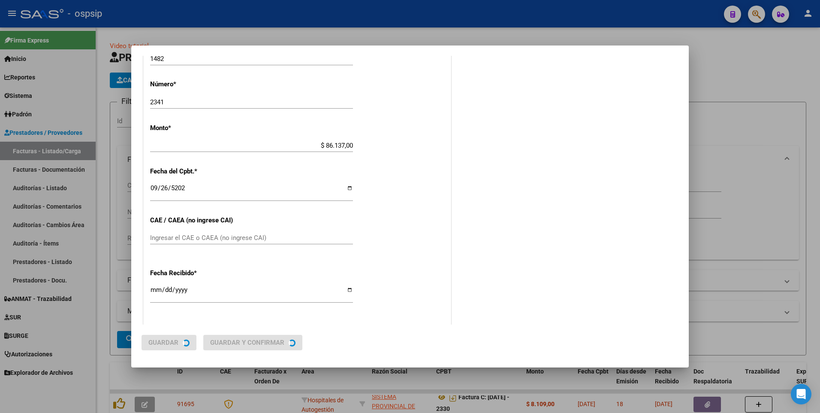
scroll to position [0, 0]
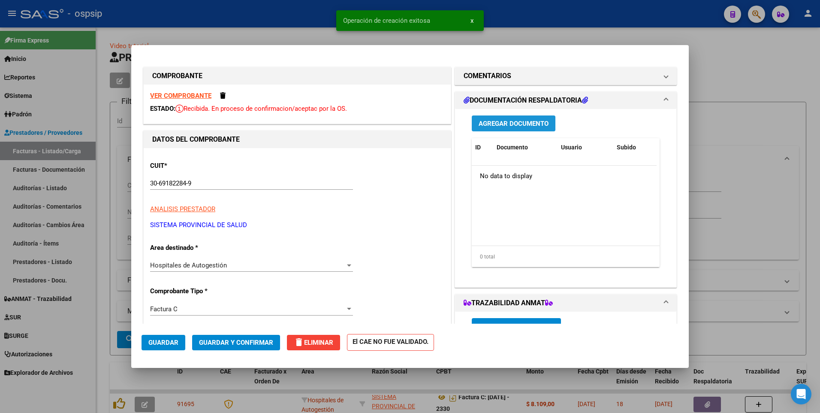
click at [496, 126] on span "Agregar Documento" at bounding box center [514, 124] width 70 height 8
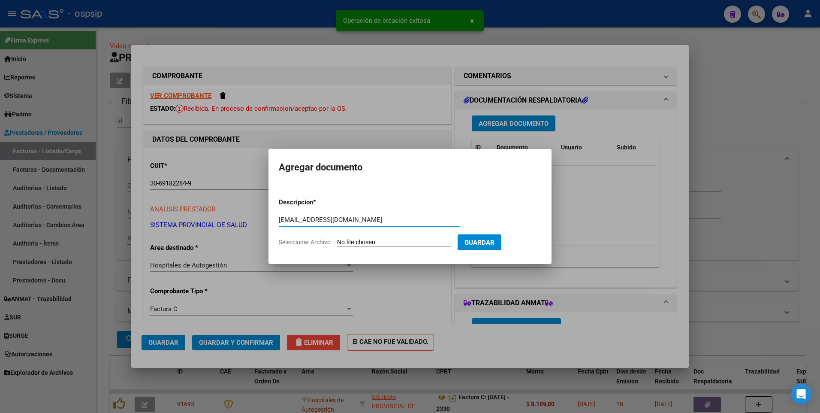
type input "[EMAIL_ADDRESS][DOMAIN_NAME]"
click at [343, 242] on input "Seleccionar Archivo" at bounding box center [394, 243] width 114 height 8
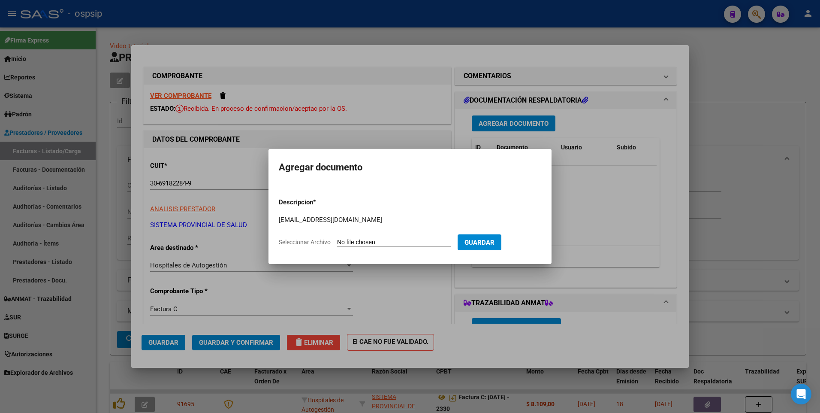
type input "C:\fakepath\[DATE]-2341.pdf"
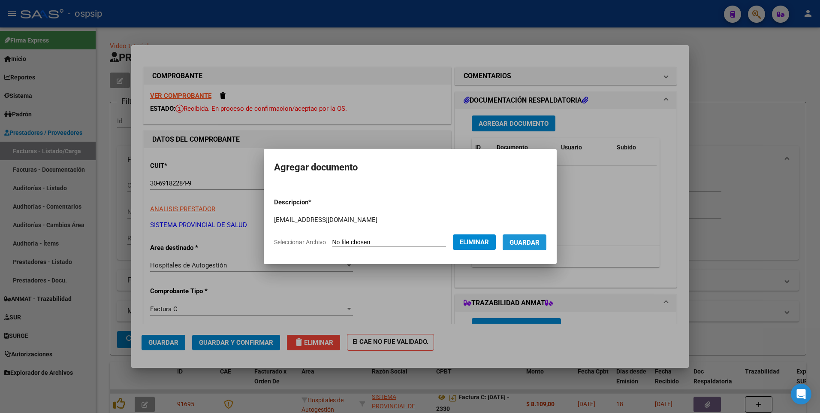
click at [540, 243] on span "Guardar" at bounding box center [525, 243] width 30 height 8
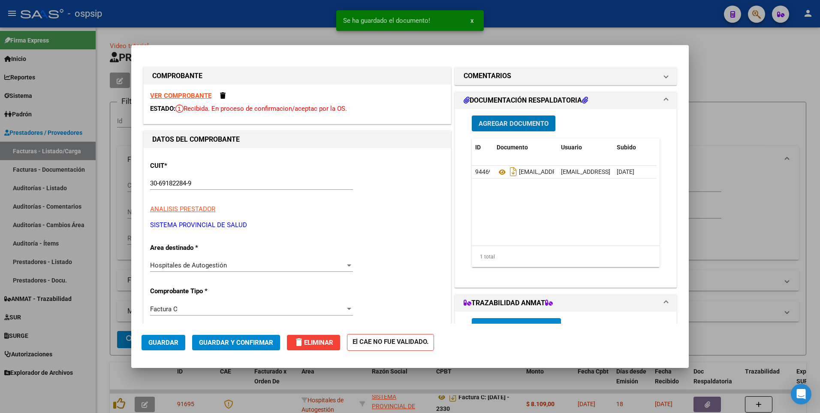
click at [172, 340] on span "Guardar" at bounding box center [163, 343] width 30 height 8
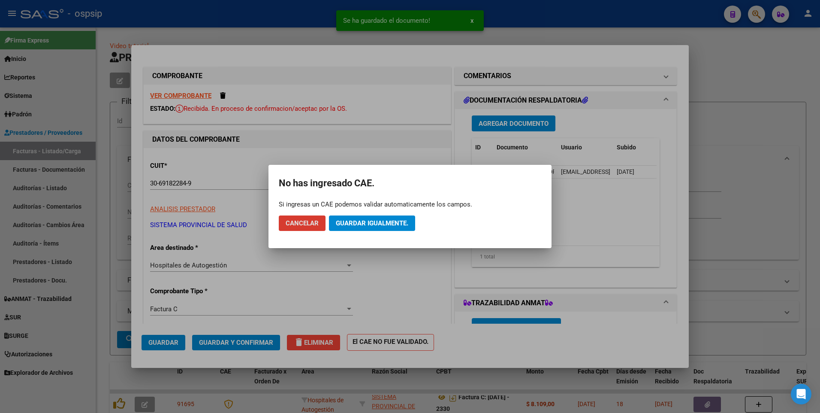
click at [358, 225] on span "Guardar igualmente." at bounding box center [372, 223] width 73 height 8
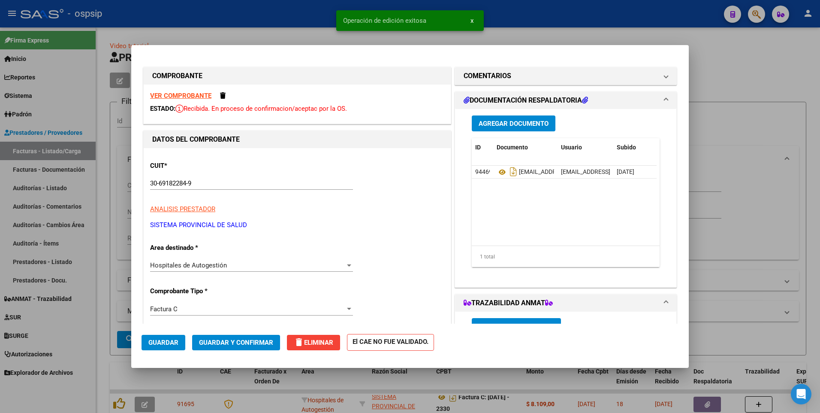
click at [293, 9] on div at bounding box center [410, 206] width 820 height 413
type input "$ 0,00"
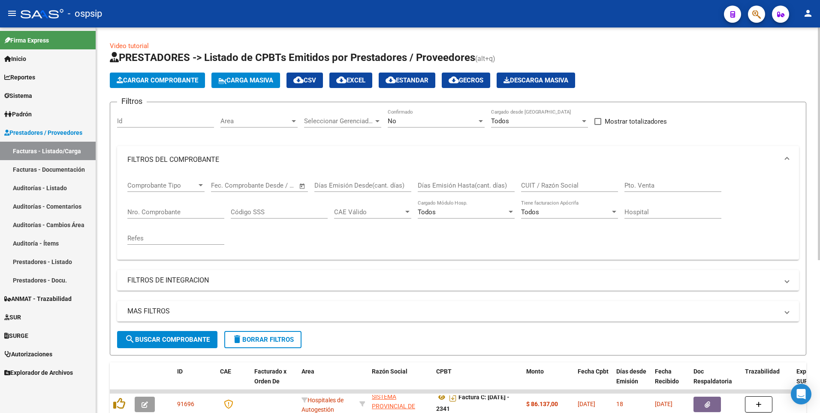
click at [160, 91] on app-list-header "PRESTADORES -> Listado de CPBTs Emitidos por Prestadores / Proveedores (alt+q) …" at bounding box center [458, 203] width 697 height 305
click at [160, 85] on button "Cargar Comprobante" at bounding box center [157, 80] width 95 height 15
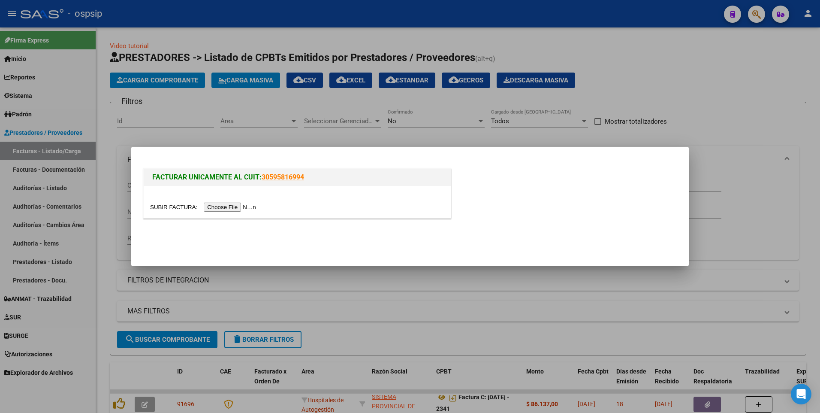
click at [215, 207] on input "file" at bounding box center [204, 207] width 109 height 9
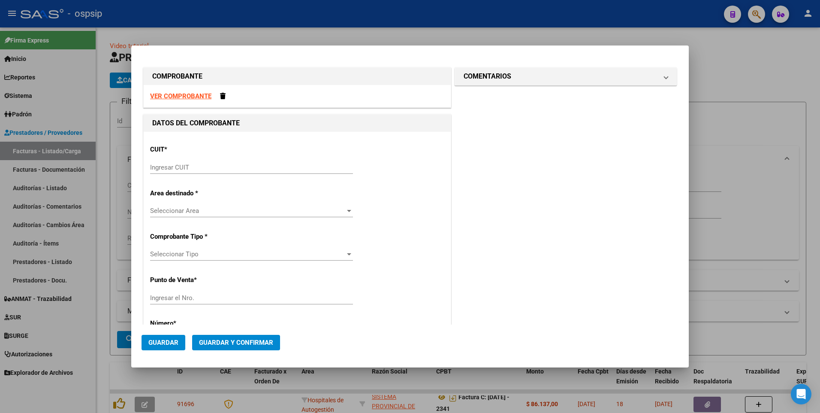
click at [179, 94] on strong "VER COMPROBANTE" at bounding box center [180, 96] width 61 height 8
click at [227, 166] on input "Ingresar CUIT" at bounding box center [251, 167] width 203 height 8
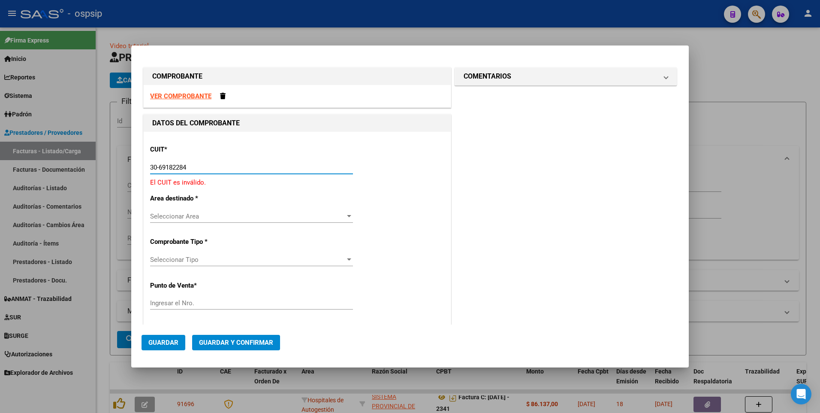
type input "30-69182284-9"
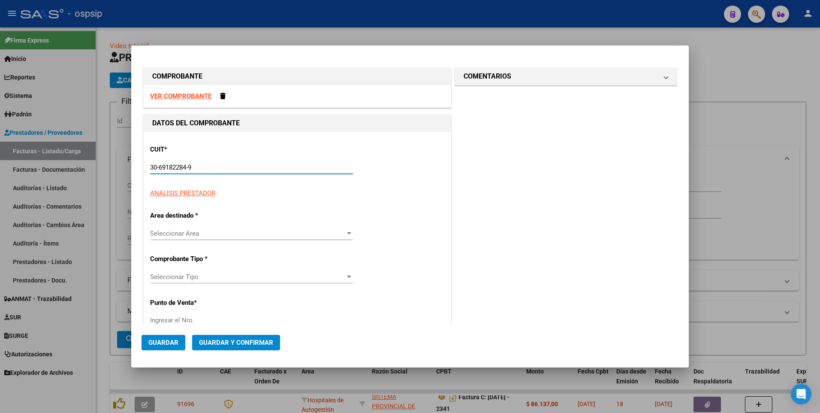
type input "1482"
type input "30-69182284-9"
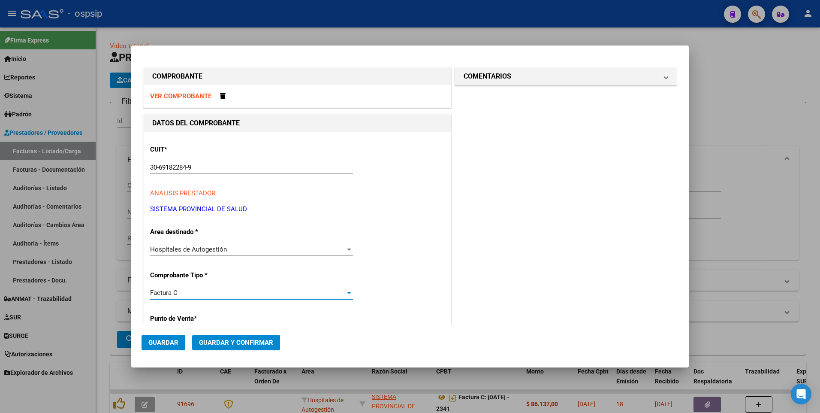
scroll to position [146, 0]
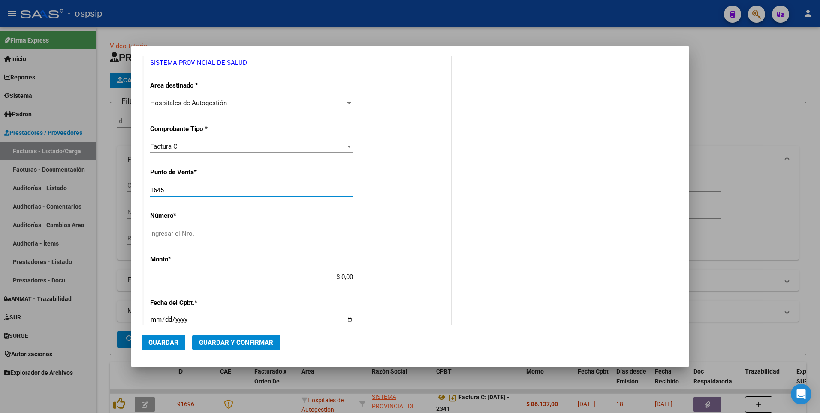
type input "1645"
type input "2408"
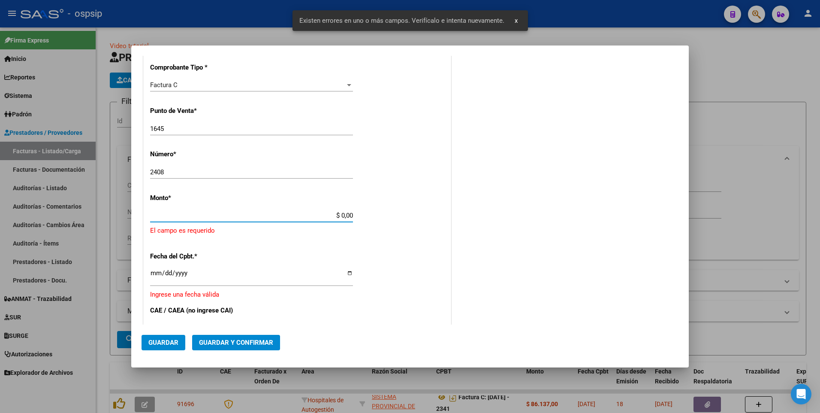
scroll to position [229, 0]
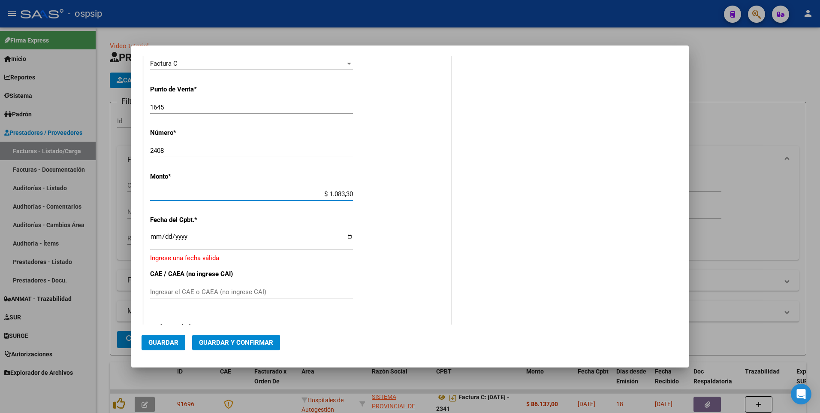
type input "$ 10.833,00"
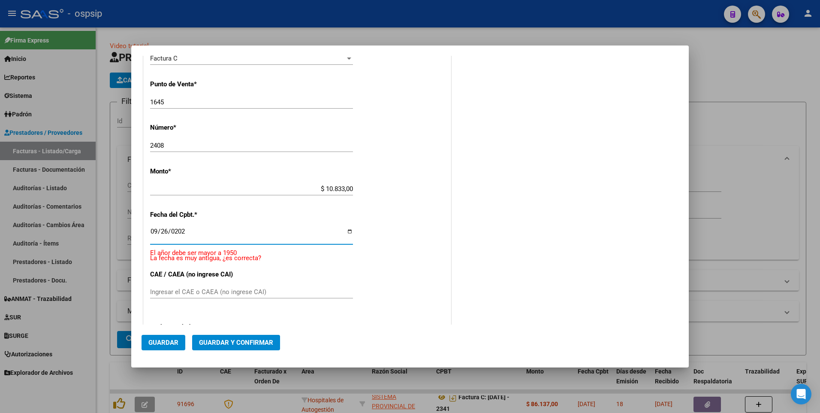
type input "[DATE]"
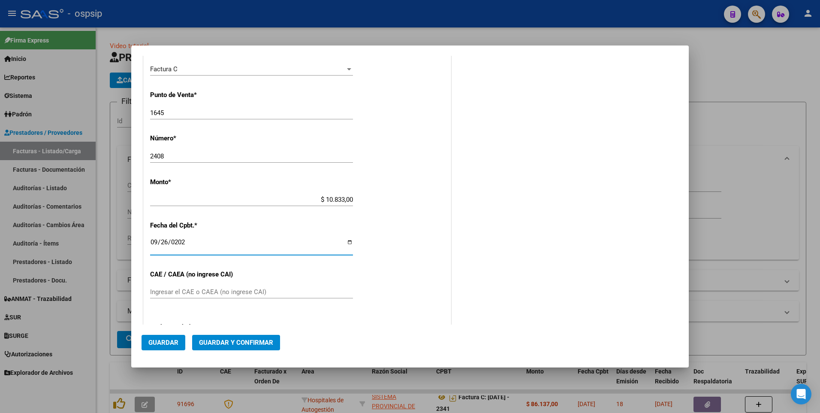
click at [178, 342] on button "Guardar" at bounding box center [164, 342] width 44 height 15
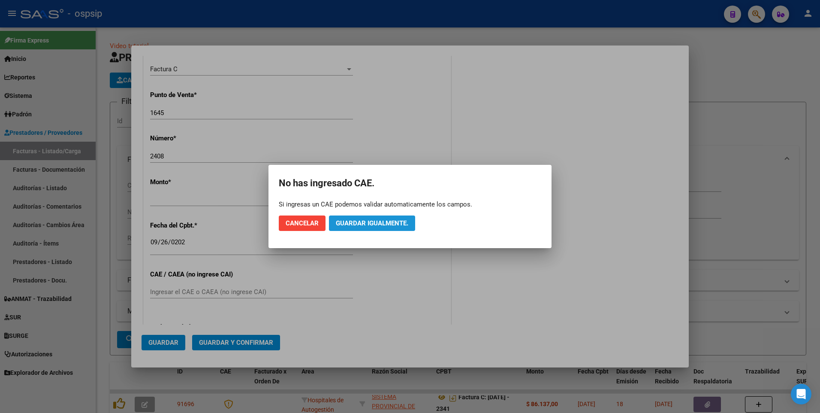
click at [390, 223] on span "Guardar igualmente." at bounding box center [372, 223] width 73 height 8
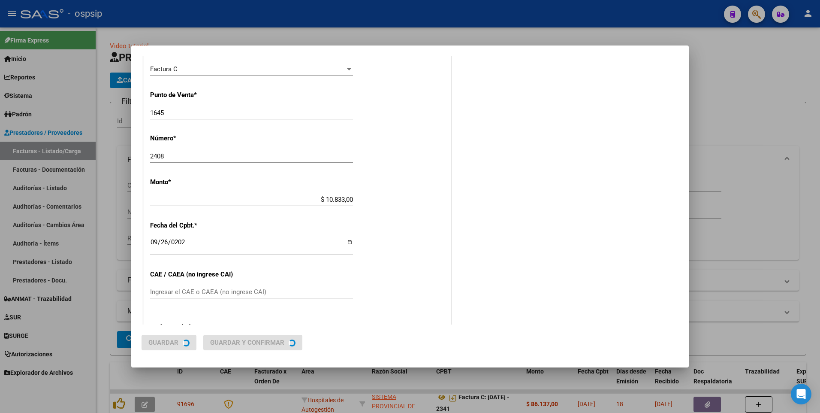
scroll to position [0, 0]
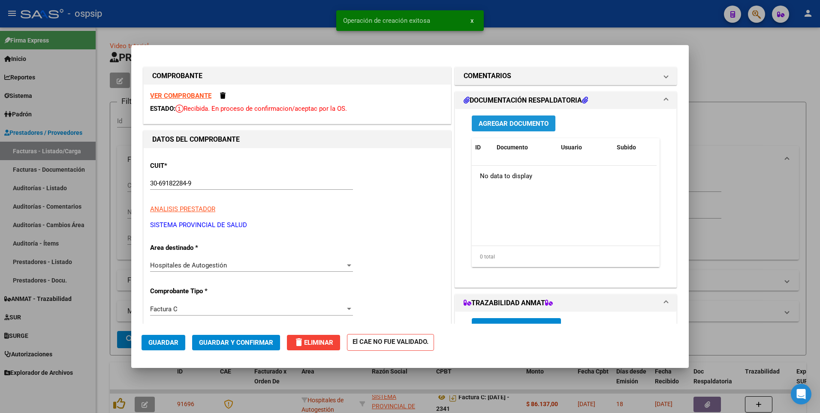
click at [500, 121] on span "Agregar Documento" at bounding box center [514, 124] width 70 height 8
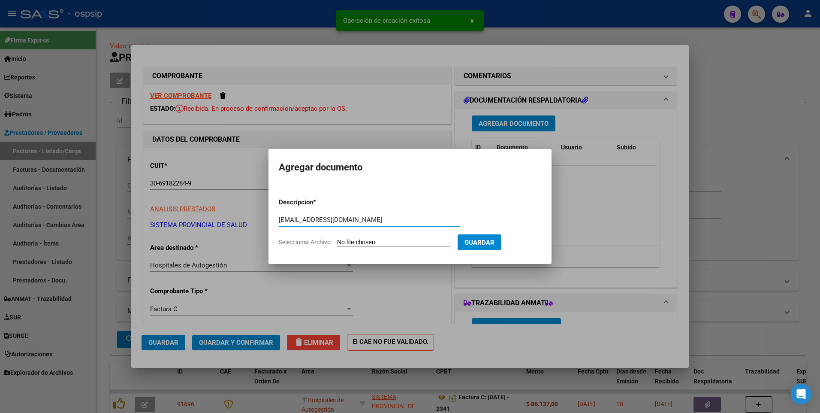
type input "[EMAIL_ADDRESS][DOMAIN_NAME]"
click at [402, 241] on input "Seleccionar Archivo" at bounding box center [394, 243] width 114 height 8
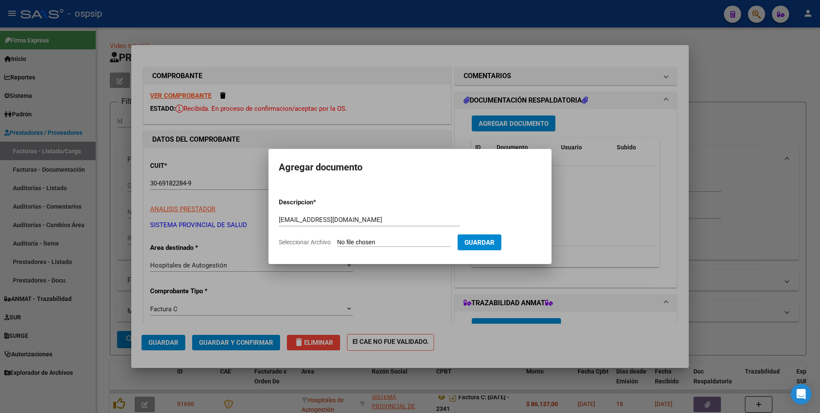
type input "C:\fakepath\[DATE]-2408.pdf"
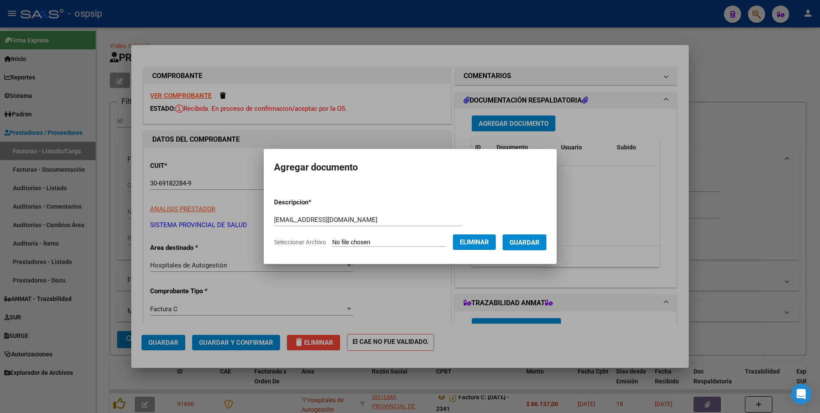
click at [528, 253] on form "Descripcion * [EMAIL_ADDRESS][DOMAIN_NAME] Escriba aquí una descripcion Selecci…" at bounding box center [410, 222] width 272 height 63
click at [528, 246] on span "Guardar" at bounding box center [525, 243] width 30 height 8
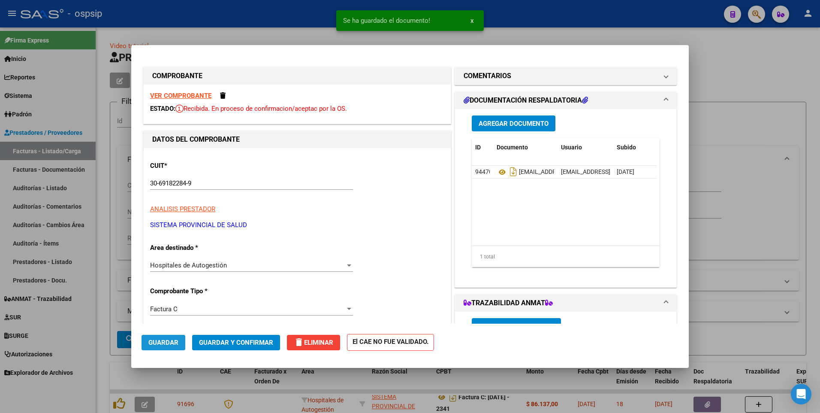
click at [182, 344] on button "Guardar" at bounding box center [164, 342] width 44 height 15
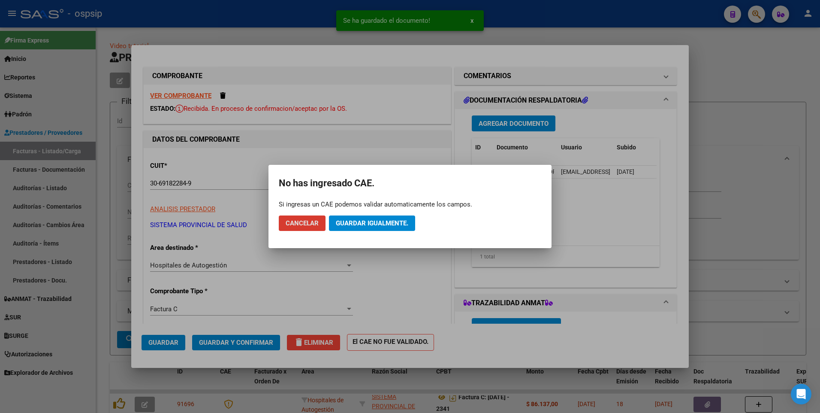
click at [358, 219] on span "Guardar igualmente." at bounding box center [372, 223] width 73 height 8
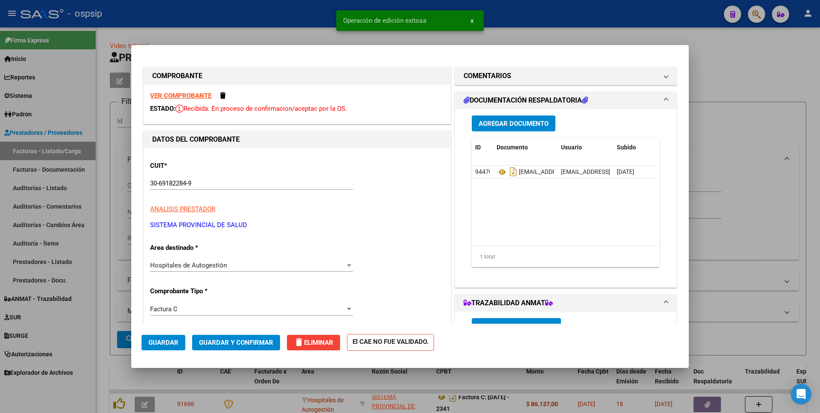
click at [274, 6] on div at bounding box center [410, 206] width 820 height 413
type input "$ 0,00"
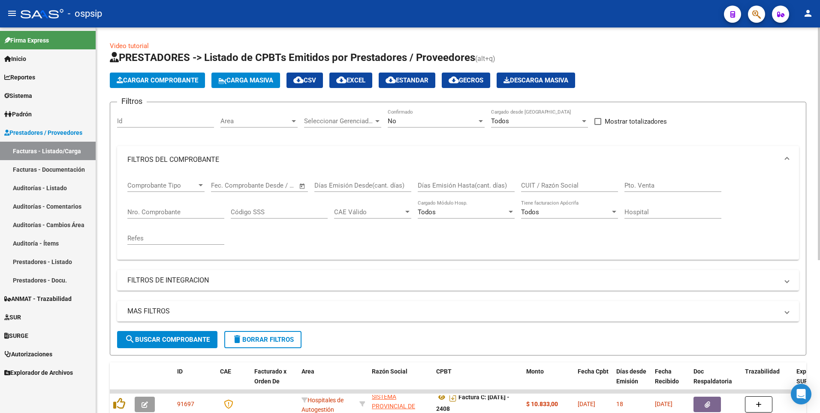
click at [137, 74] on button "Cargar Comprobante" at bounding box center [157, 80] width 95 height 15
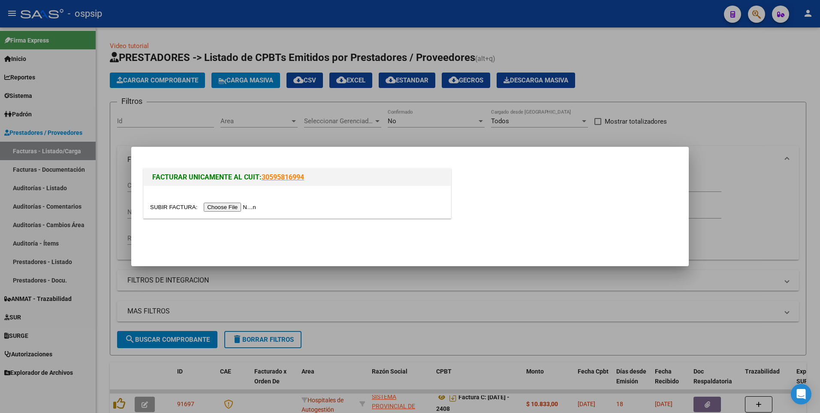
click at [217, 207] on input "file" at bounding box center [204, 207] width 109 height 9
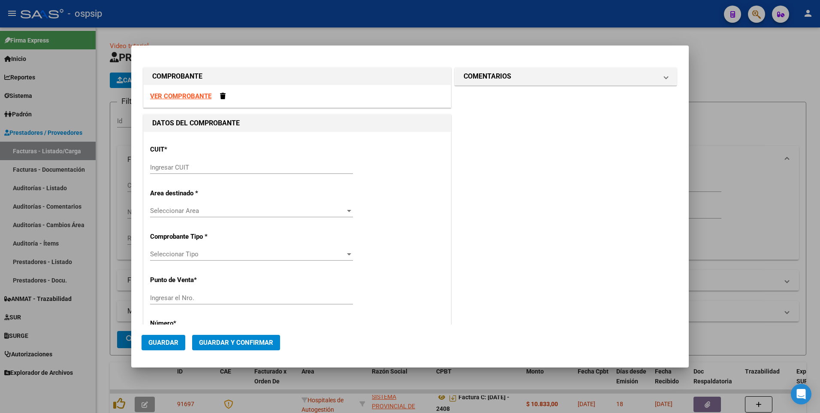
click at [198, 91] on div "VER COMPROBANTE" at bounding box center [297, 96] width 307 height 23
click at [199, 100] on strong "VER COMPROBANTE" at bounding box center [180, 96] width 61 height 8
click at [196, 169] on input "Ingresar CUIT" at bounding box center [251, 167] width 203 height 8
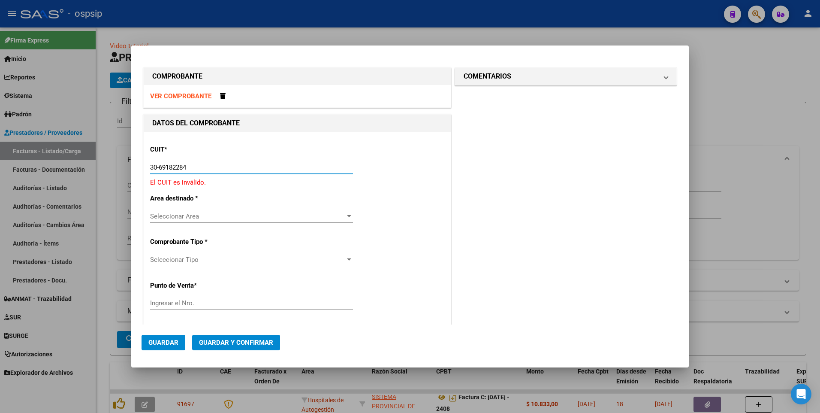
type input "30-69182284-9"
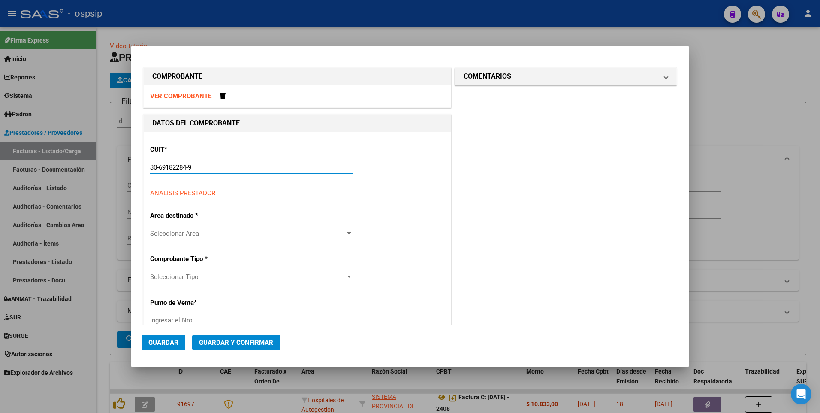
type input "1645"
type input "30-69182284-9"
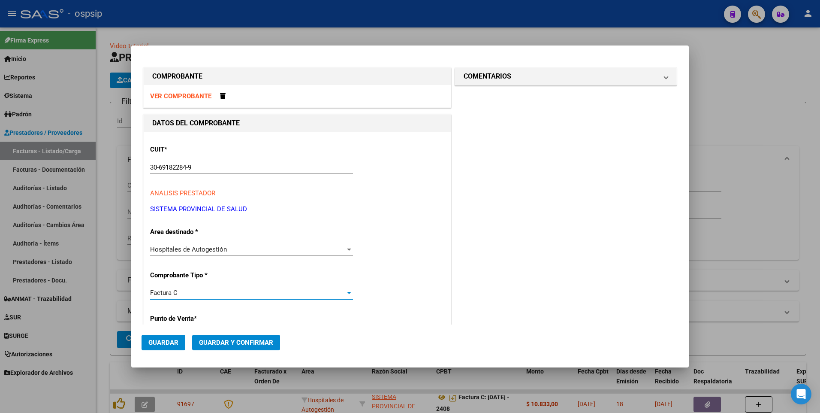
scroll to position [146, 0]
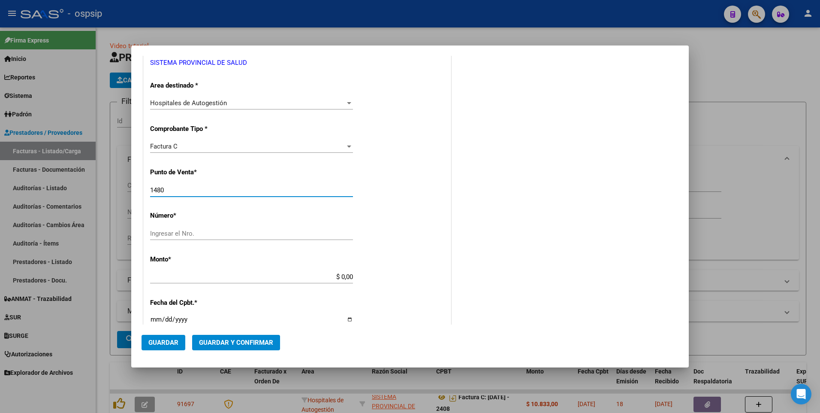
type input "1480"
type input "3628"
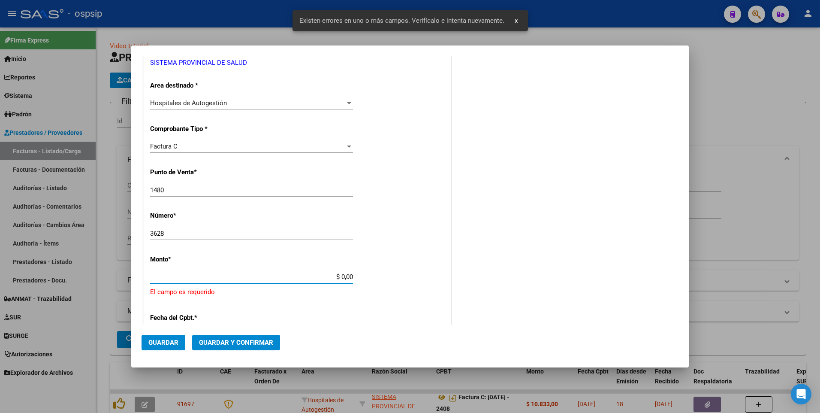
scroll to position [229, 0]
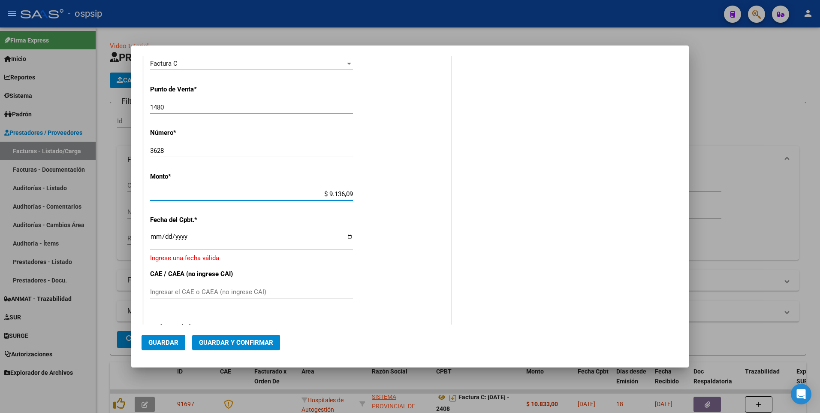
type input "$ 91.360,96"
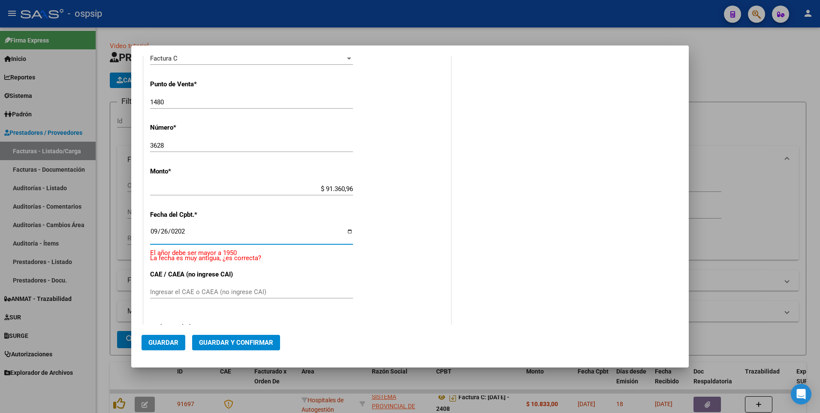
type input "[DATE]"
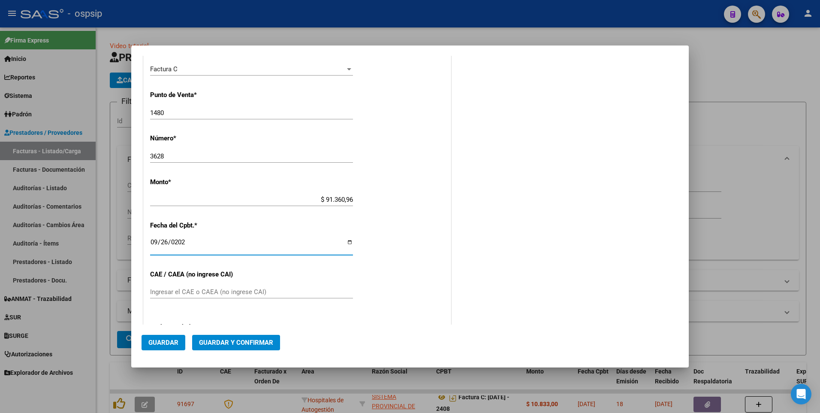
click at [161, 345] on span "Guardar" at bounding box center [163, 343] width 30 height 8
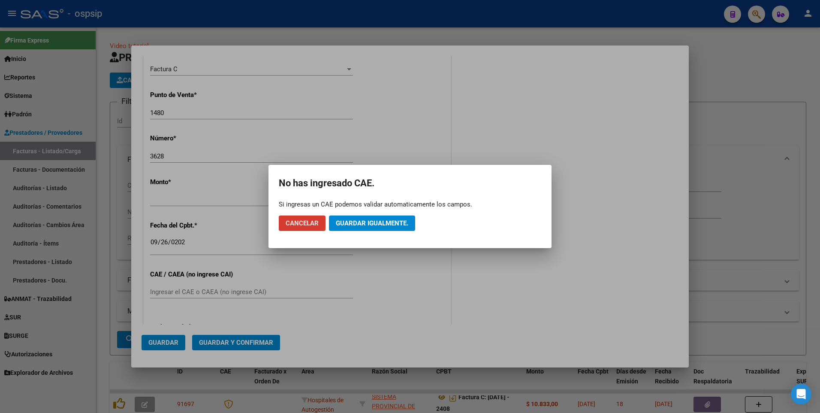
click at [375, 227] on button "Guardar igualmente." at bounding box center [372, 222] width 86 height 15
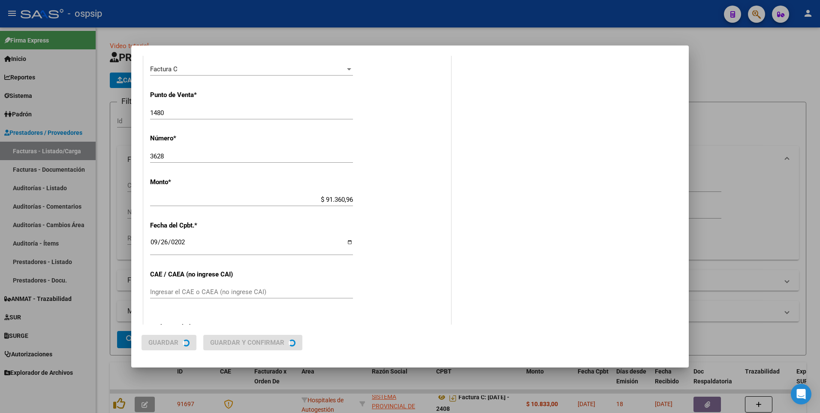
scroll to position [0, 0]
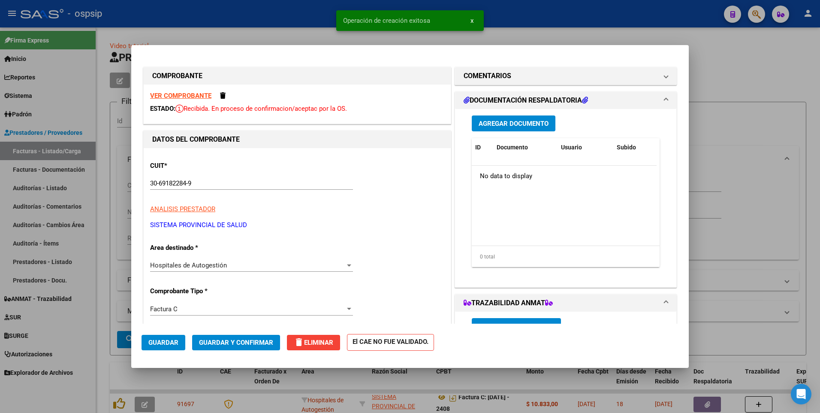
click at [510, 127] on span "Agregar Documento" at bounding box center [514, 124] width 70 height 8
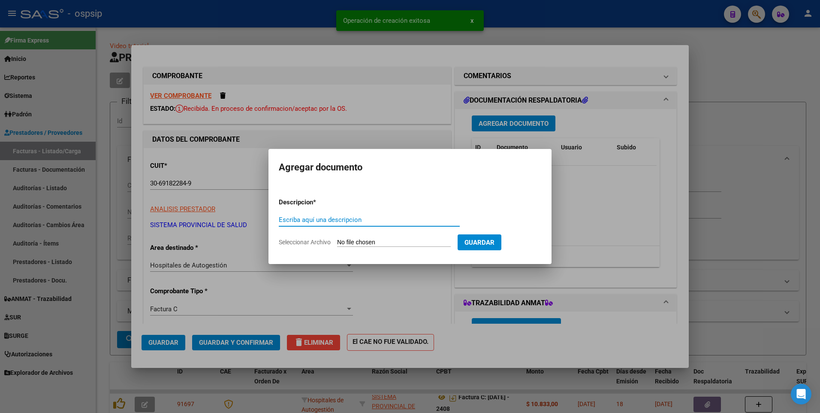
paste input "[EMAIL_ADDRESS][DOMAIN_NAME]"
type input "[EMAIL_ADDRESS][DOMAIN_NAME]"
click at [384, 242] on input "Seleccionar Archivo" at bounding box center [394, 243] width 114 height 8
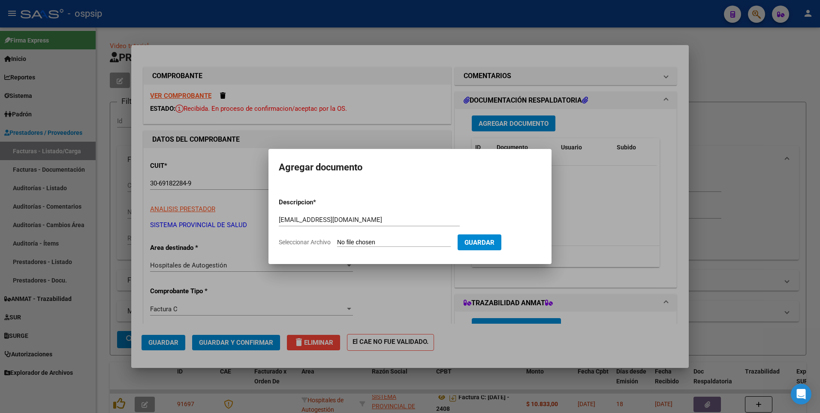
type input "C:\fakepath\[DATE]-3628.pdf"
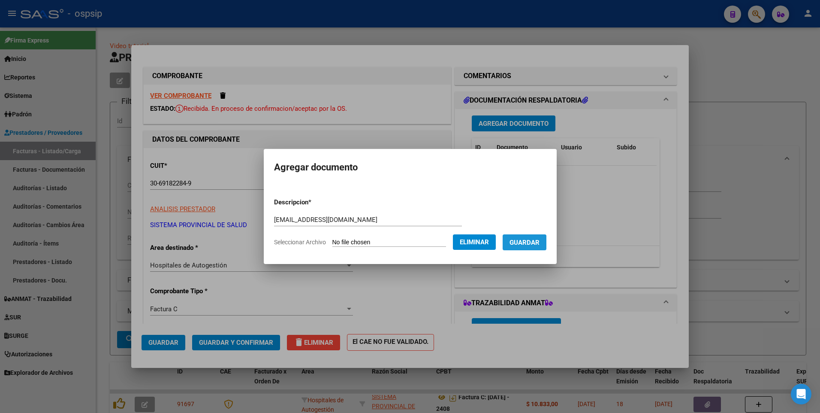
click at [532, 243] on span "Guardar" at bounding box center [525, 243] width 30 height 8
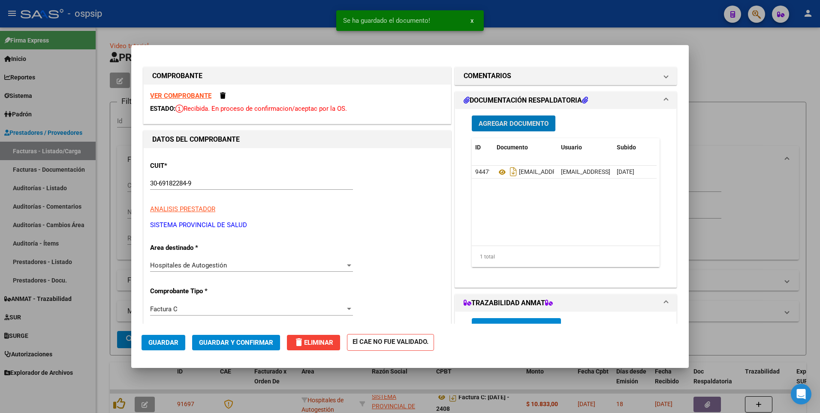
click at [155, 346] on button "Guardar" at bounding box center [164, 342] width 44 height 15
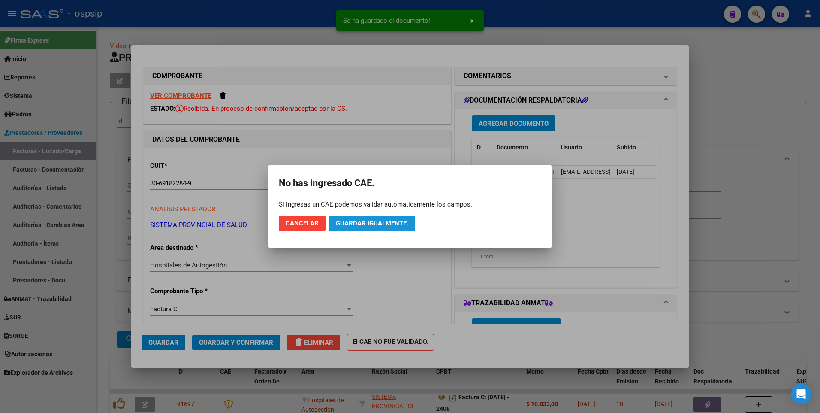
click at [381, 225] on span "Guardar igualmente." at bounding box center [372, 223] width 73 height 8
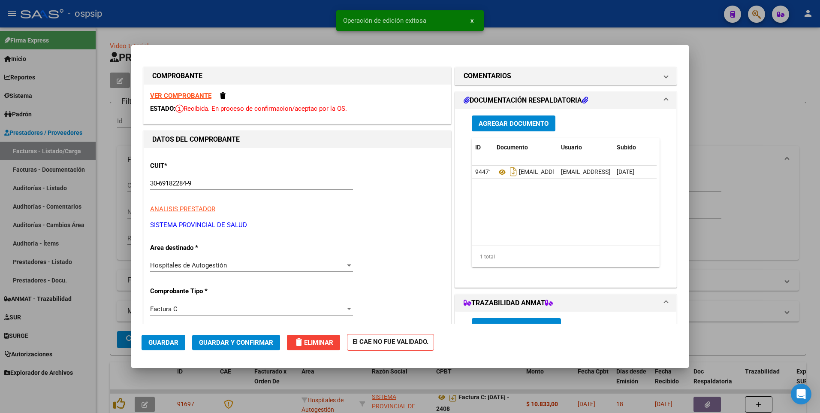
click at [265, 18] on div at bounding box center [410, 206] width 820 height 413
type input "$ 0,00"
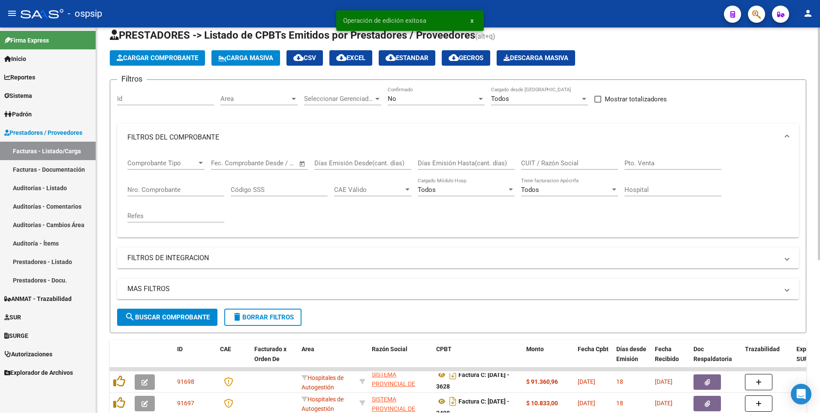
scroll to position [43, 0]
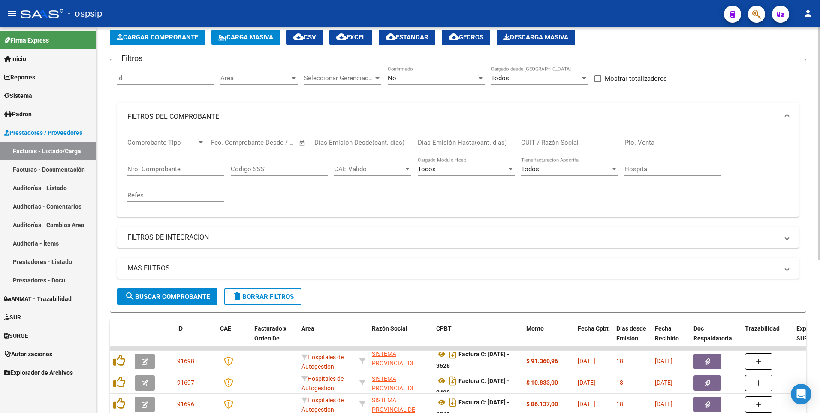
click at [256, 289] on button "delete Borrar Filtros" at bounding box center [262, 296] width 77 height 17
click at [425, 81] on div "No" at bounding box center [432, 78] width 89 height 8
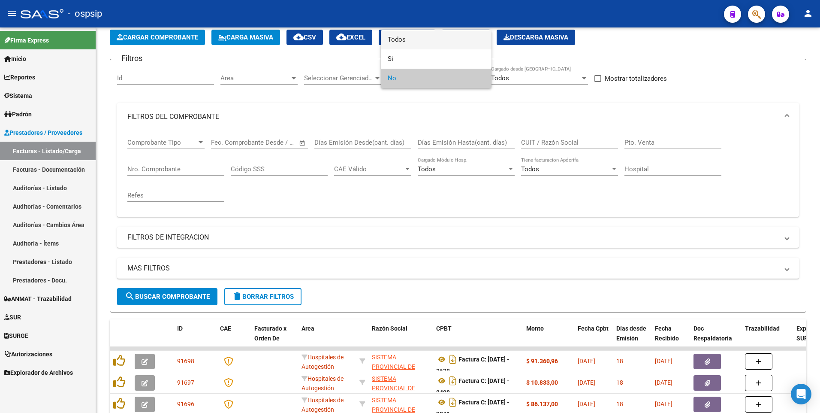
click at [408, 41] on span "Todos" at bounding box center [436, 39] width 97 height 19
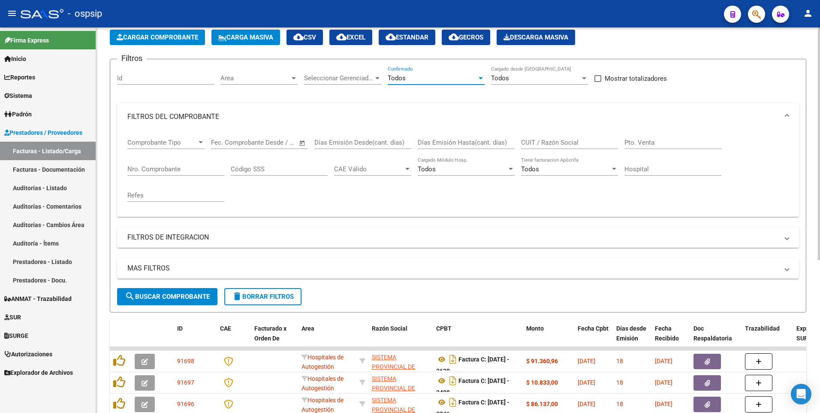
click at [540, 145] on input "CUIT / Razón Social" at bounding box center [569, 143] width 97 height 8
click at [171, 46] on app-list-header "PRESTADORES -> Listado de CPBTs Emitidos por Prestadores / Proveedores (alt+q) …" at bounding box center [458, 160] width 697 height 305
click at [182, 44] on button "Cargar Comprobante" at bounding box center [157, 37] width 95 height 15
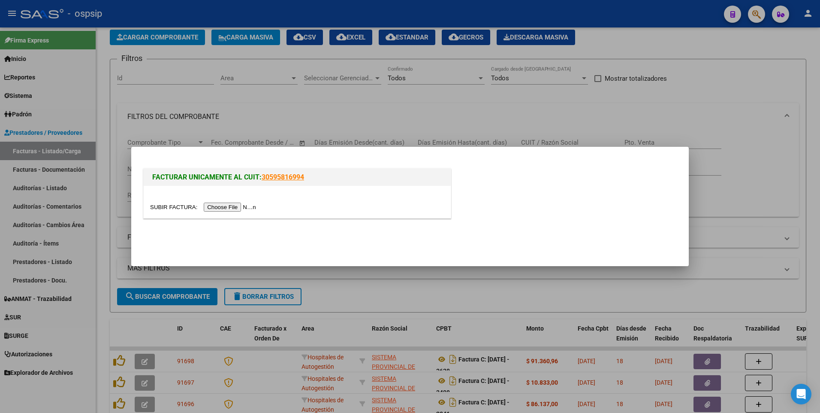
click at [209, 209] on input "file" at bounding box center [204, 207] width 109 height 9
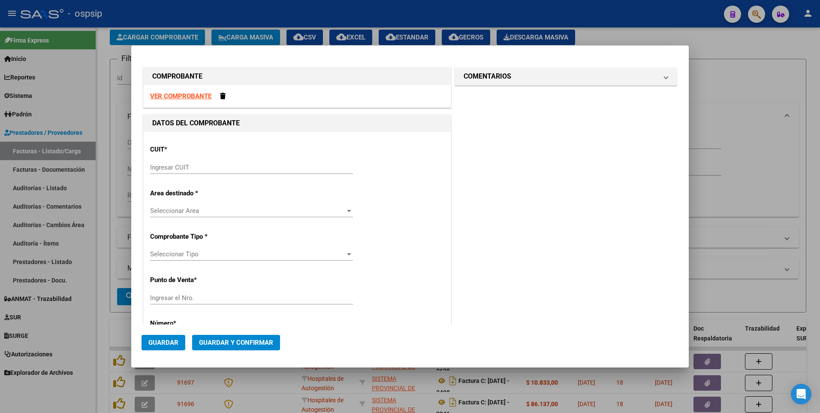
click at [157, 100] on strong "VER COMPROBANTE" at bounding box center [180, 96] width 61 height 8
click at [213, 163] on input "Ingresar CUIT" at bounding box center [251, 167] width 203 height 8
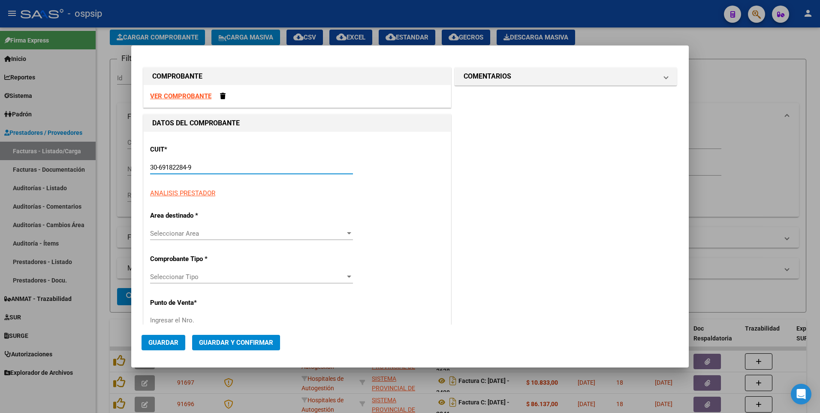
type input "30-69182284-9"
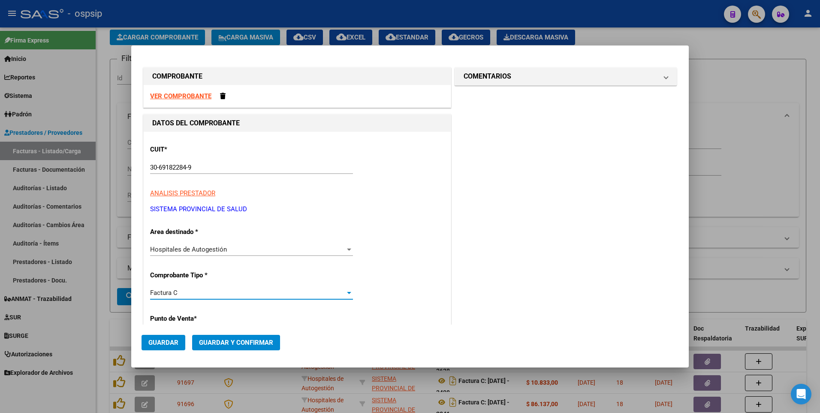
scroll to position [146, 0]
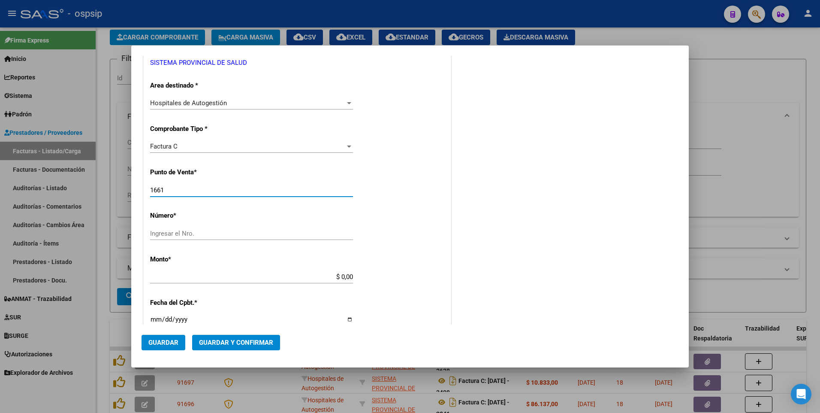
type input "1661"
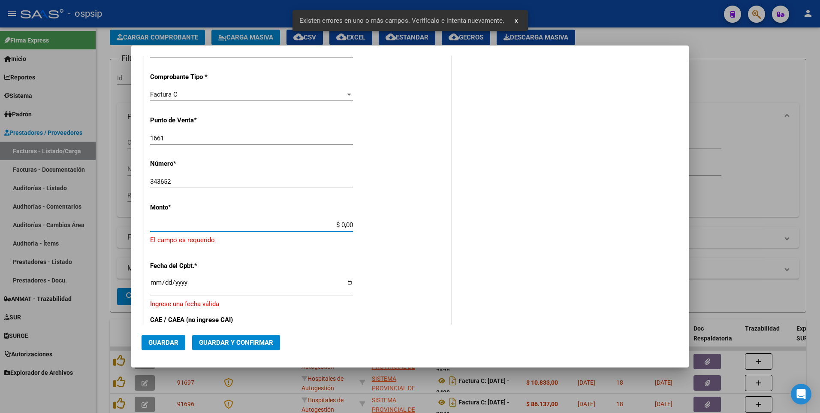
scroll to position [229, 0]
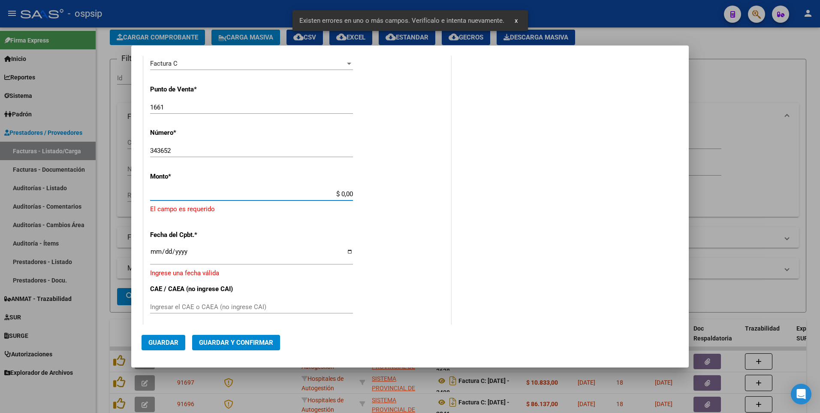
click at [258, 156] on div "343652 Ingresar el Nro." at bounding box center [251, 150] width 203 height 13
click at [254, 150] on input "343652" at bounding box center [251, 151] width 203 height 8
type input "34365"
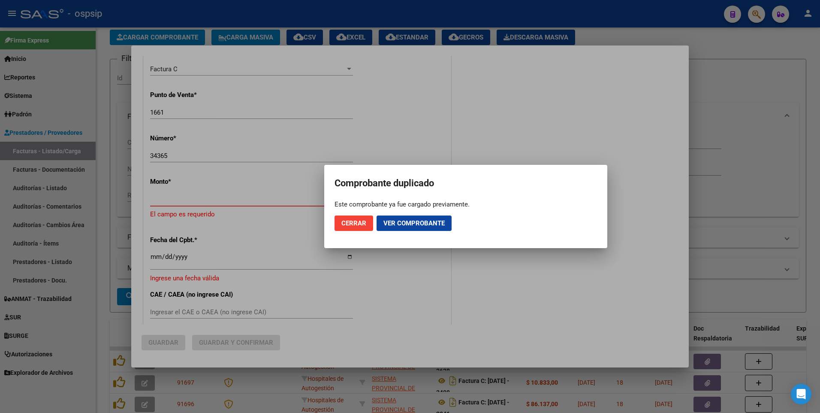
scroll to position [235, 0]
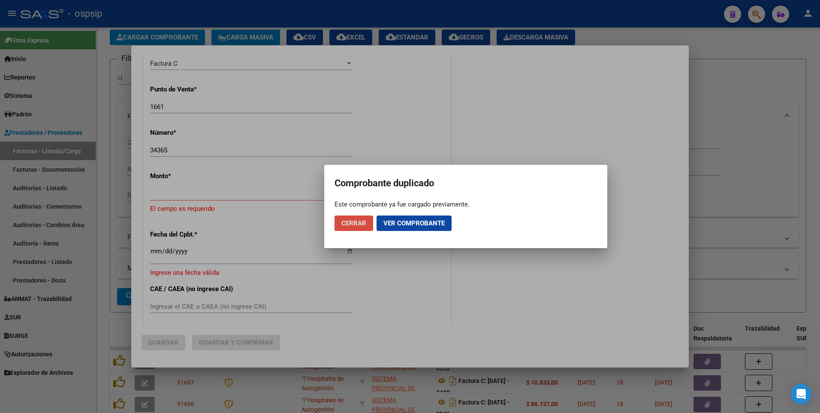
click at [352, 224] on span "Cerrar" at bounding box center [354, 223] width 25 height 8
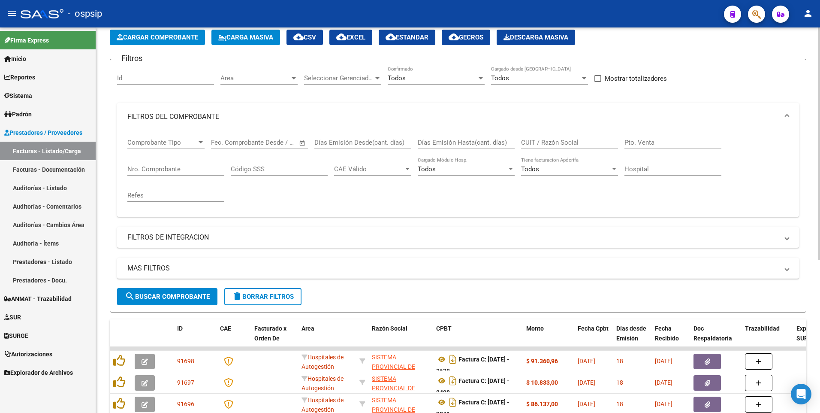
click at [280, 296] on span "delete Borrar Filtros" at bounding box center [263, 297] width 62 height 8
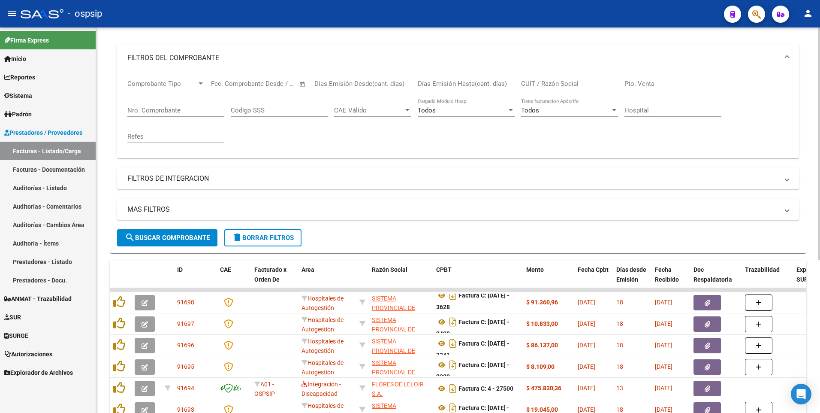
scroll to position [0, 0]
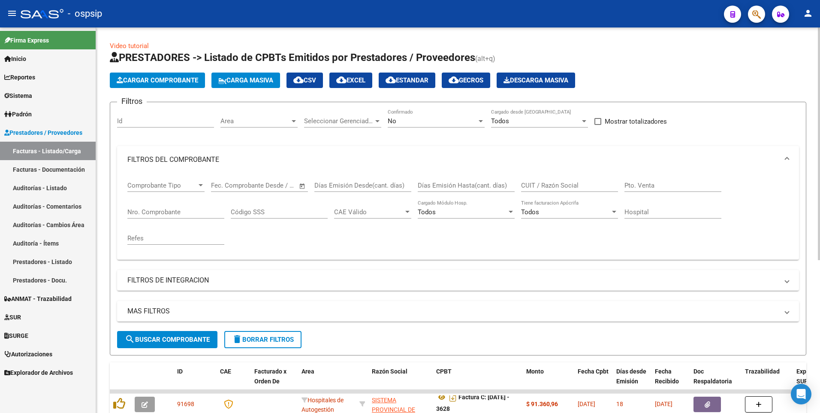
click at [177, 89] on app-list-header "PRESTADORES -> Listado de CPBTs Emitidos por Prestadores / Proveedores (alt+q) …" at bounding box center [458, 203] width 697 height 305
click at [183, 85] on button "Cargar Comprobante" at bounding box center [157, 80] width 95 height 15
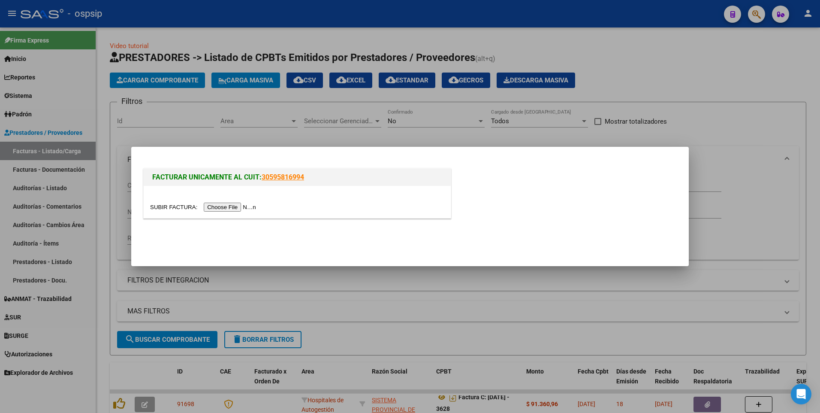
click at [212, 209] on input "file" at bounding box center [204, 207] width 109 height 9
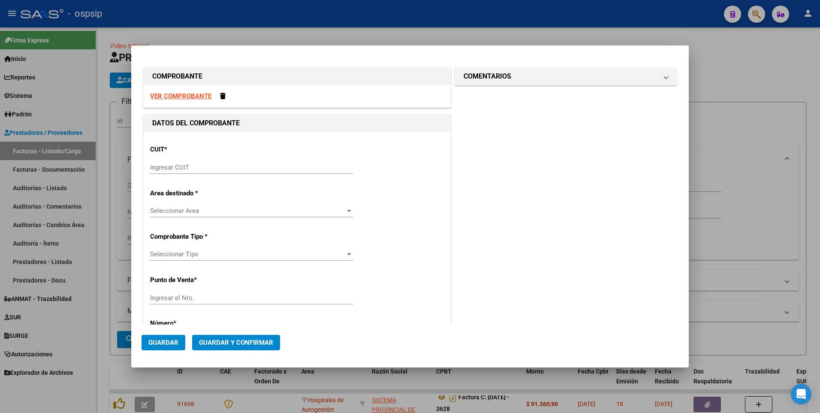
click at [195, 93] on strong "VER COMPROBANTE" at bounding box center [180, 96] width 61 height 8
click at [243, 169] on input "Ingresar CUIT" at bounding box center [251, 167] width 203 height 8
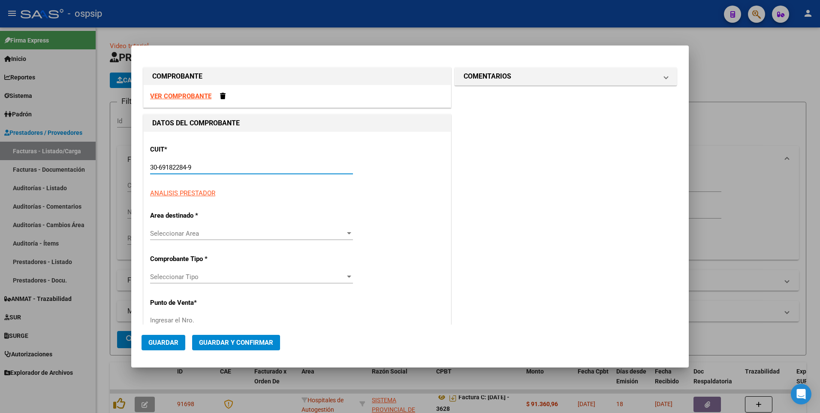
type input "30-69182284-9"
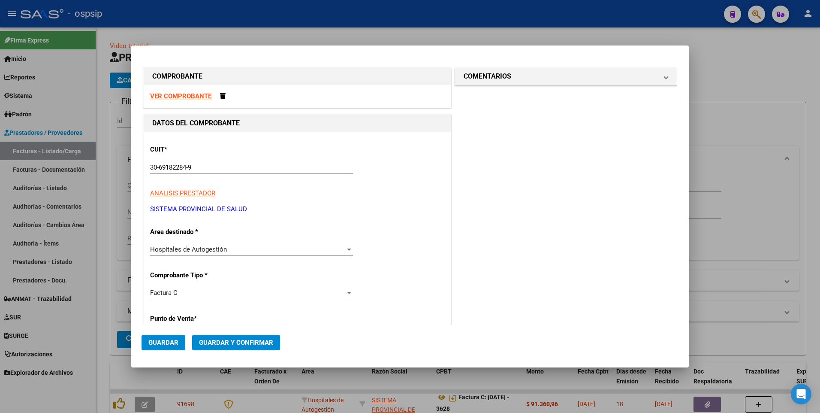
scroll to position [146, 0]
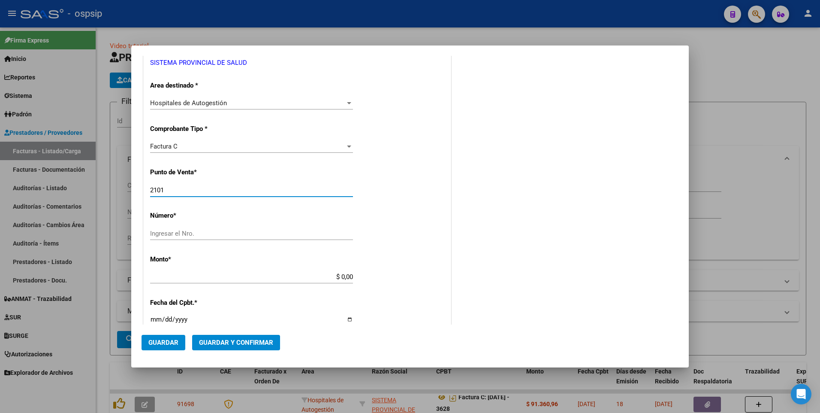
type input "2101"
type input "3534"
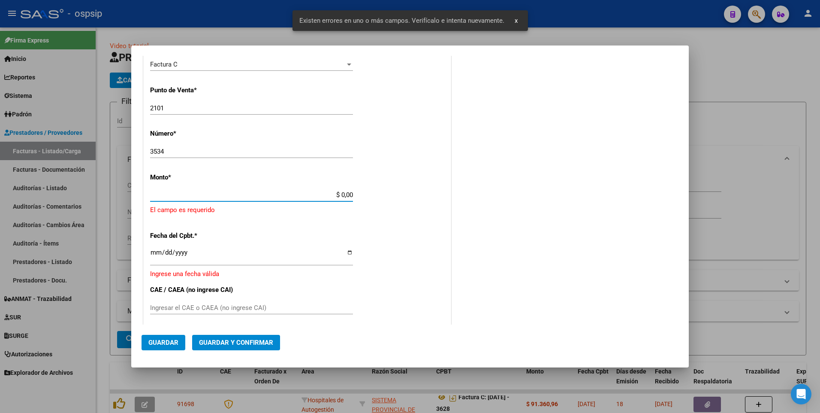
scroll to position [229, 0]
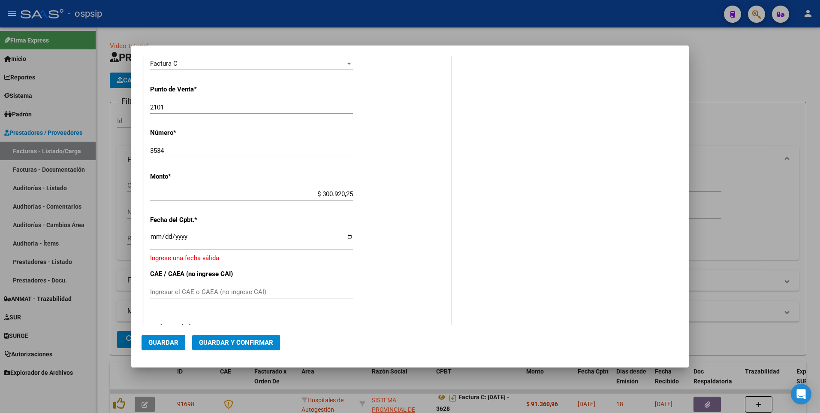
click at [223, 189] on div "$ 300.920,25 Ingresar el monto" at bounding box center [251, 194] width 203 height 13
click at [213, 192] on input "$ 300.920,25" at bounding box center [251, 194] width 203 height 8
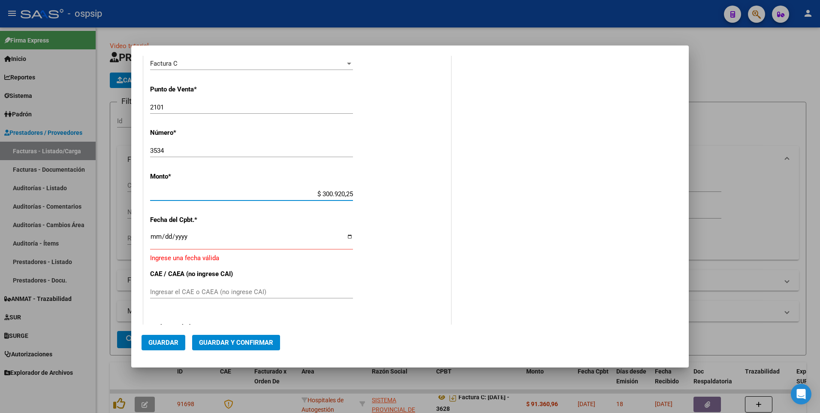
click at [213, 192] on input "$ 300.920,25" at bounding box center [251, 194] width 203 height 8
type input "$ 308.576,73"
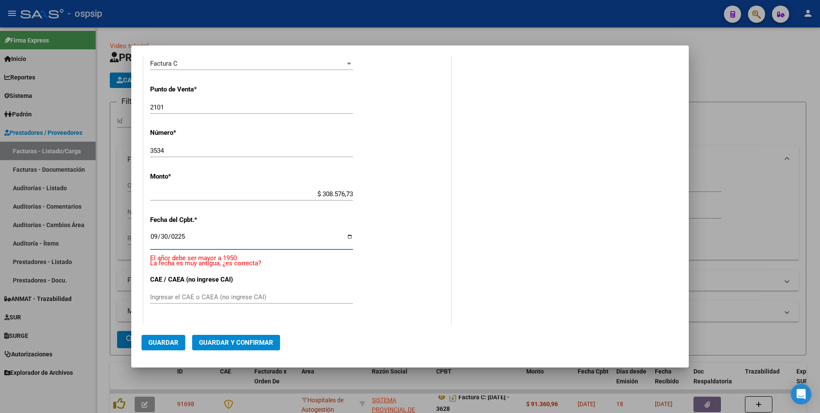
scroll to position [234, 0]
type input "[DATE]"
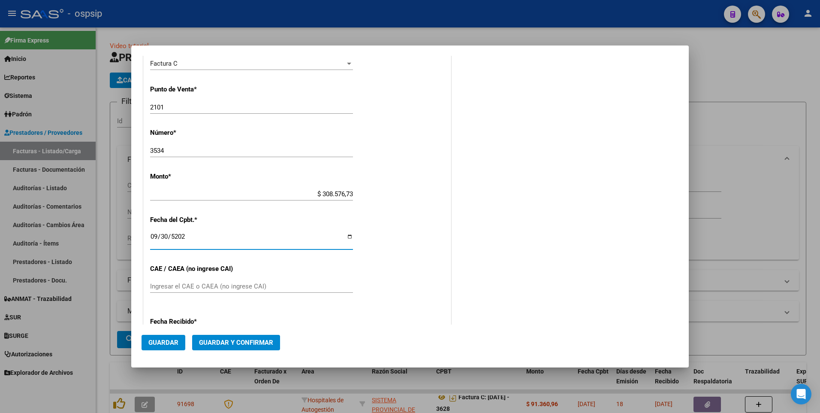
scroll to position [224, 0]
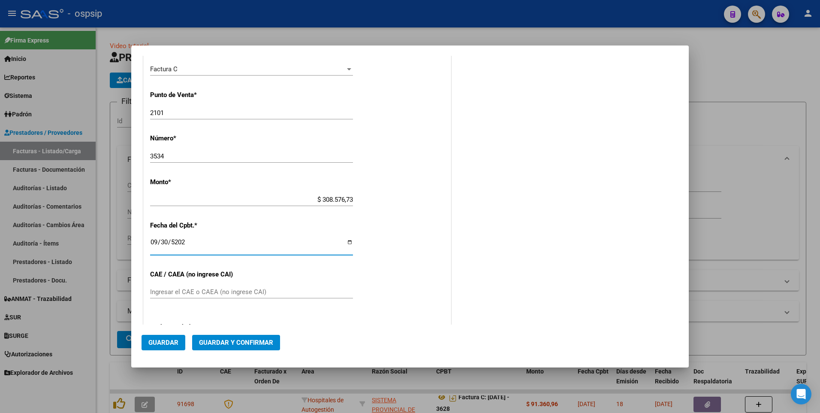
click at [179, 342] on button "Guardar" at bounding box center [164, 342] width 44 height 15
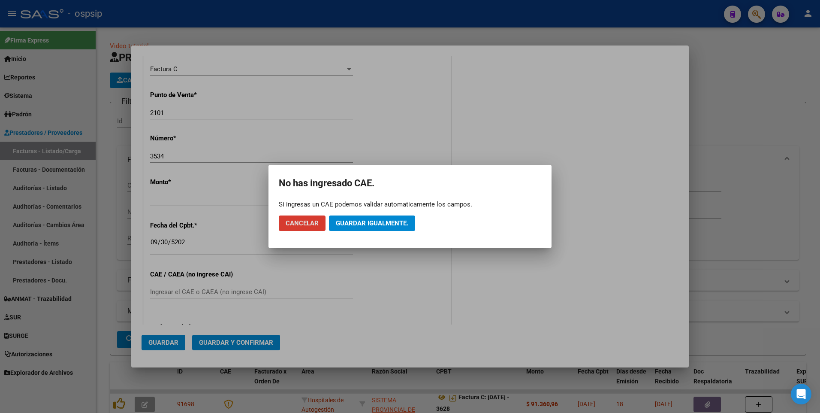
click at [399, 223] on span "Guardar igualmente." at bounding box center [372, 223] width 73 height 8
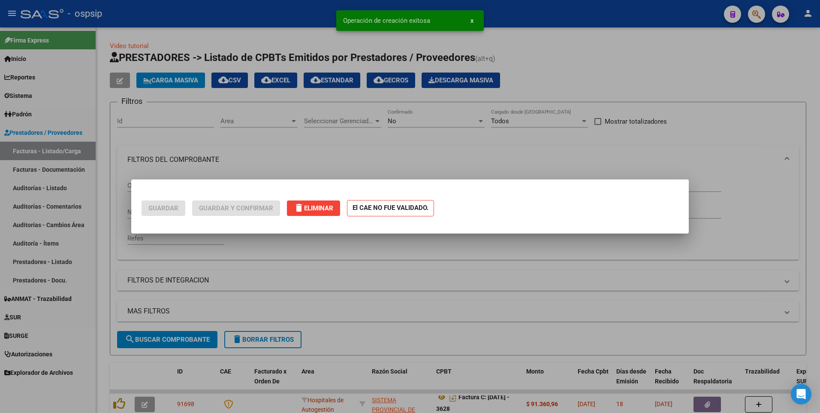
scroll to position [0, 0]
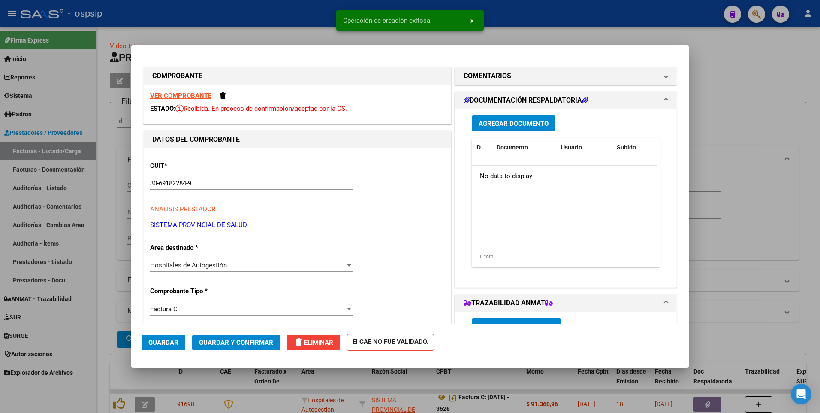
click at [511, 119] on span "Agregar Documento" at bounding box center [514, 123] width 70 height 8
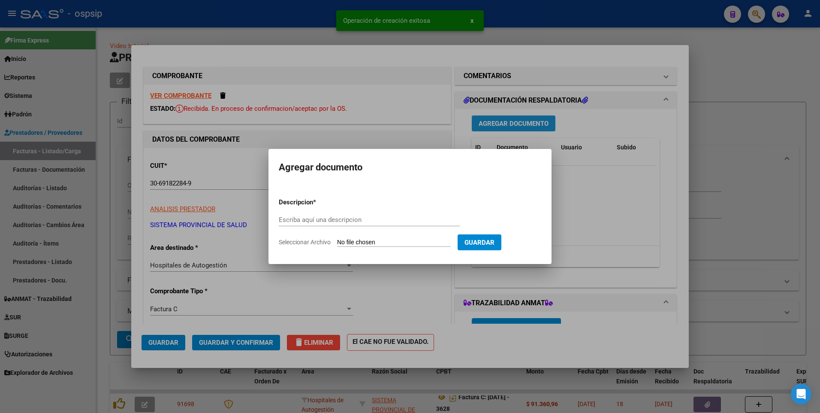
paste input "[EMAIL_ADDRESS][DOMAIN_NAME]"
type input "[EMAIL_ADDRESS][DOMAIN_NAME]"
click at [386, 241] on input "Seleccionar Archivo" at bounding box center [394, 243] width 114 height 8
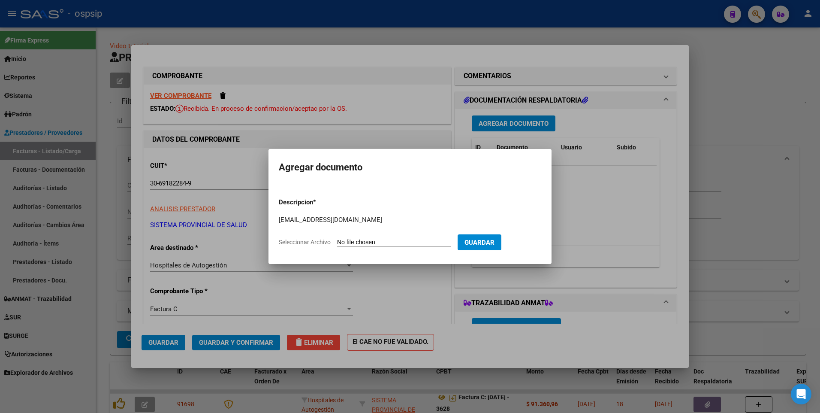
type input "C:\fakepath\3534.pdf"
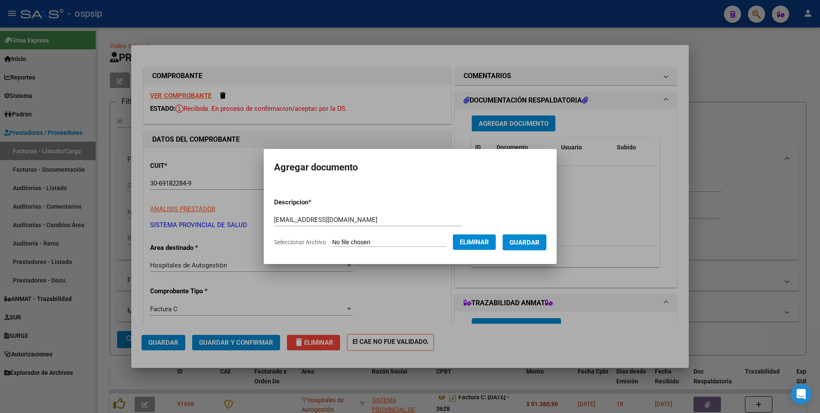
click at [528, 244] on span "Guardar" at bounding box center [525, 243] width 30 height 8
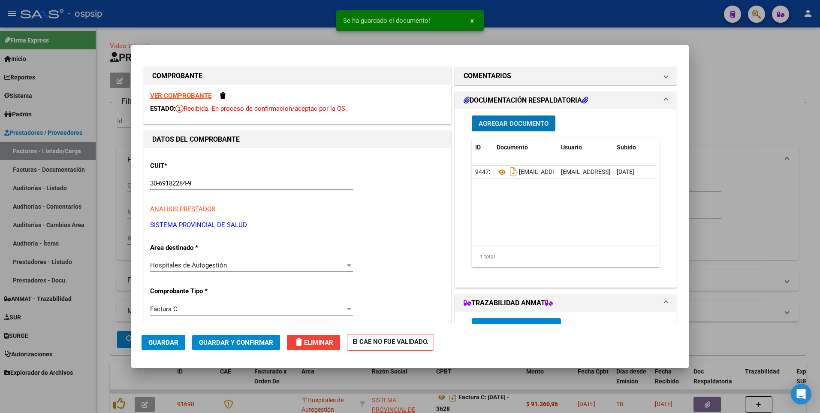
click at [149, 347] on button "Guardar" at bounding box center [164, 342] width 44 height 15
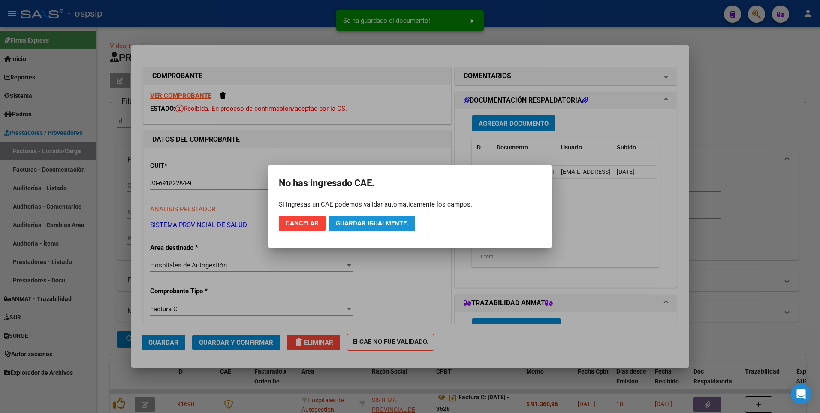
click at [367, 222] on span "Guardar igualmente." at bounding box center [372, 223] width 73 height 8
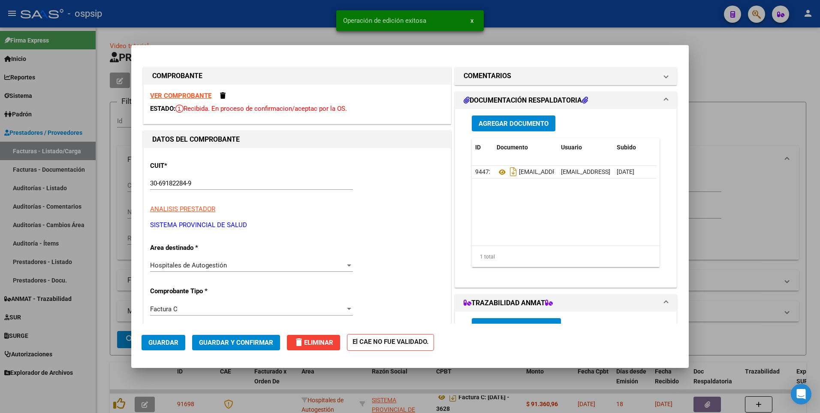
click at [233, 5] on div at bounding box center [410, 206] width 820 height 413
type input "$ 0,00"
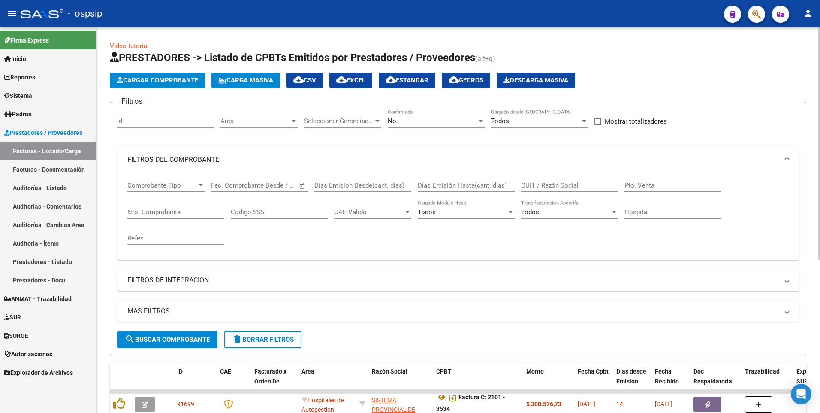
click at [287, 343] on button "delete Borrar Filtros" at bounding box center [262, 339] width 77 height 17
click at [157, 83] on span "Cargar Comprobante" at bounding box center [158, 80] width 82 height 8
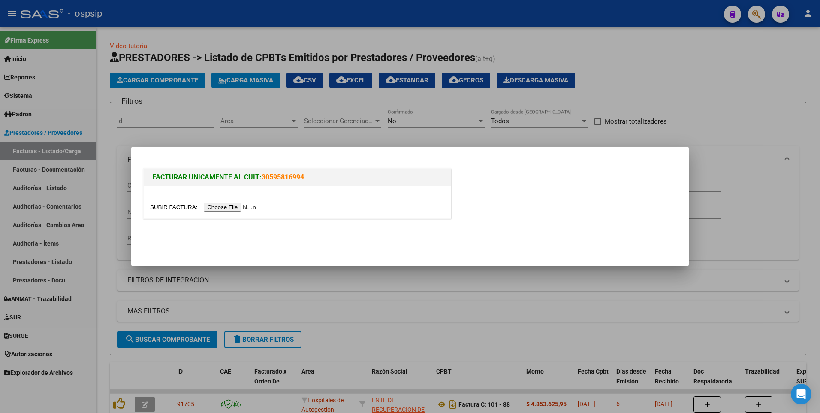
click at [223, 208] on input "file" at bounding box center [204, 207] width 109 height 9
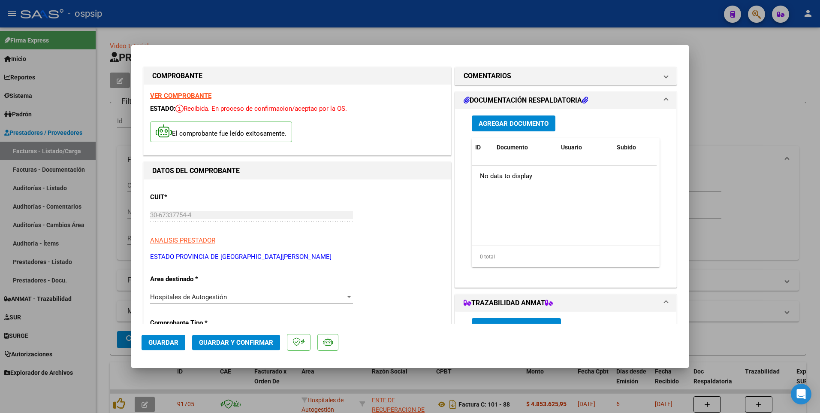
click at [166, 339] on span "Guardar" at bounding box center [163, 343] width 30 height 8
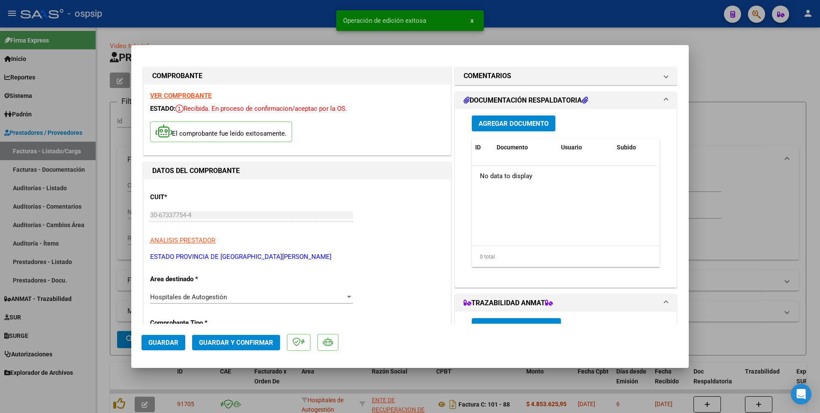
click at [283, 23] on div at bounding box center [410, 206] width 820 height 413
type input "$ 0,00"
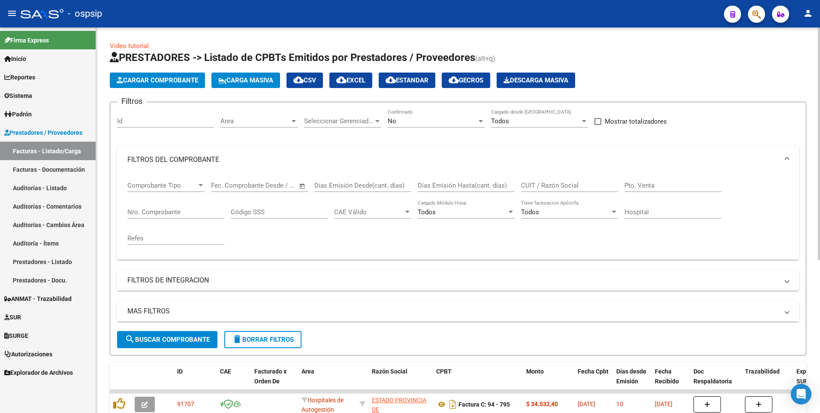
click at [169, 79] on span "Cargar Comprobante" at bounding box center [158, 80] width 82 height 8
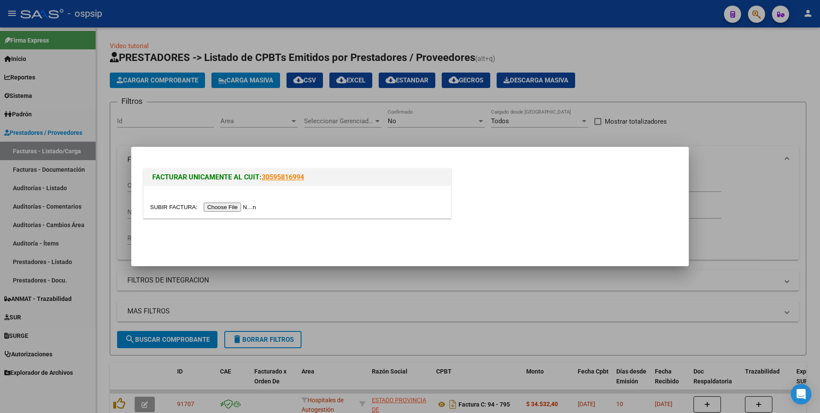
click at [233, 209] on input "file" at bounding box center [204, 207] width 109 height 9
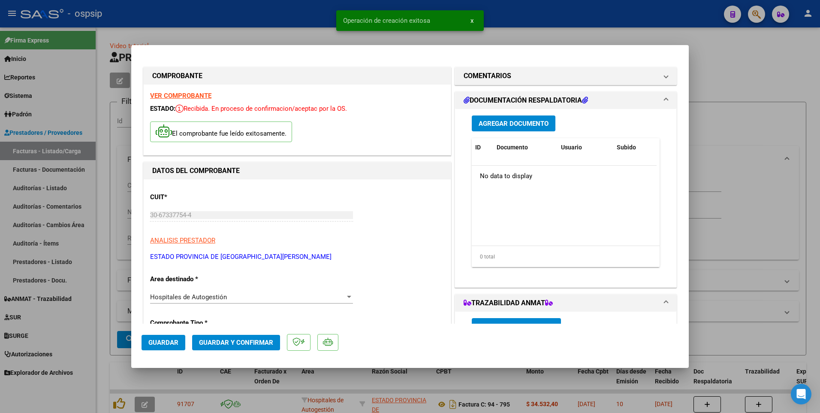
click at [175, 343] on span "Guardar" at bounding box center [163, 343] width 30 height 8
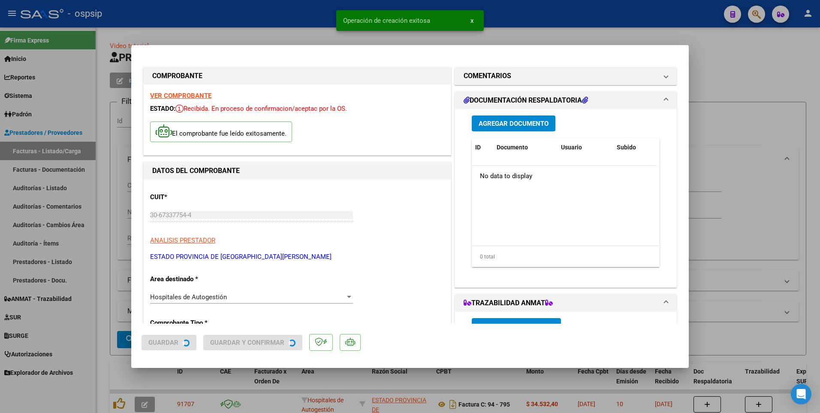
click at [105, 196] on div at bounding box center [410, 206] width 820 height 413
type input "$ 0,00"
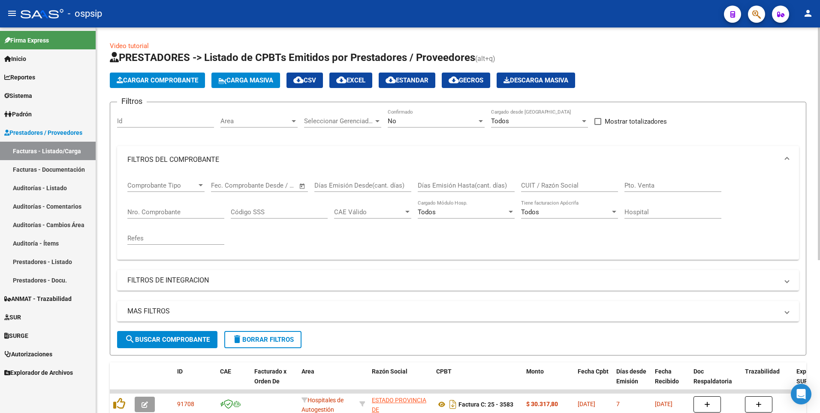
drag, startPoint x: 180, startPoint y: 70, endPoint x: 176, endPoint y: 86, distance: 16.2
click at [179, 71] on app-list-header "PRESTADORES -> Listado de CPBTs Emitidos por Prestadores / Proveedores (alt+q) …" at bounding box center [458, 203] width 697 height 305
click at [176, 87] on button "Cargar Comprobante" at bounding box center [157, 80] width 95 height 15
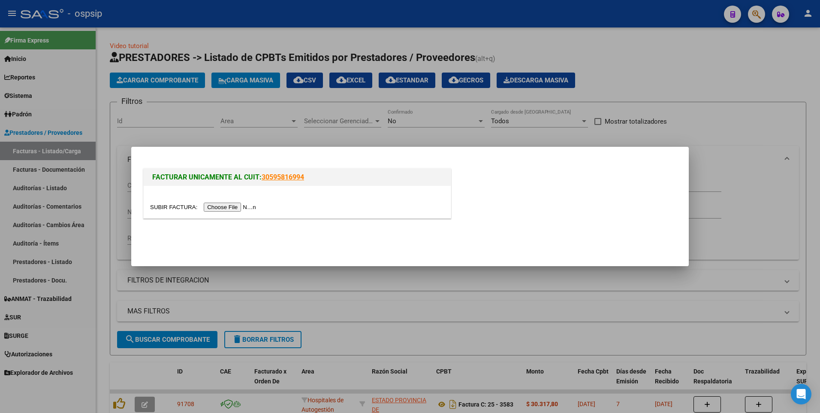
click at [224, 205] on input "file" at bounding box center [204, 207] width 109 height 9
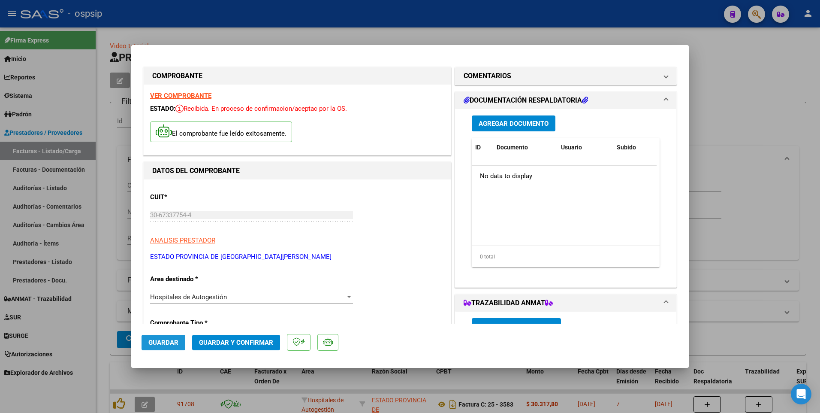
click at [168, 336] on button "Guardar" at bounding box center [164, 342] width 44 height 15
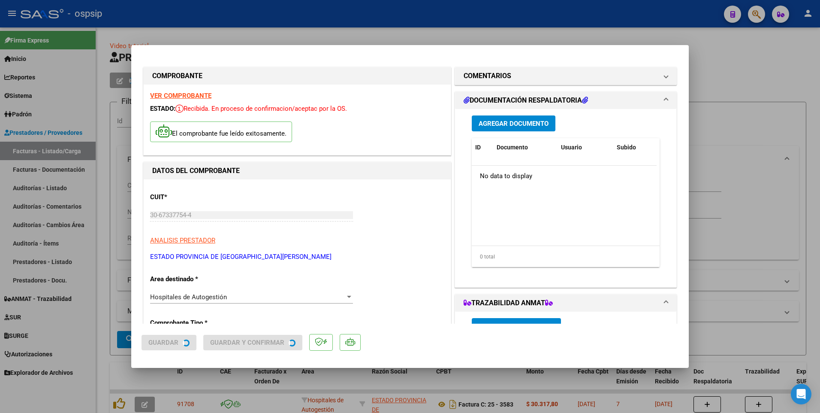
click at [88, 184] on div at bounding box center [410, 206] width 820 height 413
type input "$ 0,00"
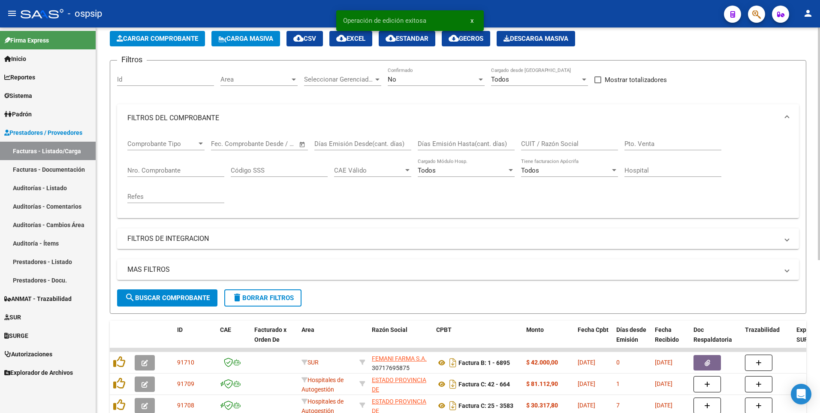
scroll to position [86, 0]
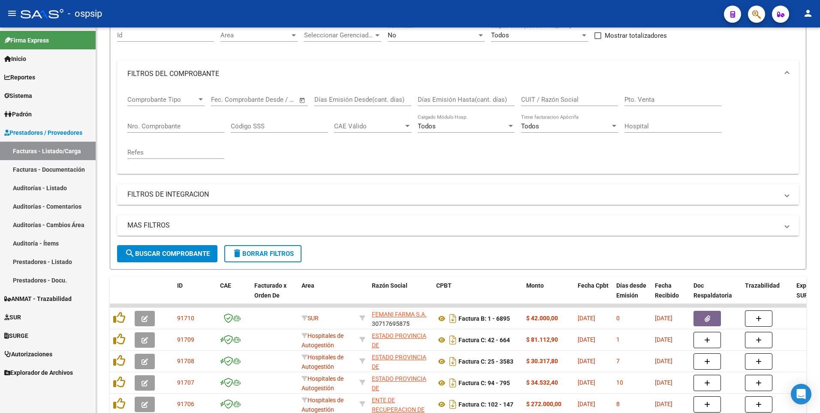
click at [332, 21] on div "- ospsip" at bounding box center [369, 13] width 697 height 19
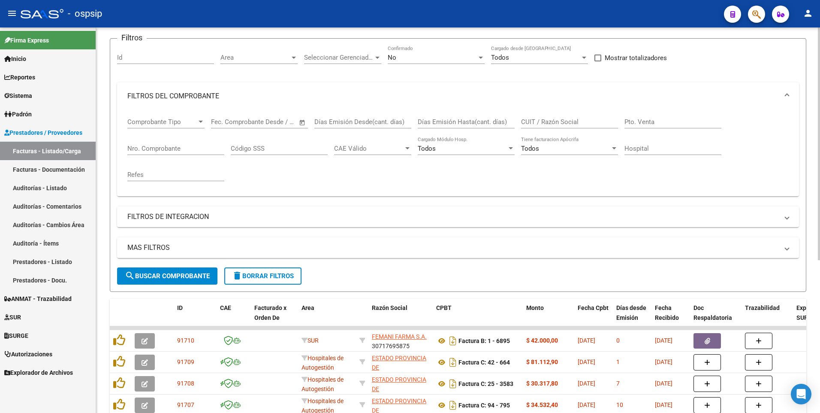
scroll to position [43, 0]
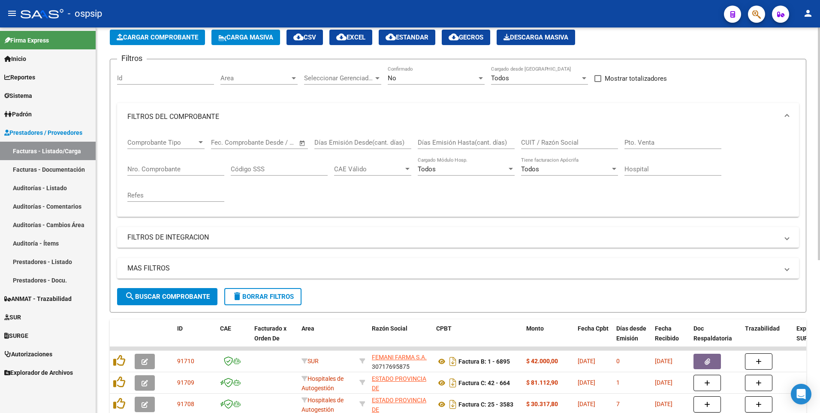
click at [161, 39] on span "Cargar Comprobante" at bounding box center [158, 37] width 82 height 8
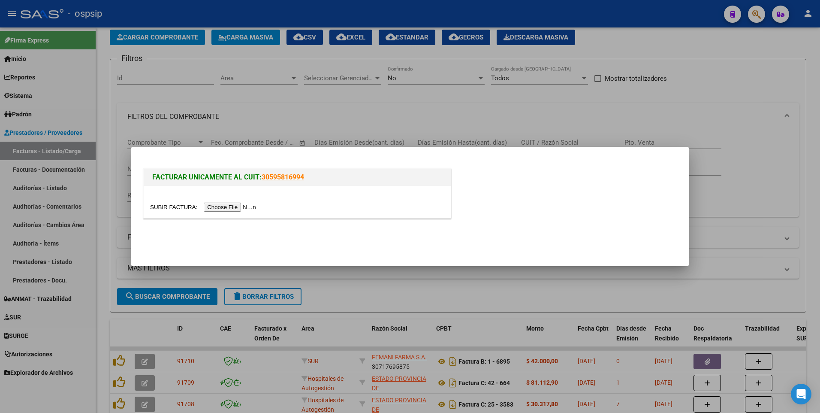
click at [224, 210] on input "file" at bounding box center [204, 207] width 109 height 9
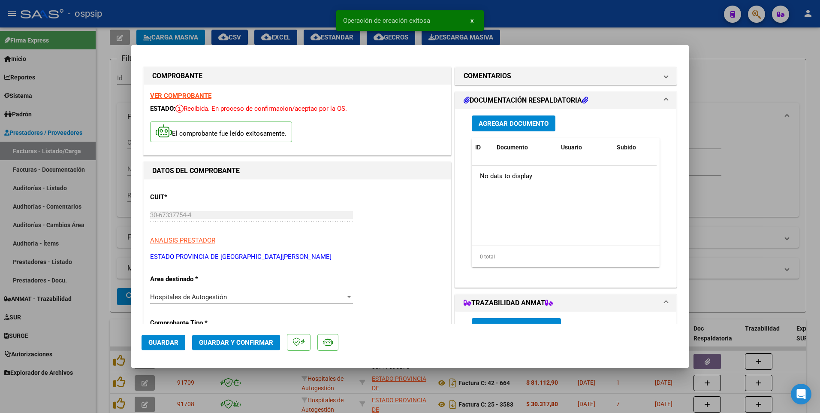
click at [159, 337] on button "Guardar" at bounding box center [164, 342] width 44 height 15
click at [119, 267] on div at bounding box center [410, 206] width 820 height 413
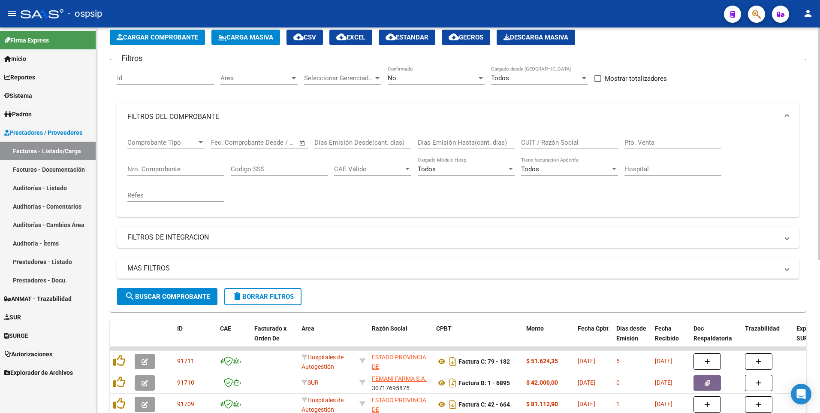
click at [171, 40] on span "Cargar Comprobante" at bounding box center [158, 37] width 82 height 8
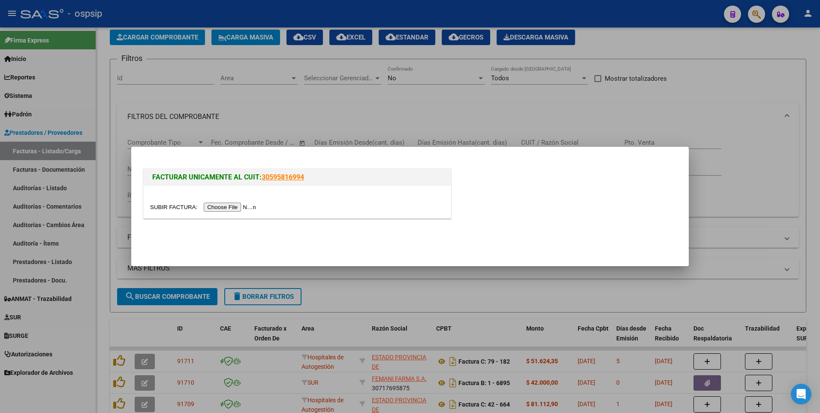
click at [220, 206] on input "file" at bounding box center [204, 207] width 109 height 9
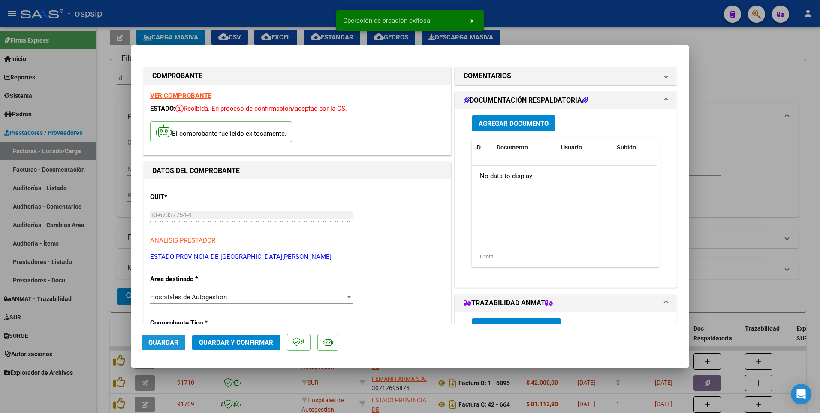
click at [178, 344] on button "Guardar" at bounding box center [164, 342] width 44 height 15
click at [109, 191] on div at bounding box center [410, 206] width 820 height 413
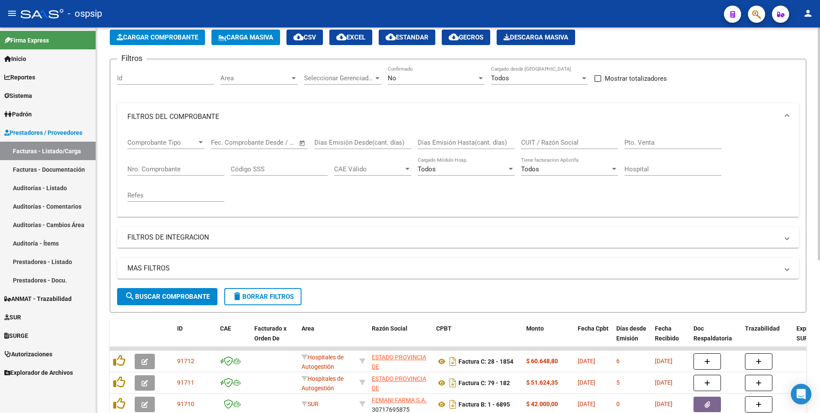
click at [170, 36] on span "Cargar Comprobante" at bounding box center [158, 37] width 82 height 8
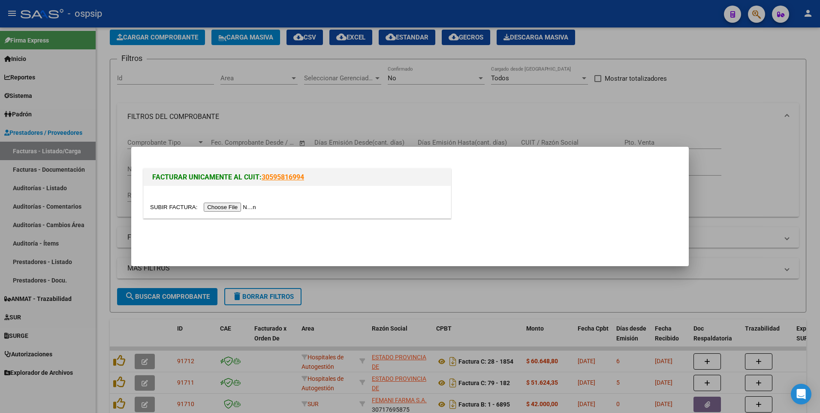
click at [235, 209] on input "file" at bounding box center [204, 207] width 109 height 9
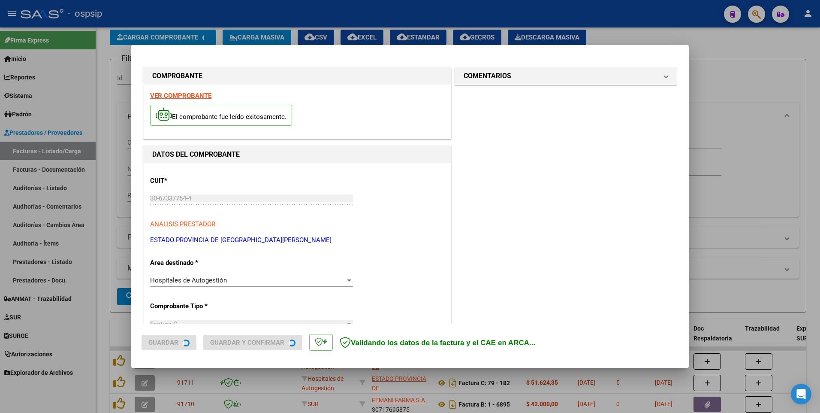
scroll to position [0, 0]
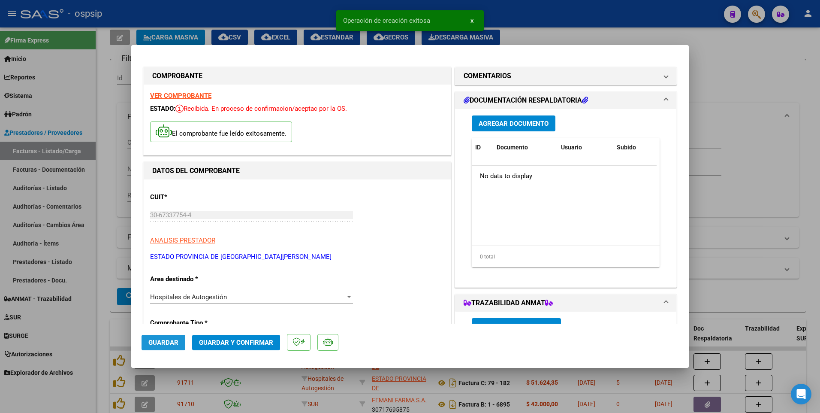
click at [169, 347] on button "Guardar" at bounding box center [164, 342] width 44 height 15
click at [112, 158] on div at bounding box center [410, 206] width 820 height 413
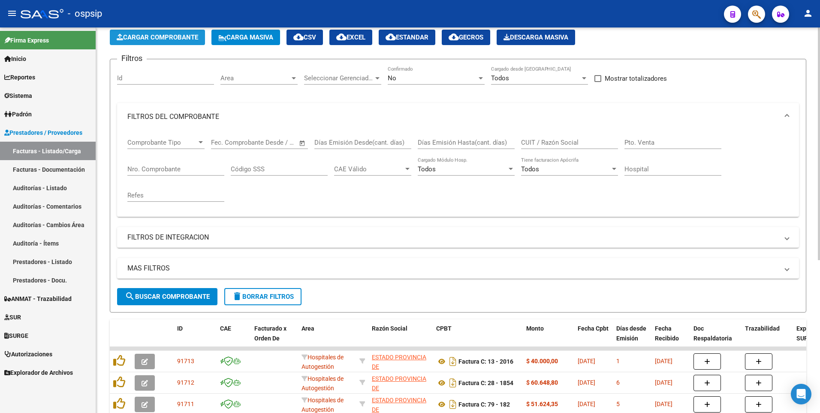
click at [191, 36] on span "Cargar Comprobante" at bounding box center [158, 37] width 82 height 8
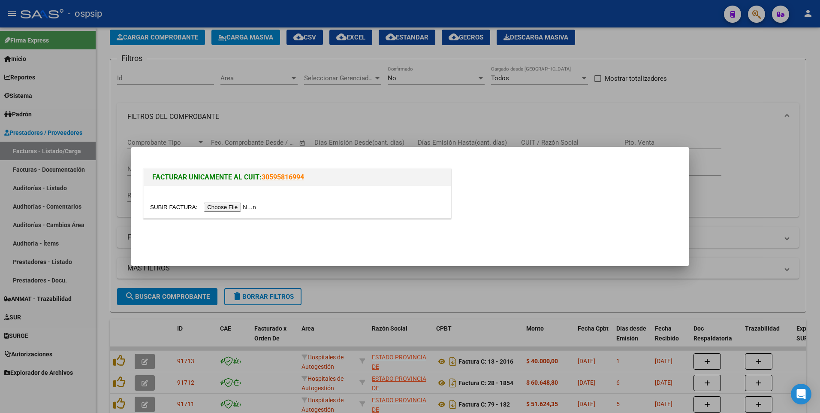
click at [220, 207] on input "file" at bounding box center [204, 207] width 109 height 9
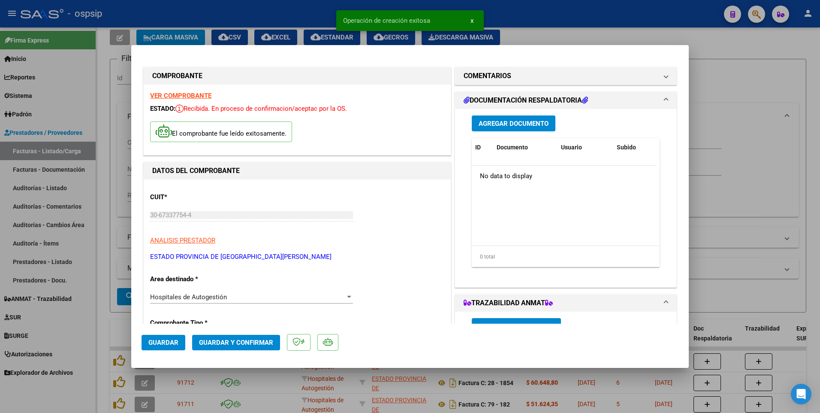
click at [172, 347] on button "Guardar" at bounding box center [164, 342] width 44 height 15
click at [116, 277] on div at bounding box center [410, 206] width 820 height 413
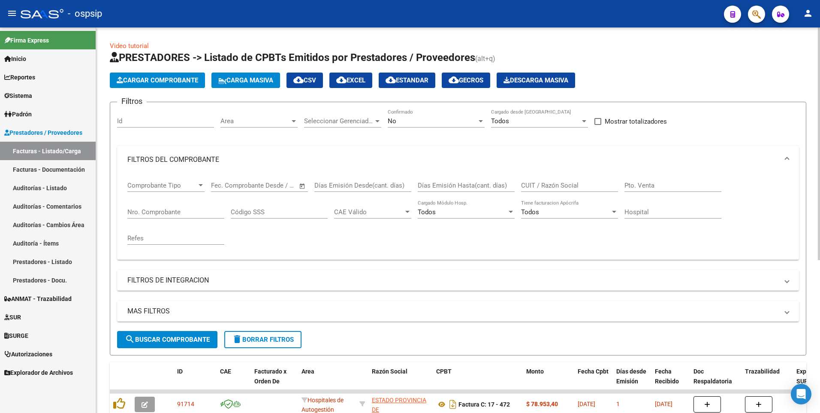
click at [168, 85] on button "Cargar Comprobante" at bounding box center [157, 80] width 95 height 15
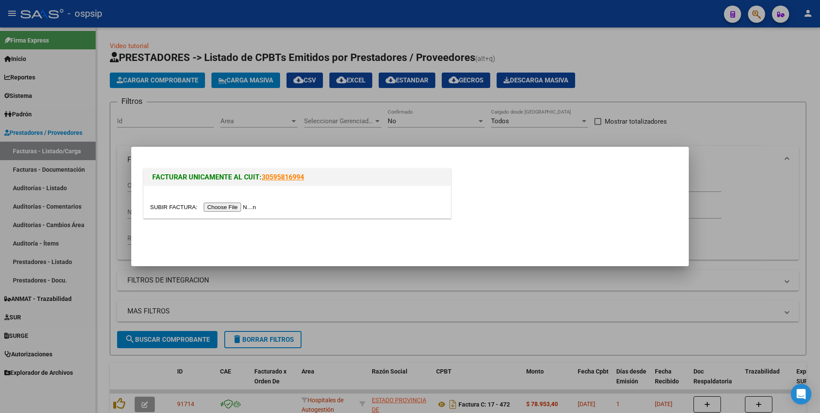
click at [218, 207] on input "file" at bounding box center [204, 207] width 109 height 9
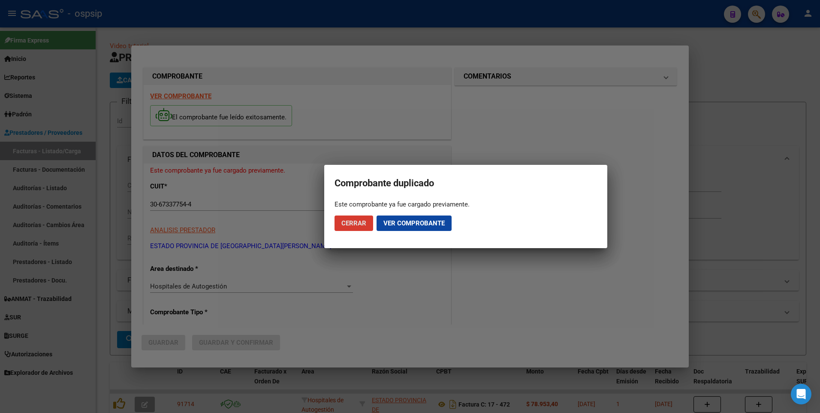
click at [401, 223] on span "Ver comprobante" at bounding box center [414, 223] width 61 height 8
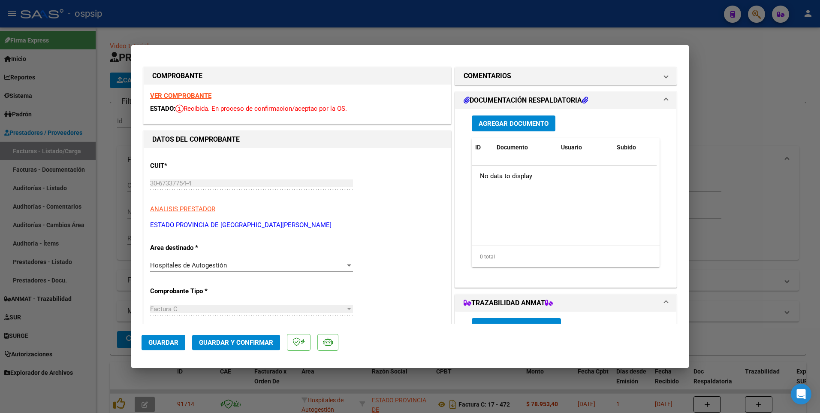
click at [184, 96] on strong "VER COMPROBANTE" at bounding box center [180, 96] width 61 height 8
click at [211, 15] on div at bounding box center [410, 206] width 820 height 413
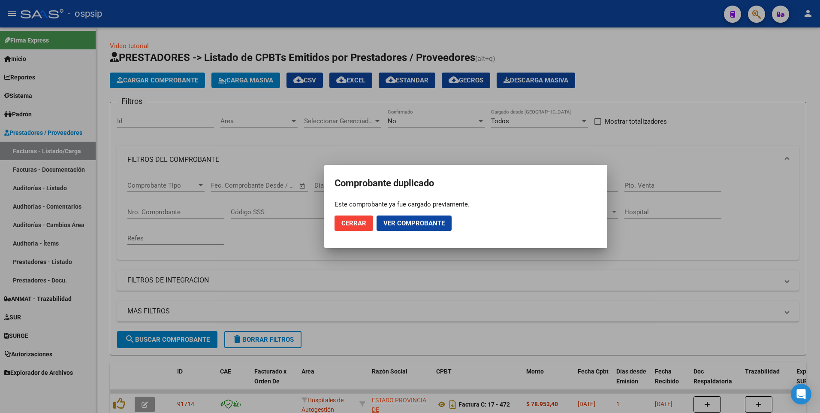
click at [354, 225] on span "Cerrar" at bounding box center [354, 223] width 25 height 8
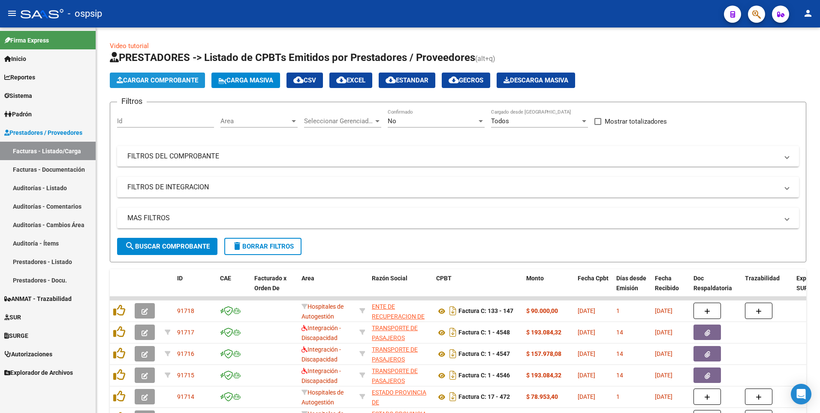
click at [166, 87] on button "Cargar Comprobante" at bounding box center [157, 80] width 95 height 15
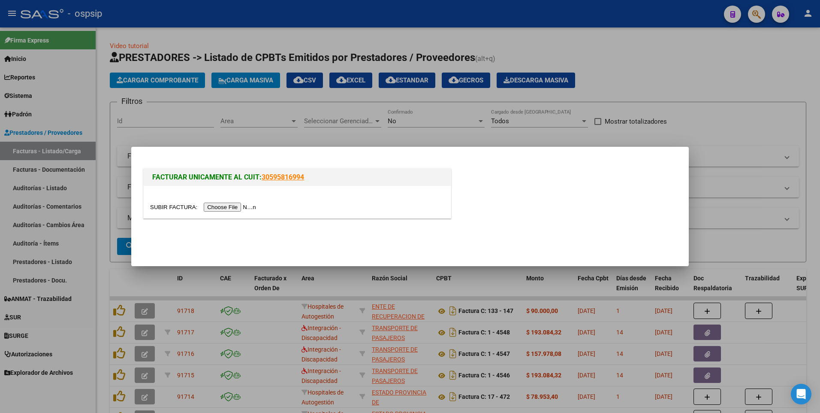
click at [231, 209] on input "file" at bounding box center [204, 207] width 109 height 9
click at [223, 211] on input "file" at bounding box center [204, 207] width 109 height 9
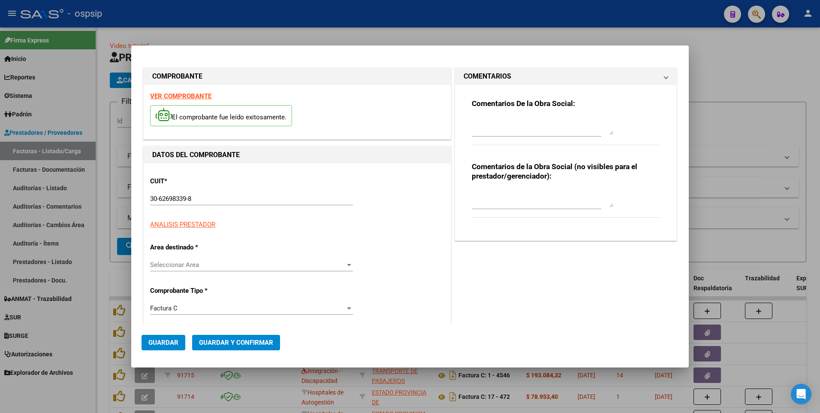
type input "4256"
type input "$ 219.011,00"
type input "2025-09-29"
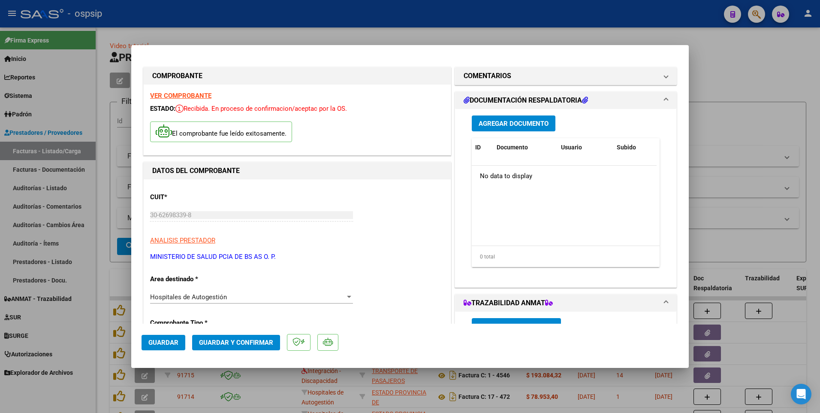
click at [512, 123] on span "Agregar Documento" at bounding box center [514, 124] width 70 height 8
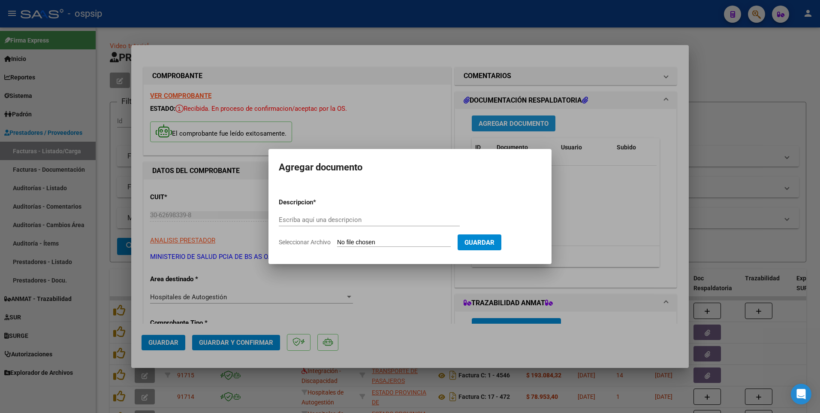
paste input "facturacion.samo.evaperon@gmail.com"
type input "facturacion.samo.evaperon@gmail.com"
click at [436, 245] on input "Seleccionar Archivo" at bounding box center [394, 243] width 114 height 8
type input "C:\fakepath\RV_ Facturación septiembre 2025.zip"
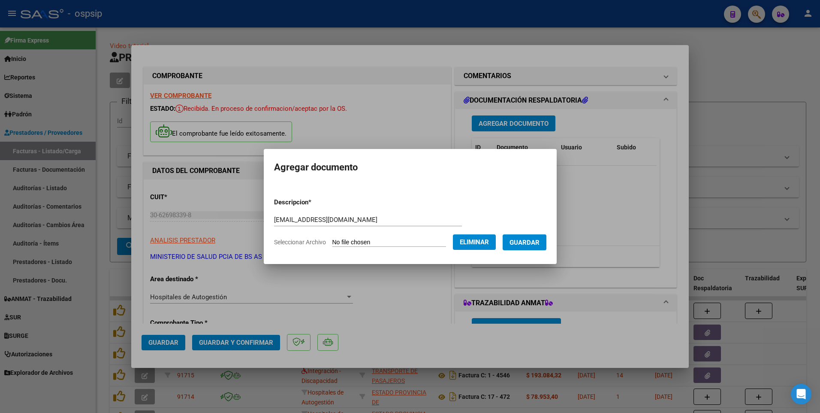
click at [540, 244] on span "Guardar" at bounding box center [525, 243] width 30 height 8
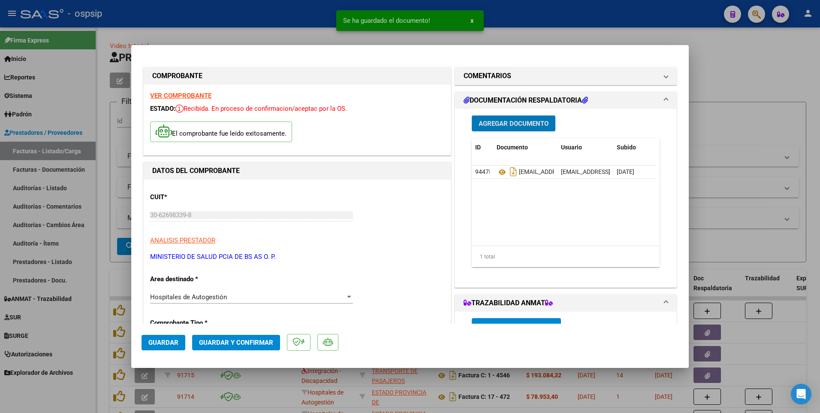
click at [171, 350] on button "Guardar" at bounding box center [164, 342] width 44 height 15
click at [251, 24] on div at bounding box center [410, 206] width 820 height 413
type input "$ 0,00"
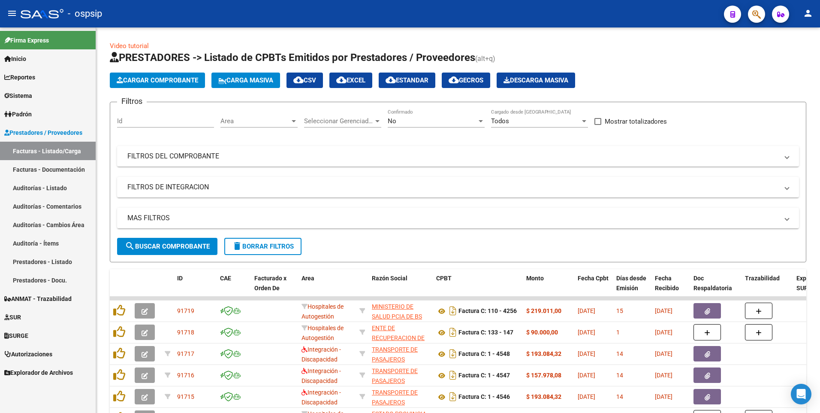
click at [164, 5] on div "- ospsip" at bounding box center [369, 13] width 697 height 19
click at [136, 85] on button "Cargar Comprobante" at bounding box center [157, 80] width 95 height 15
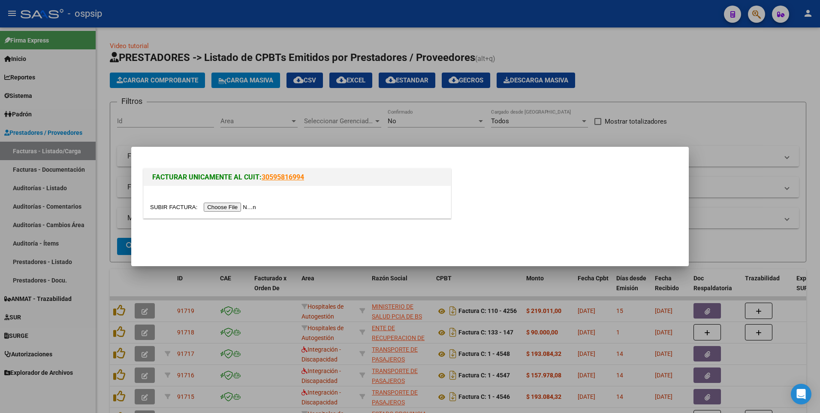
click at [216, 205] on input "file" at bounding box center [204, 207] width 109 height 9
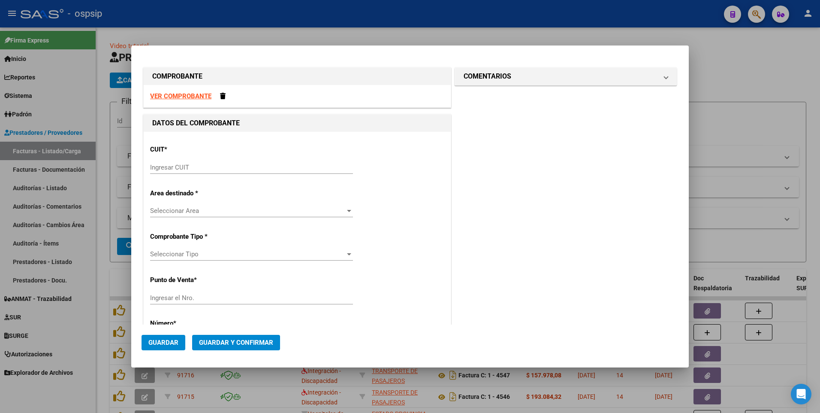
click at [169, 94] on strong "VER COMPROBANTE" at bounding box center [180, 96] width 61 height 8
click at [216, 171] on input "Ingresar CUIT" at bounding box center [251, 167] width 203 height 8
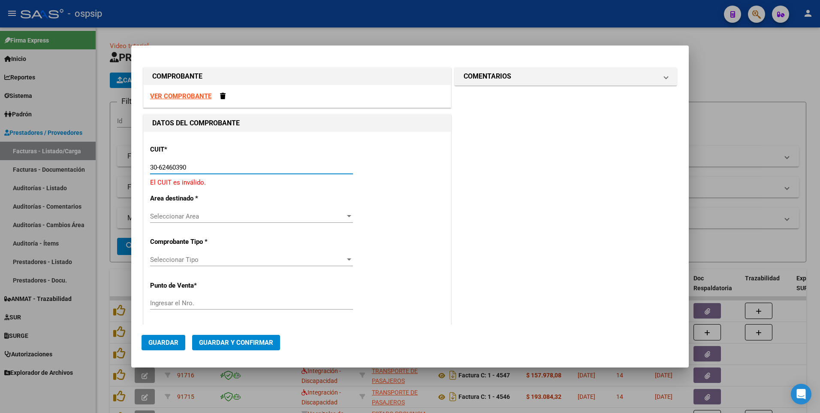
type input "30-62460390-3"
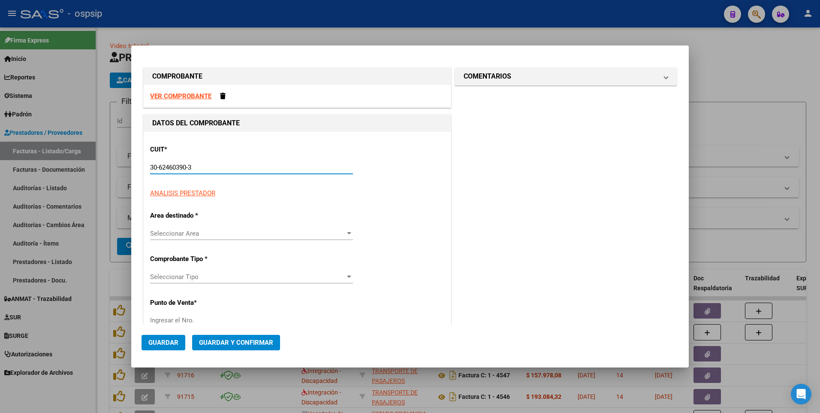
type input "3"
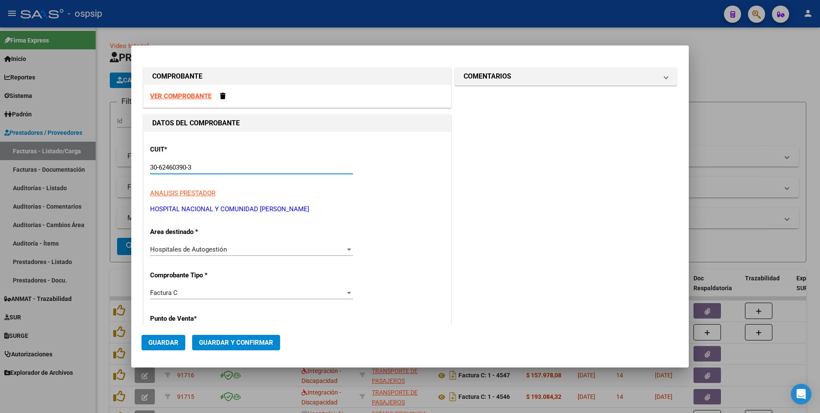
type input "30-62460390-3"
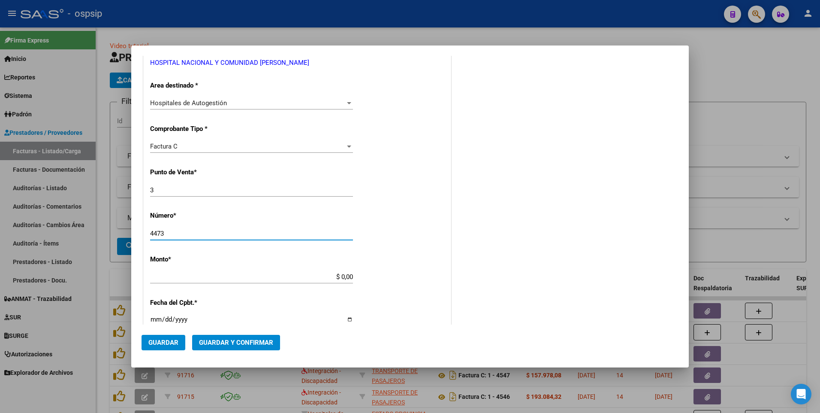
type input "4473"
type input "$ 97.860,00"
type input "2025-10-06"
type input "75403820908238"
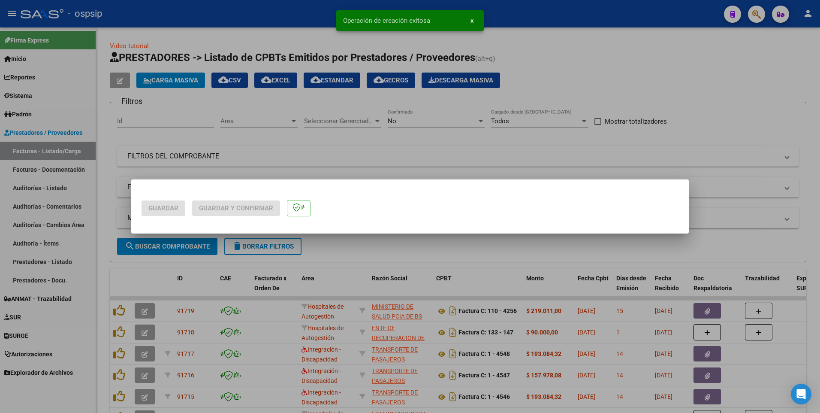
scroll to position [0, 0]
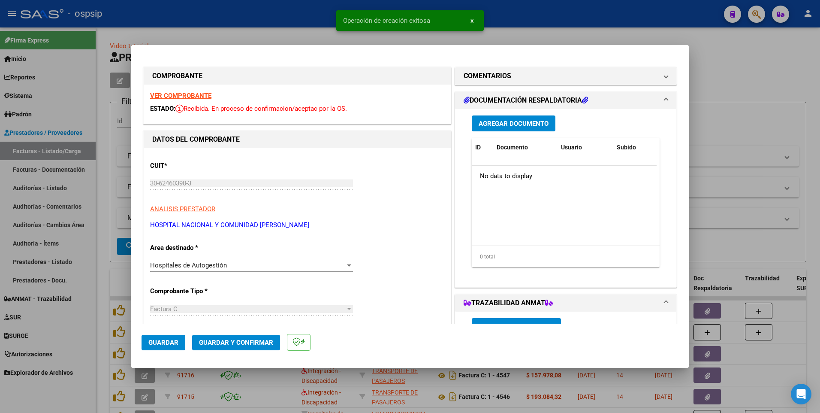
click at [169, 347] on button "Guardar" at bounding box center [164, 342] width 44 height 15
click at [298, 18] on div at bounding box center [410, 206] width 820 height 413
type input "$ 0,00"
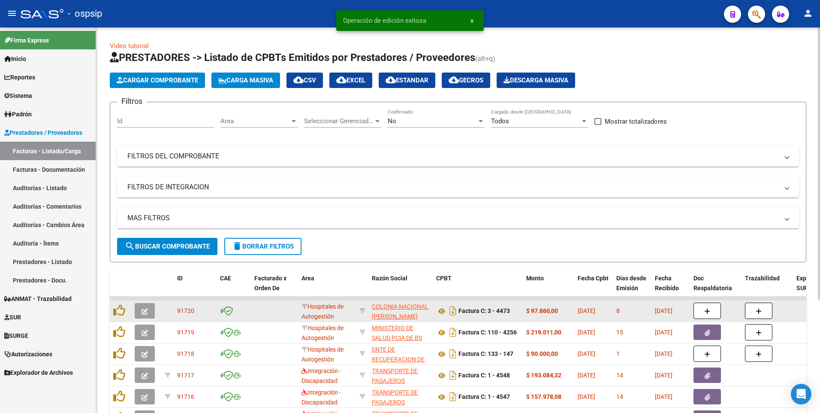
click at [153, 311] on button "button" at bounding box center [145, 310] width 20 height 15
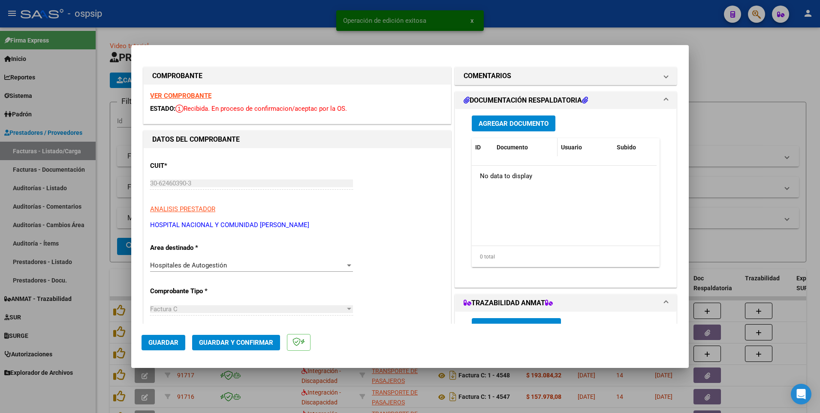
drag, startPoint x: 557, startPoint y: 115, endPoint x: 491, endPoint y: 144, distance: 71.7
click at [553, 121] on div "Agregar Documento" at bounding box center [566, 123] width 188 height 16
click at [508, 124] on span "Agregar Documento" at bounding box center [514, 124] width 70 height 8
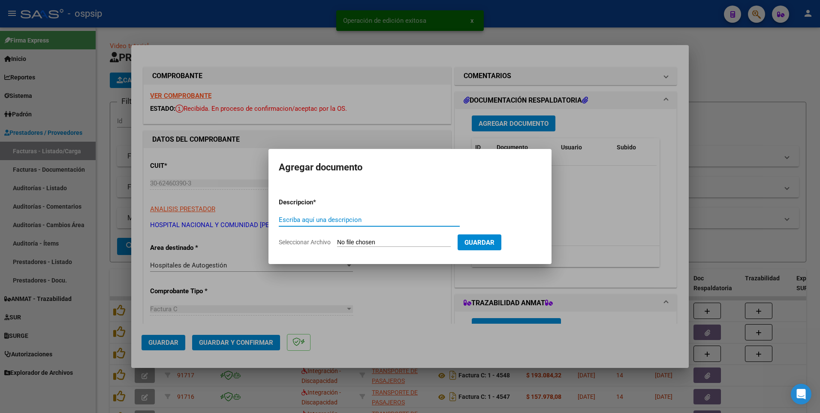
paste input "facturaciondrramoncarrillo@gmail.com"
type input "facturaciondrramoncarrillo@gmail.com"
click at [354, 241] on input "Seleccionar Archivo" at bounding box center [394, 243] width 114 height 8
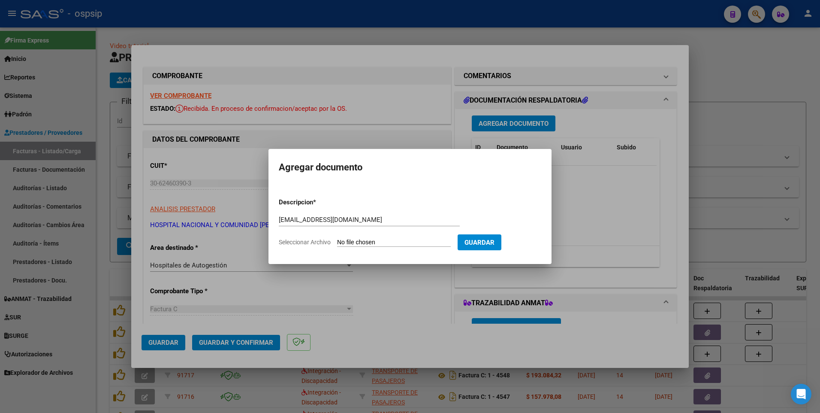
type input "C:\fakepath\FACT 4473 OSPSIP.pdf"
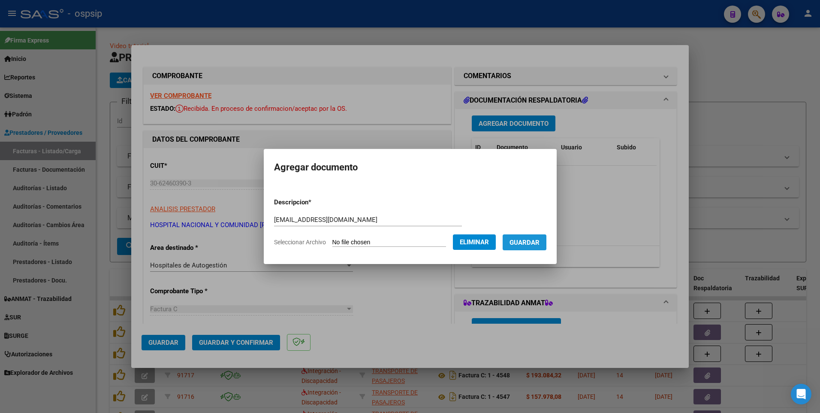
click at [532, 238] on span "Guardar" at bounding box center [525, 242] width 30 height 8
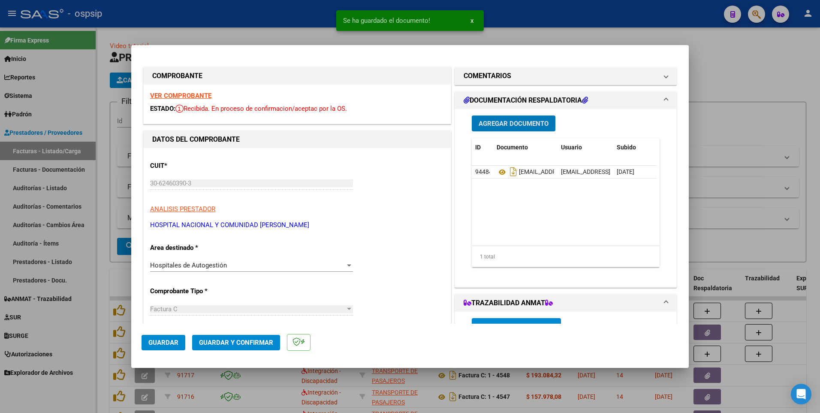
click at [166, 341] on span "Guardar" at bounding box center [163, 343] width 30 height 8
click at [290, 9] on div at bounding box center [410, 206] width 820 height 413
type input "$ 0,00"
